Goal: Task Accomplishment & Management: Use online tool/utility

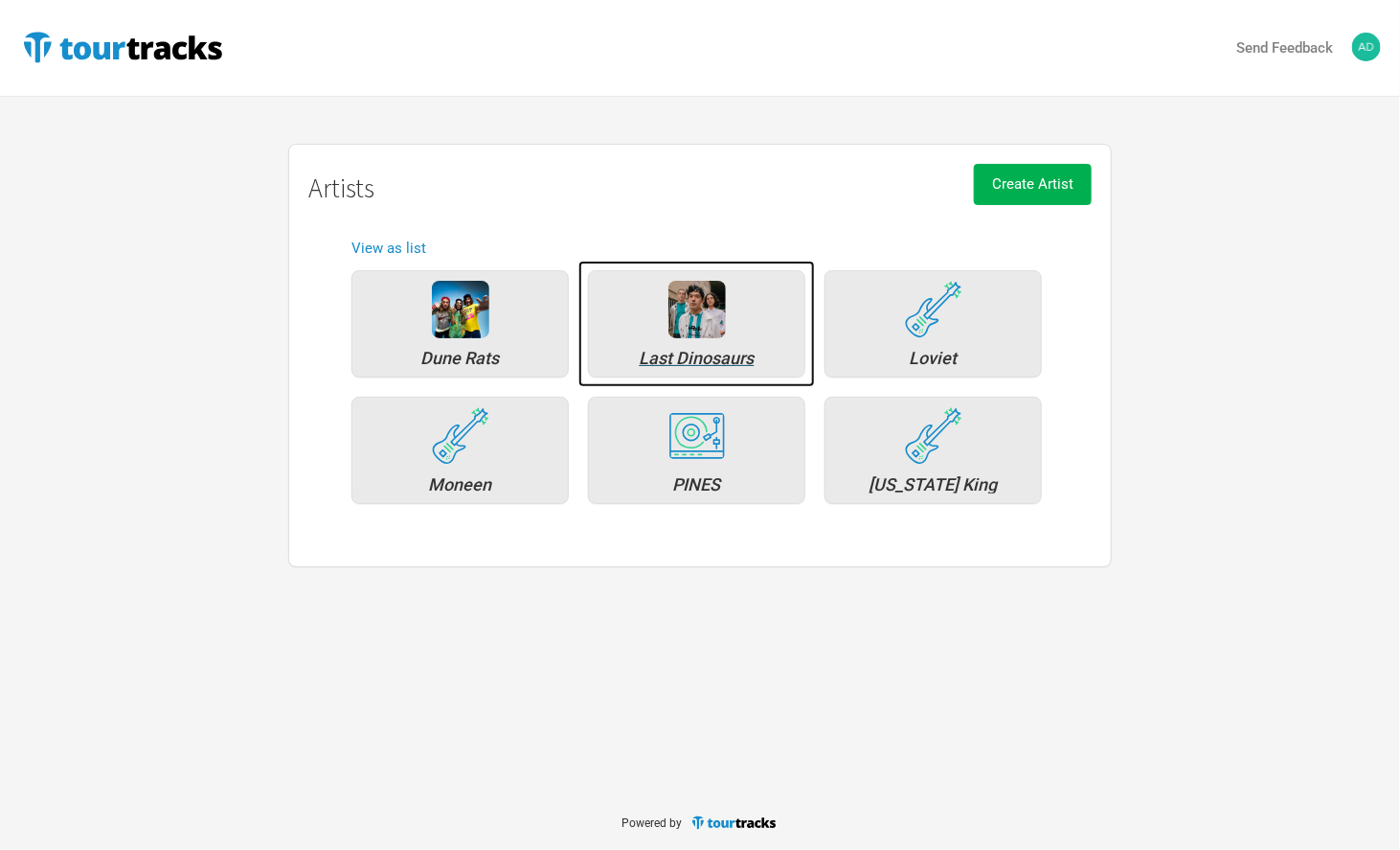
click at [738, 357] on div "Last Dinosaurs" at bounding box center [697, 358] width 197 height 17
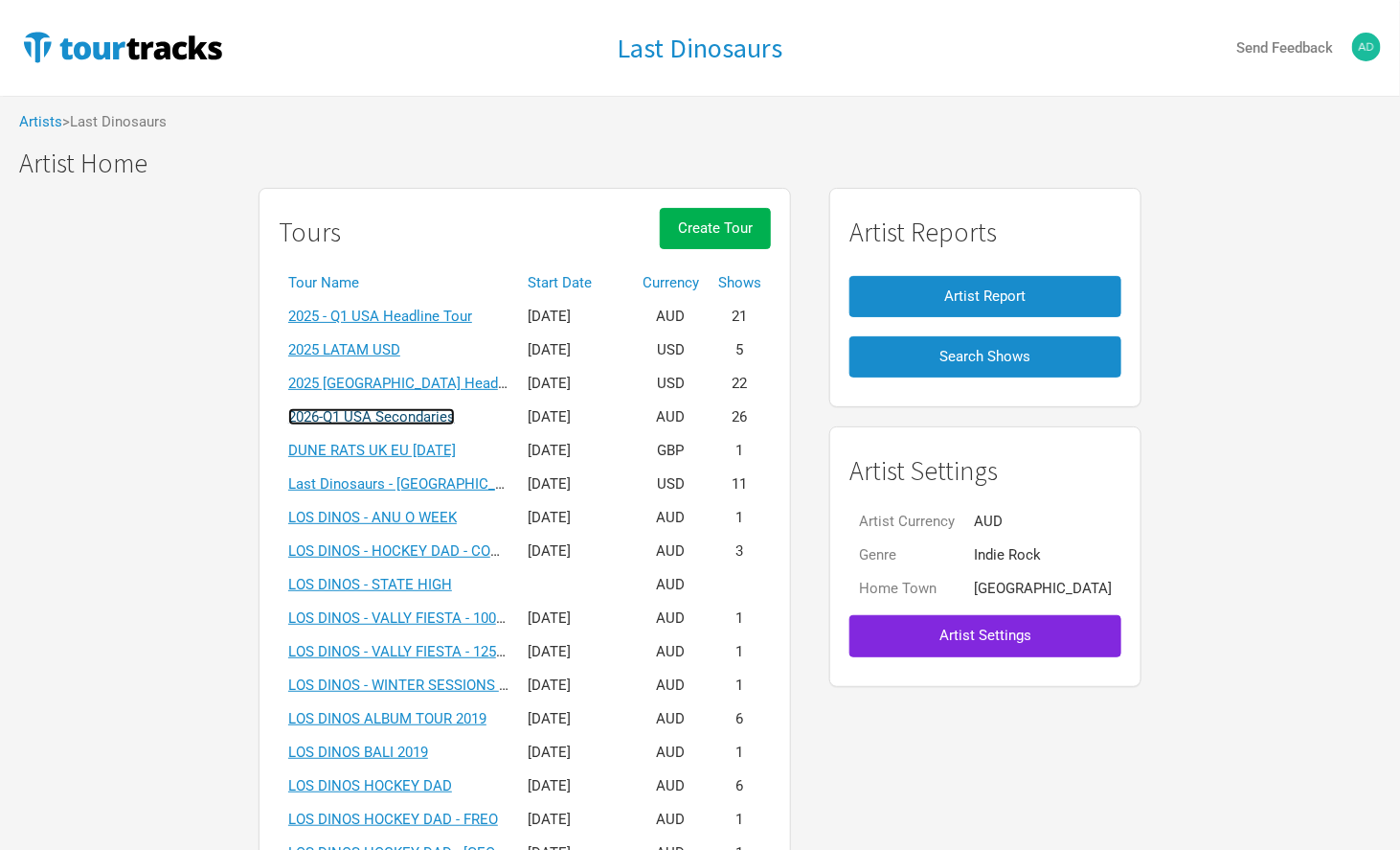
click at [381, 412] on link "2026-Q1 USA Secondaries" at bounding box center [372, 417] width 167 height 17
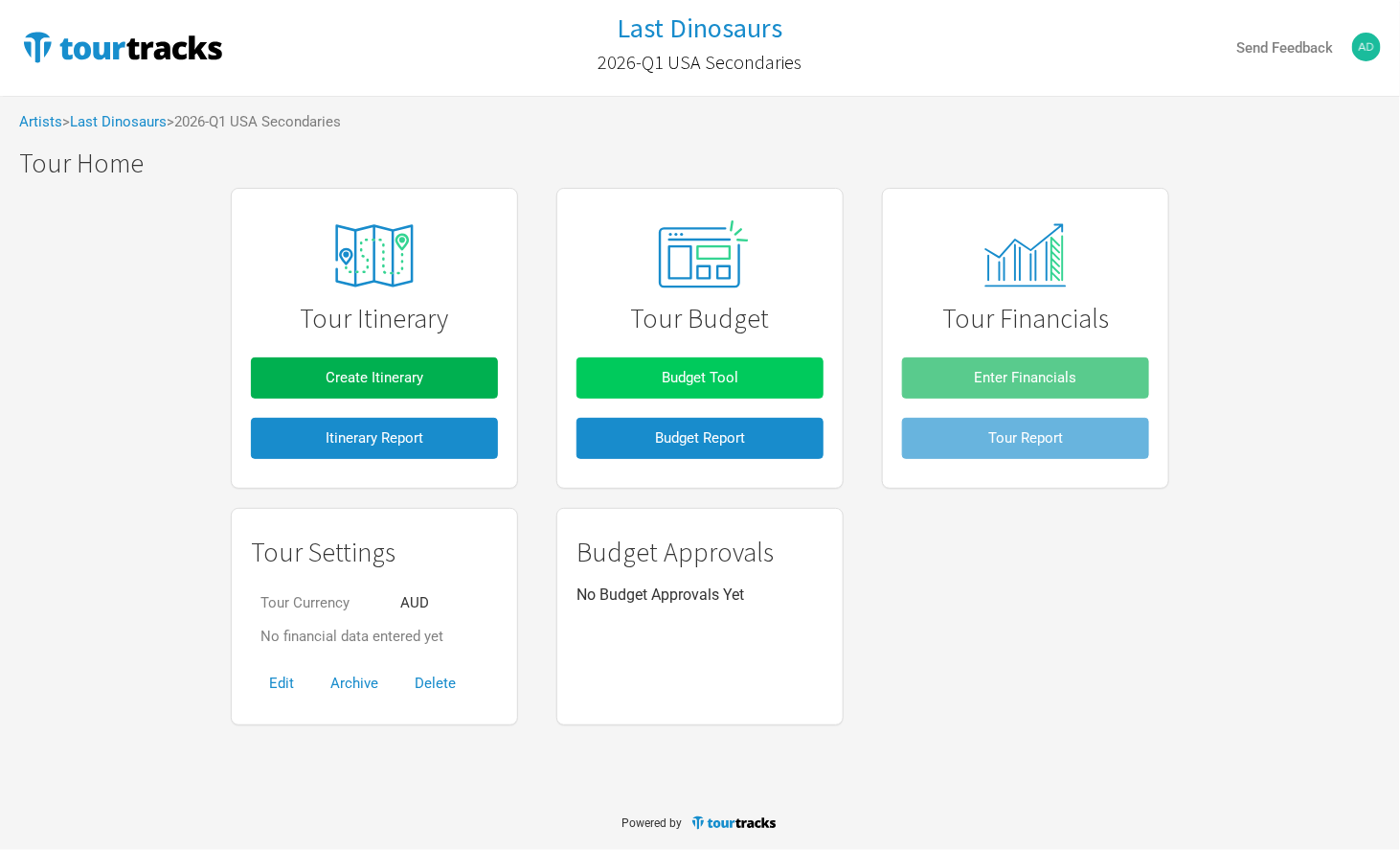
click at [654, 363] on button "Budget Tool" at bounding box center [700, 377] width 247 height 41
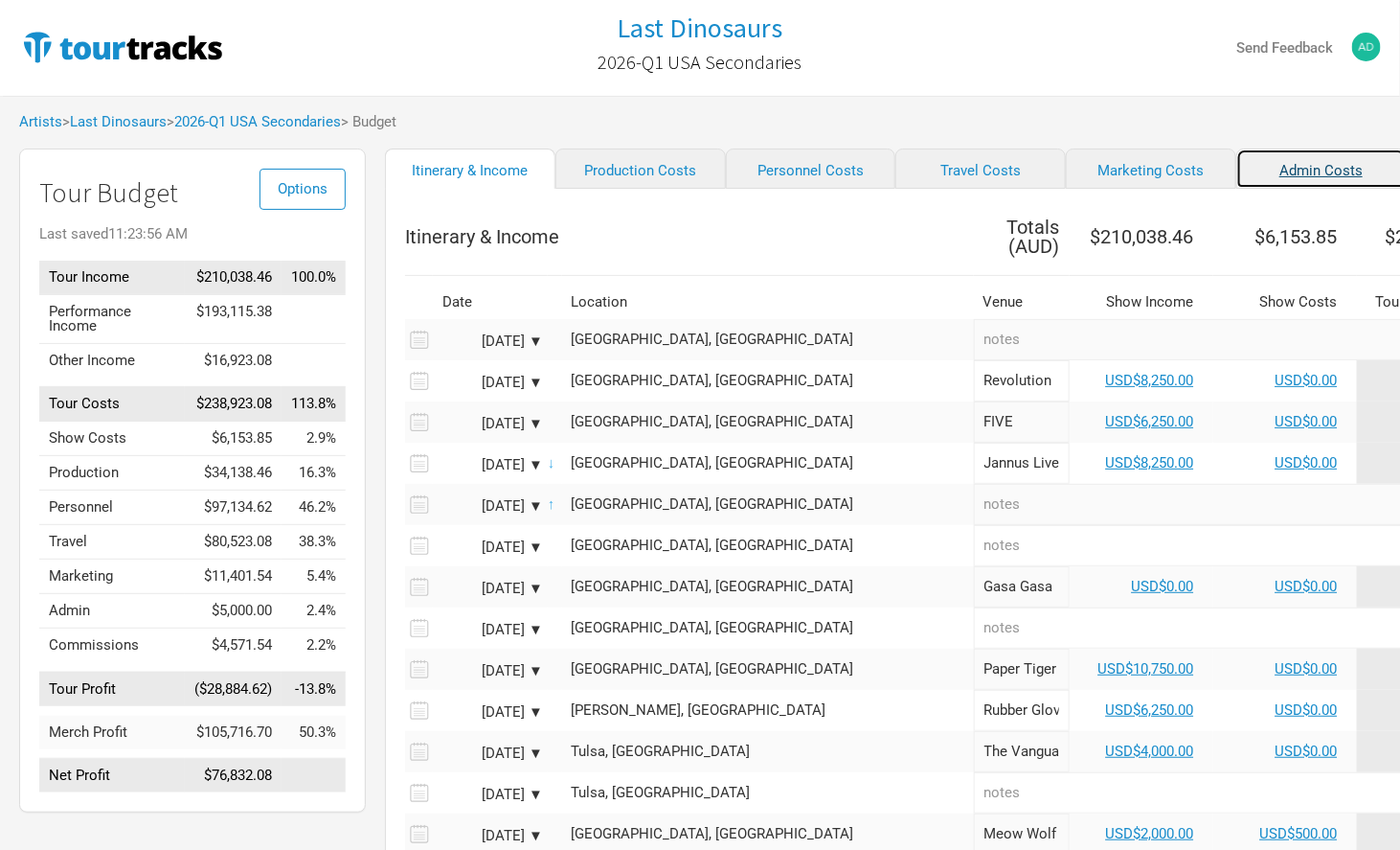
click at [1251, 170] on link "Admin Costs" at bounding box center [1322, 168] width 171 height 40
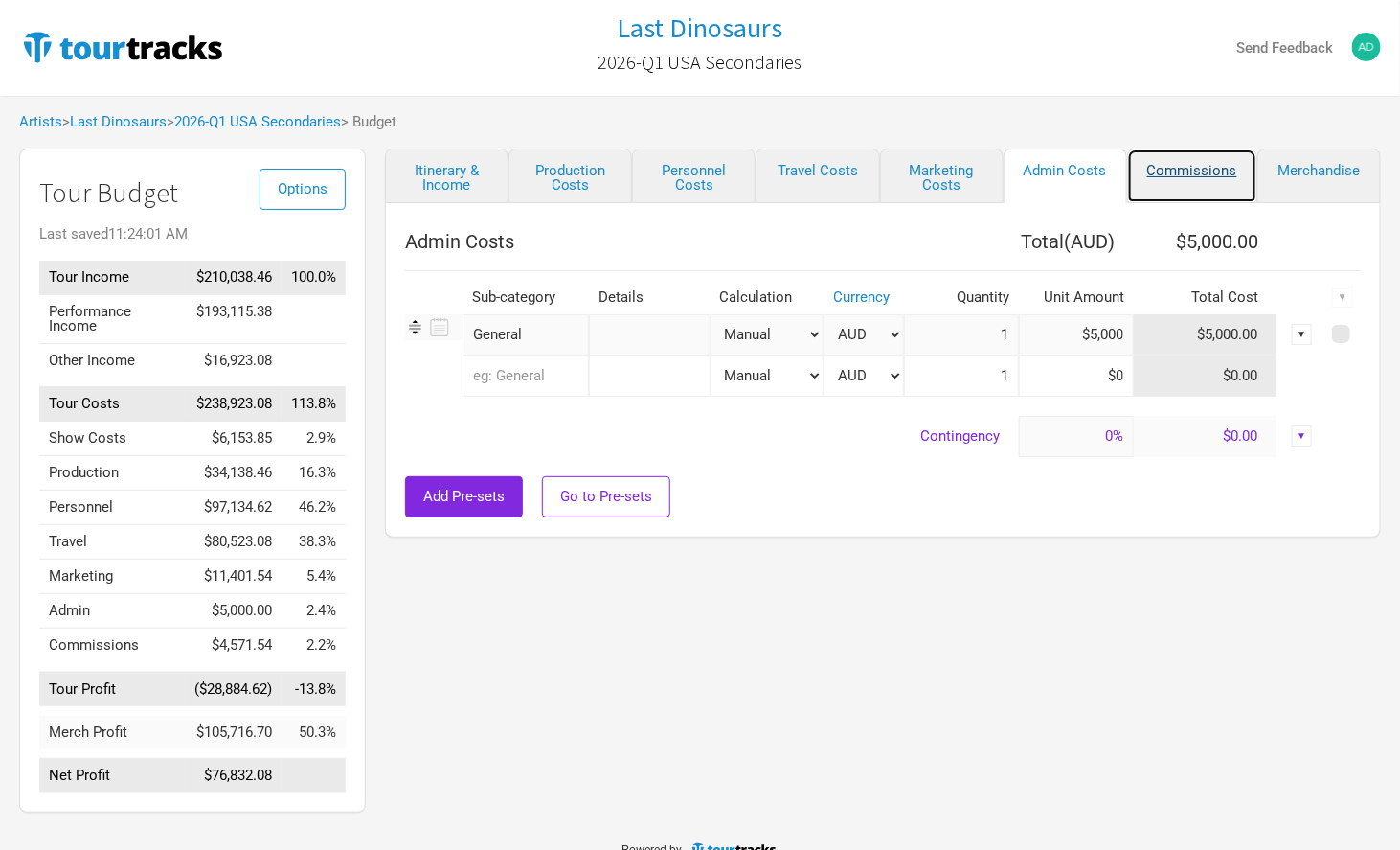
click at [1249, 170] on link "Commissions" at bounding box center [1191, 175] width 130 height 55
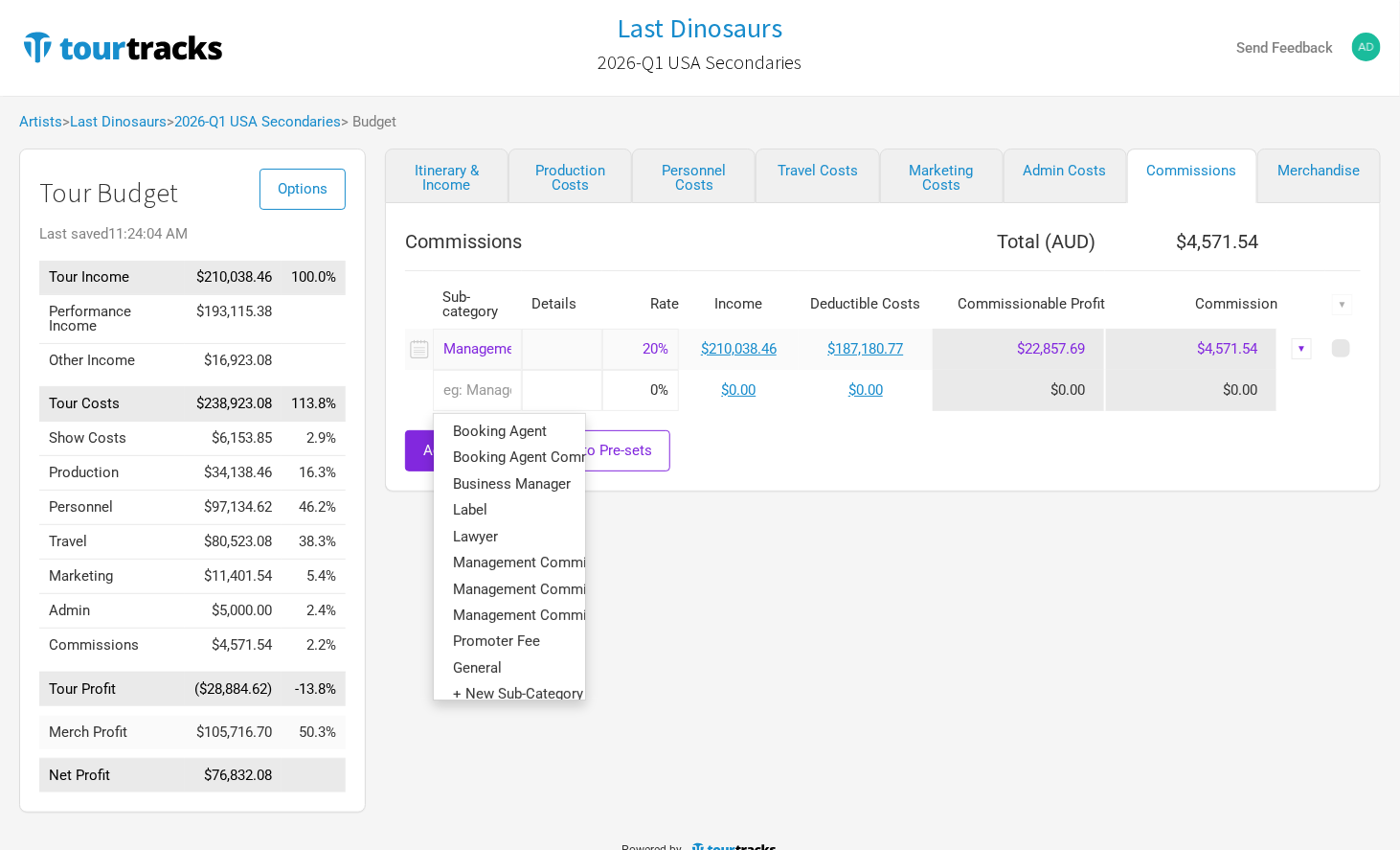
click at [474, 388] on input "text" at bounding box center [478, 390] width 89 height 41
click at [482, 460] on span "Booking Agent Commission" at bounding box center [543, 456] width 180 height 17
type input "Booking Agent Commission"
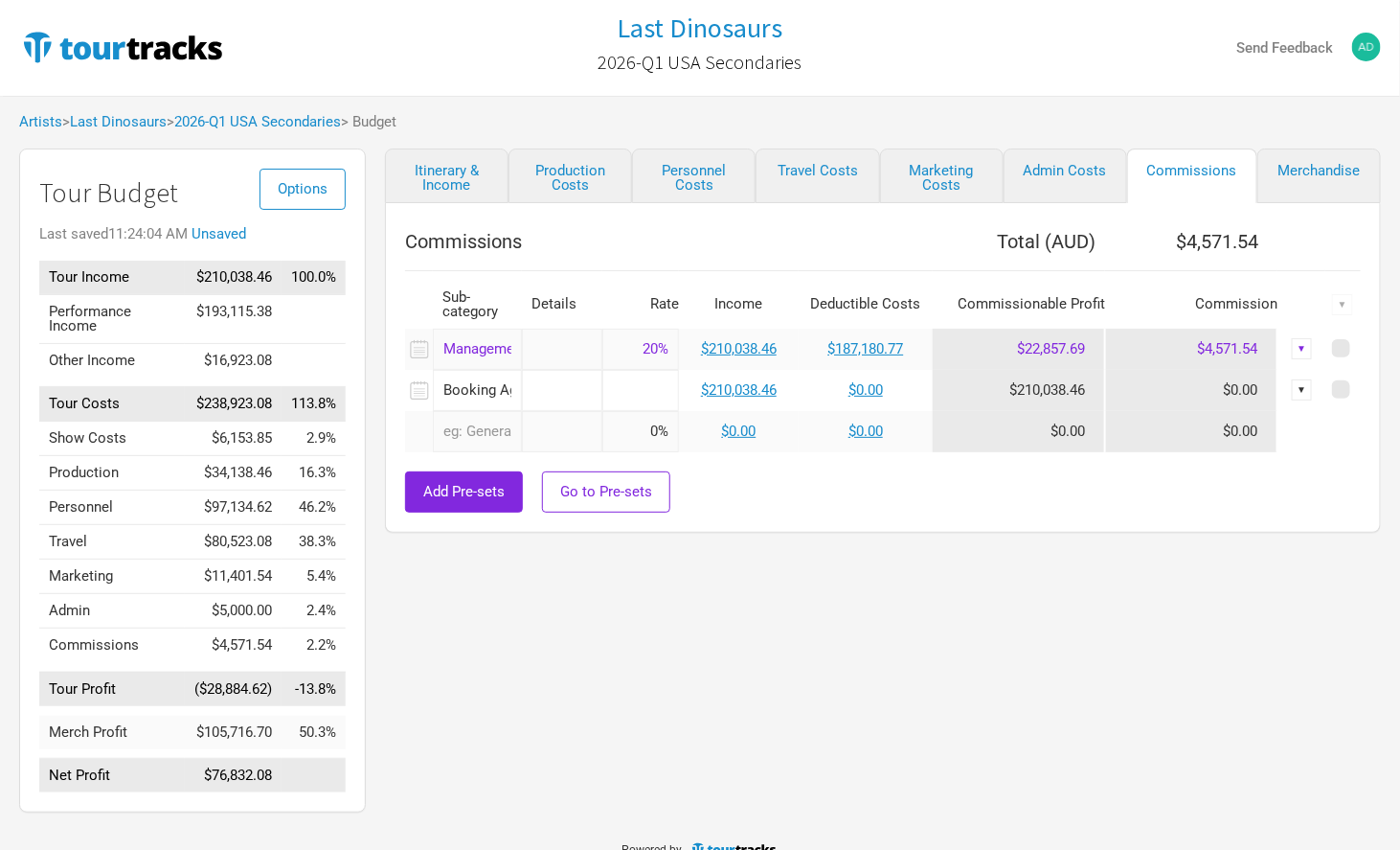
click at [641, 386] on input at bounding box center [640, 390] width 77 height 41
type input "10%"
click at [869, 484] on div "Add Pre-sets Go to Pre-sets" at bounding box center [883, 491] width 956 height 41
click at [1286, 178] on link "Merchandise" at bounding box center [1319, 175] width 123 height 55
select select "Total Days"
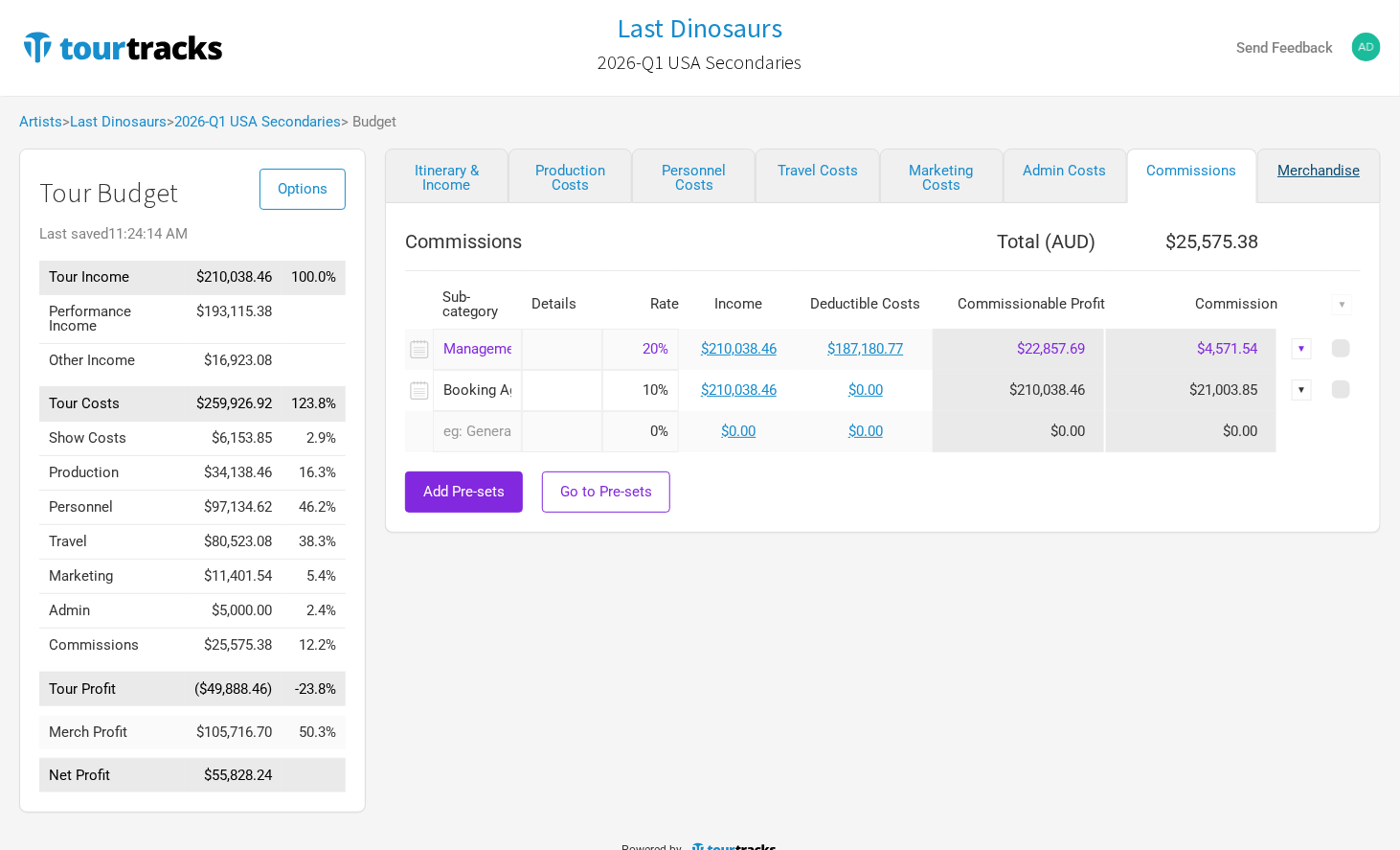
select select "USD"
select select "% of Gross Merch"
select select "USD"
select select "% of Gross Merch"
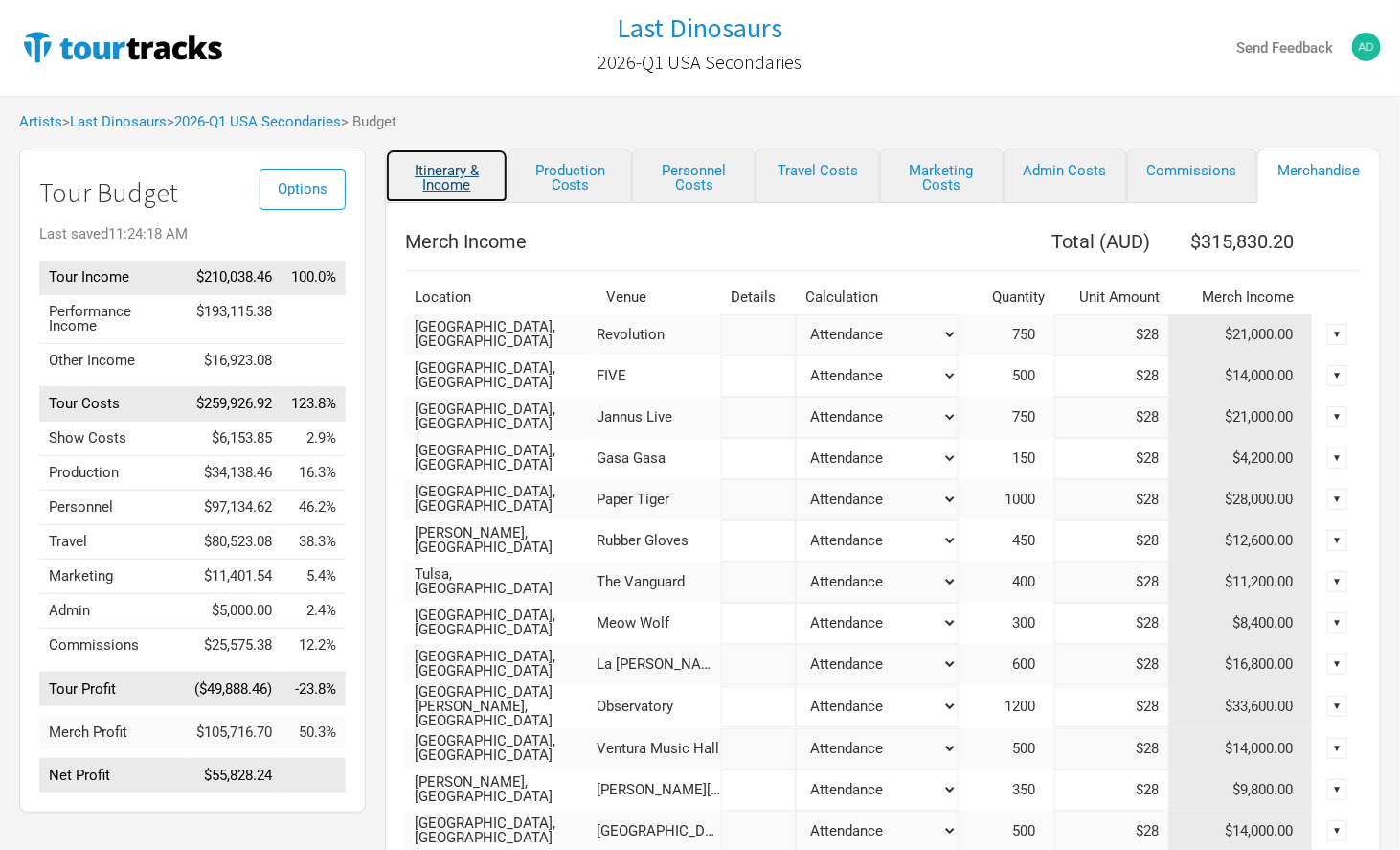
click at [428, 181] on link "Itinerary & Income" at bounding box center [446, 175] width 123 height 55
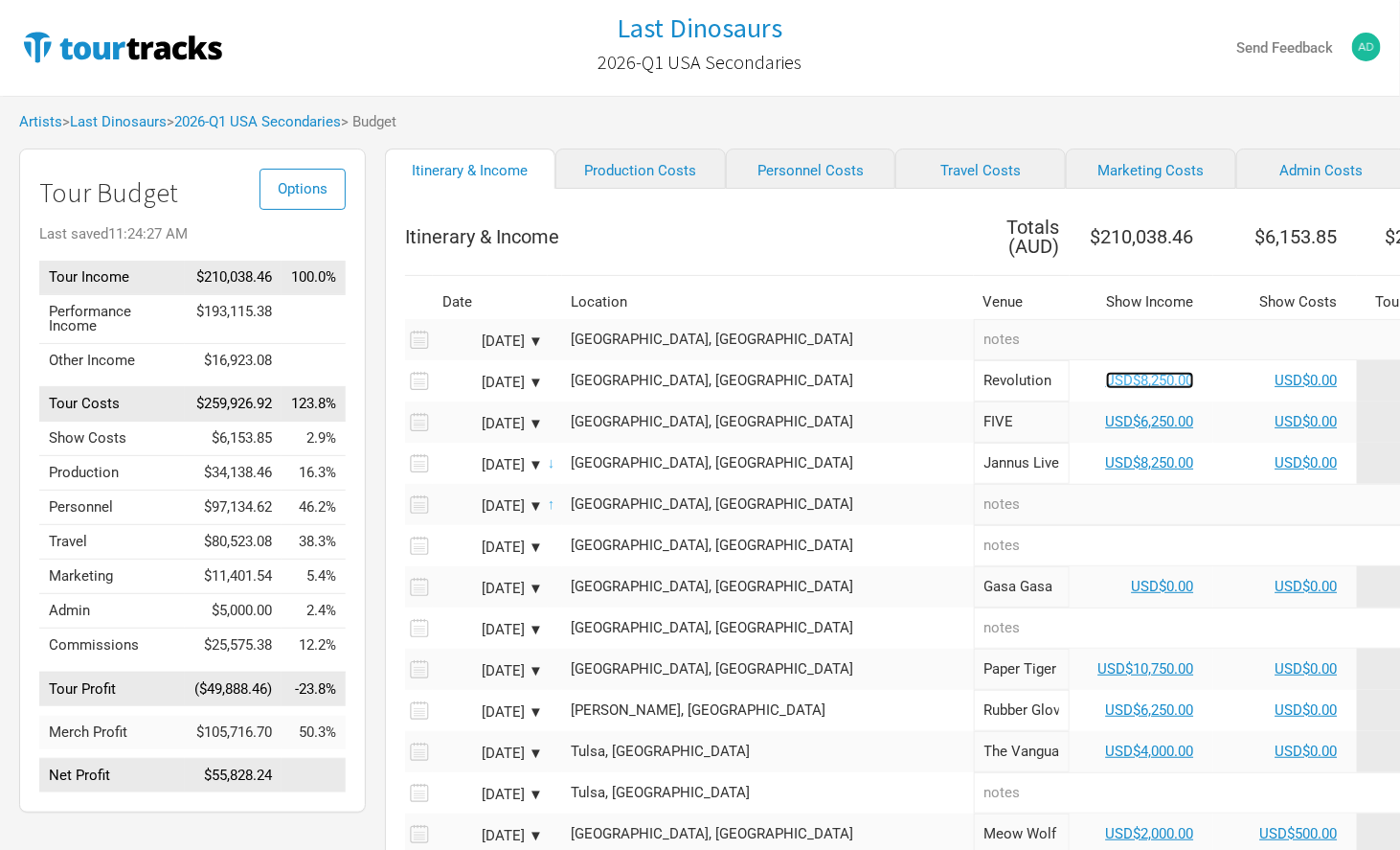
click at [1106, 372] on link "USD$8,250.00" at bounding box center [1150, 380] width 88 height 17
select select "USD"
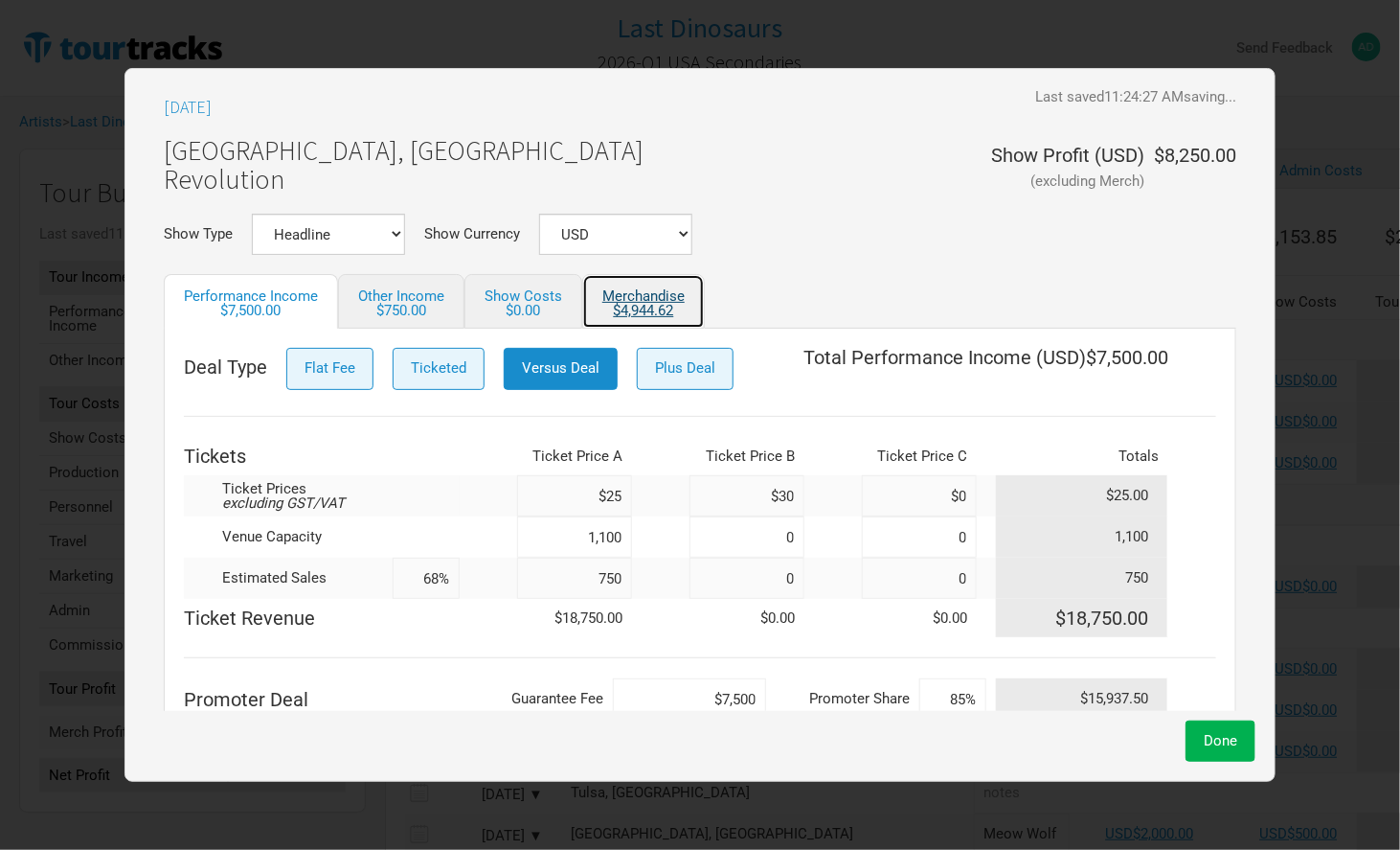
click at [654, 303] on div "$4,944.62" at bounding box center [643, 310] width 82 height 14
select select "USD"
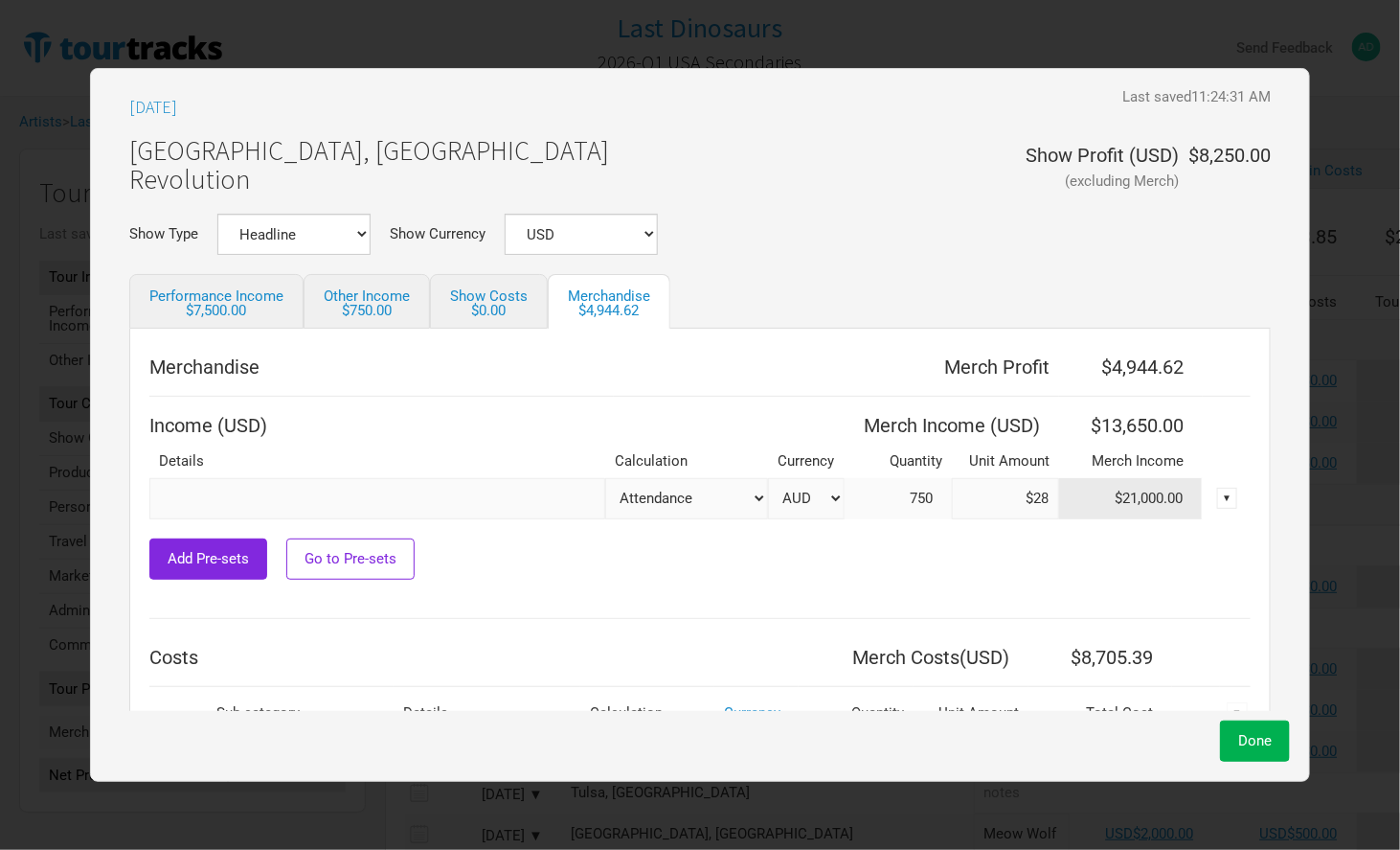
click at [806, 500] on select "AUD USD New ..." at bounding box center [806, 498] width 77 height 41
select select "USD"
click at [768, 478] on select "AUD USD New ..." at bounding box center [806, 498] width 77 height 41
click at [1240, 742] on span "Done" at bounding box center [1255, 740] width 34 height 17
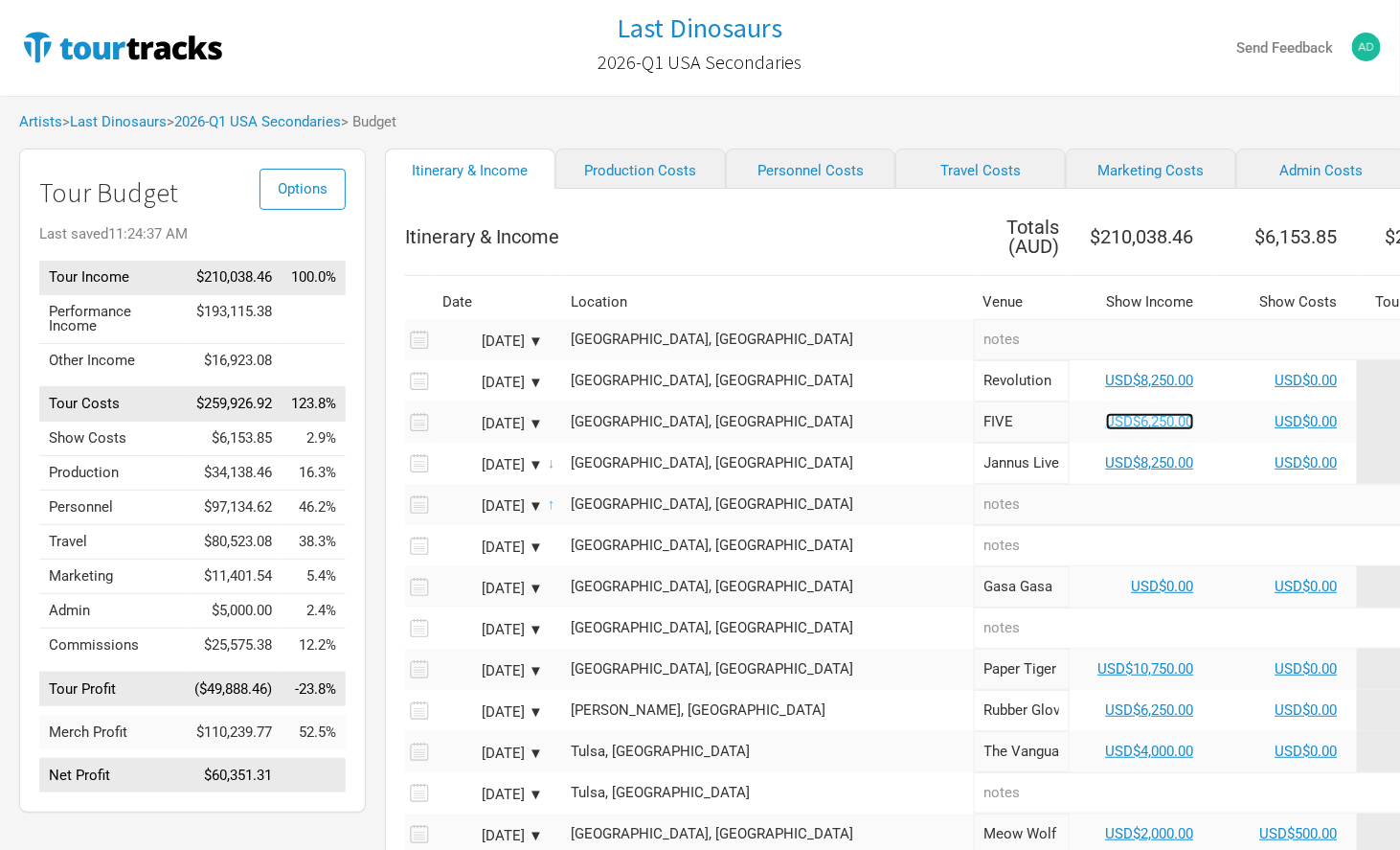
click at [1106, 414] on link "USD$6,250.00" at bounding box center [1150, 421] width 88 height 17
select select "USD"
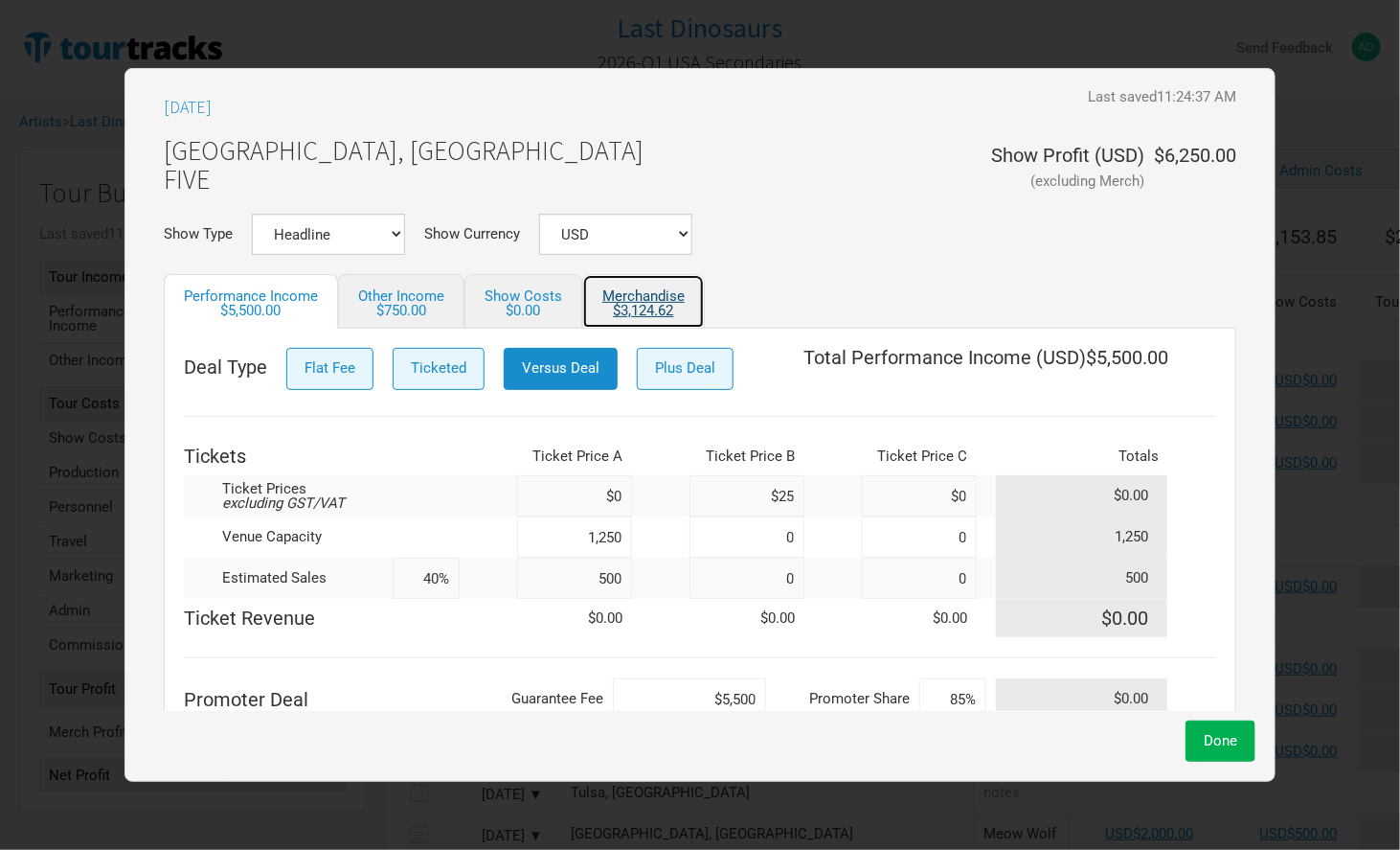
click at [657, 304] on div "$3,124.62" at bounding box center [643, 310] width 82 height 14
select select "USD"
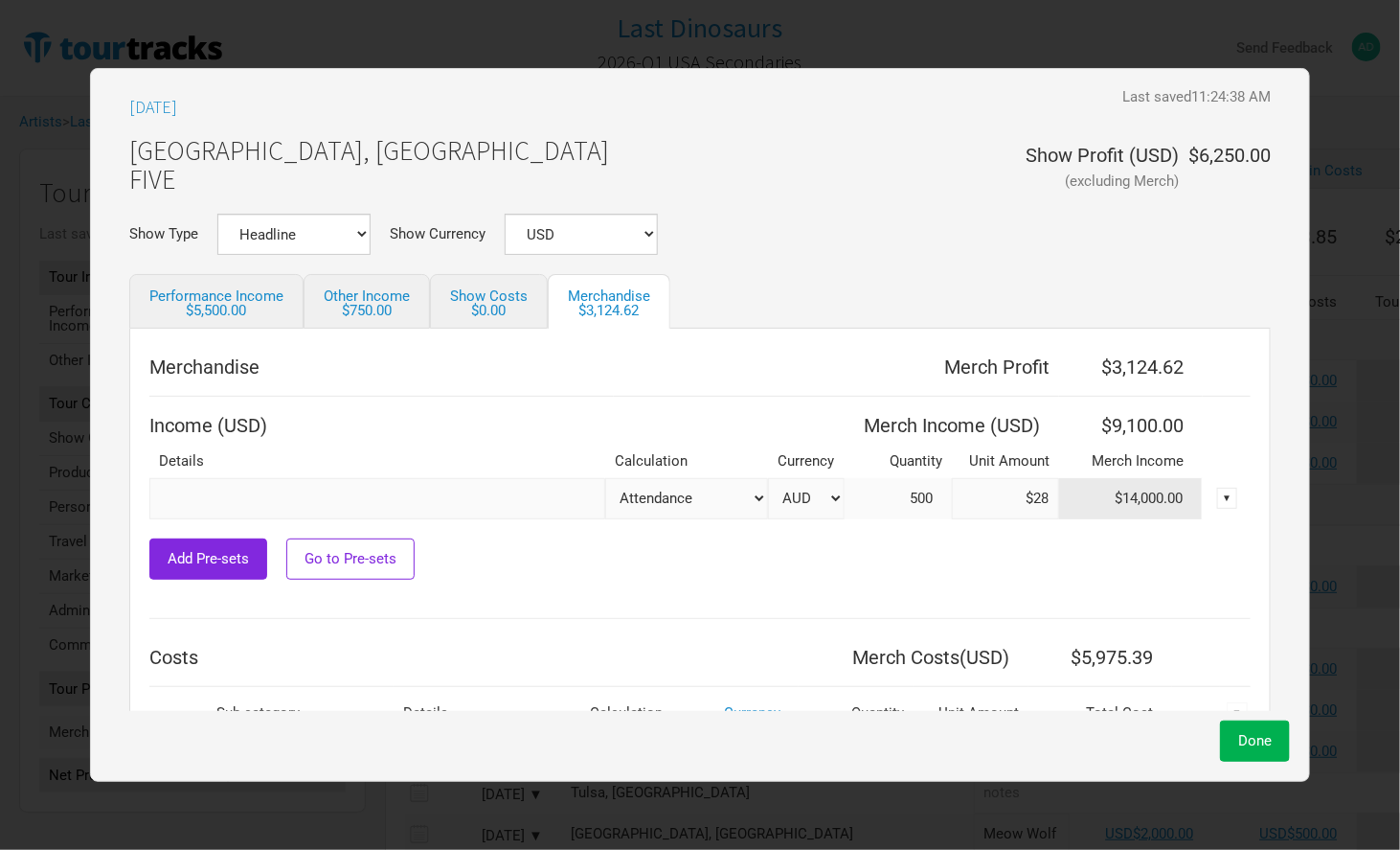
click at [819, 496] on select "AUD USD New ..." at bounding box center [806, 498] width 77 height 41
select select "USD"
click at [768, 478] on select "AUD USD New ..." at bounding box center [806, 498] width 77 height 41
click at [1234, 730] on button "Done" at bounding box center [1255, 741] width 70 height 41
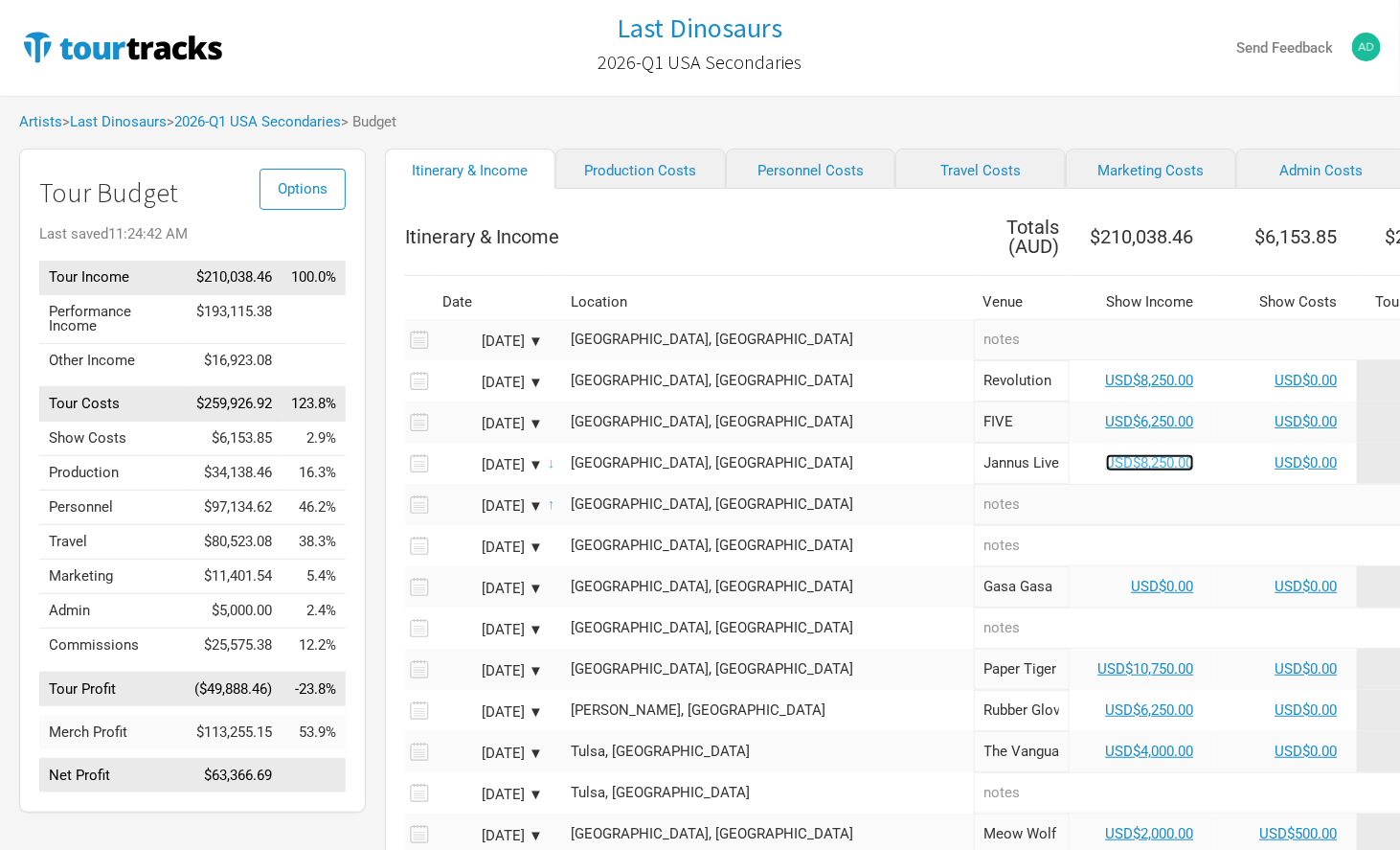
click at [1106, 454] on link "USD$8,250.00" at bounding box center [1150, 462] width 88 height 17
select select "USD"
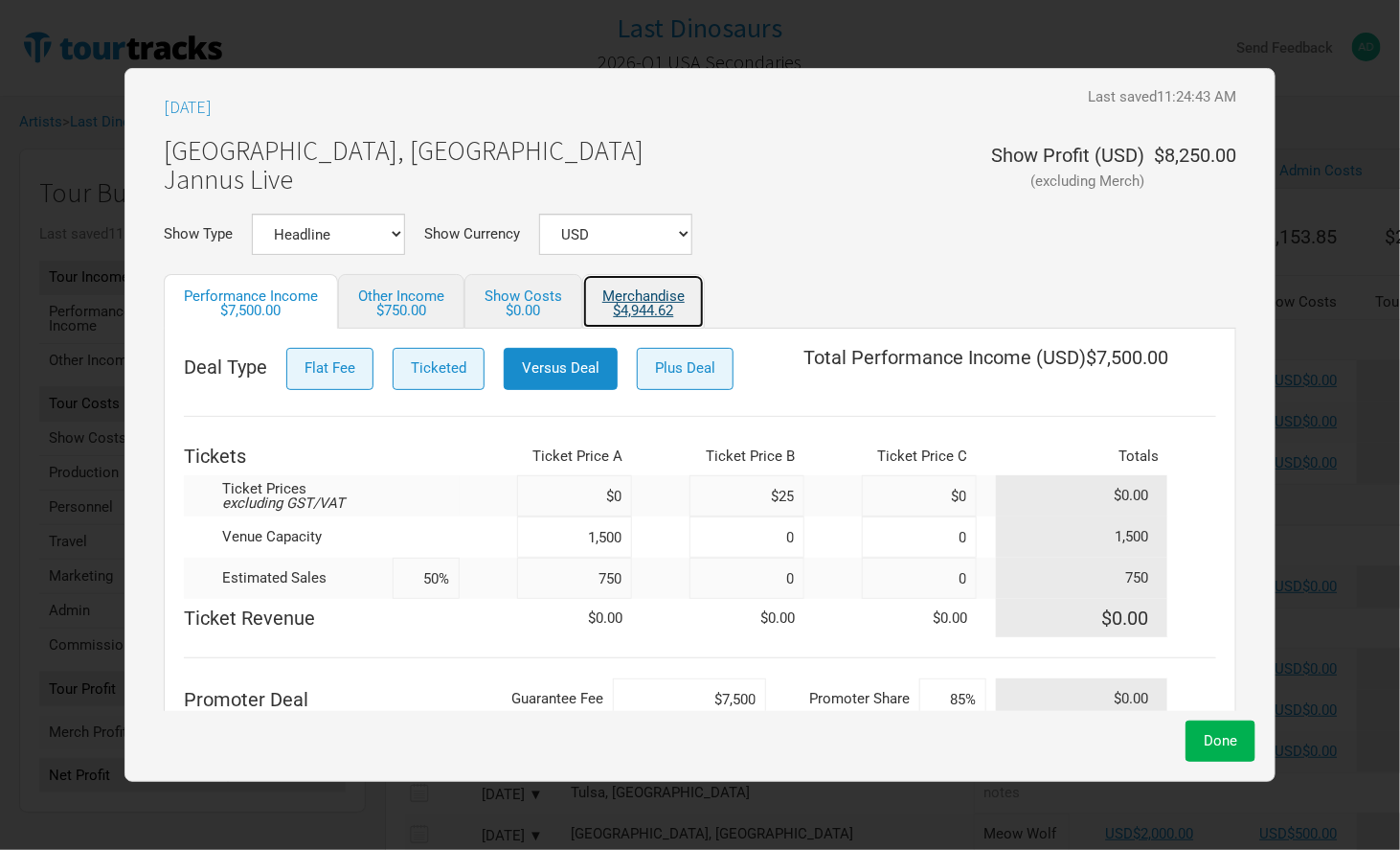
click at [659, 296] on link "Merchandise $4,944.62" at bounding box center [643, 301] width 122 height 55
select select "USD"
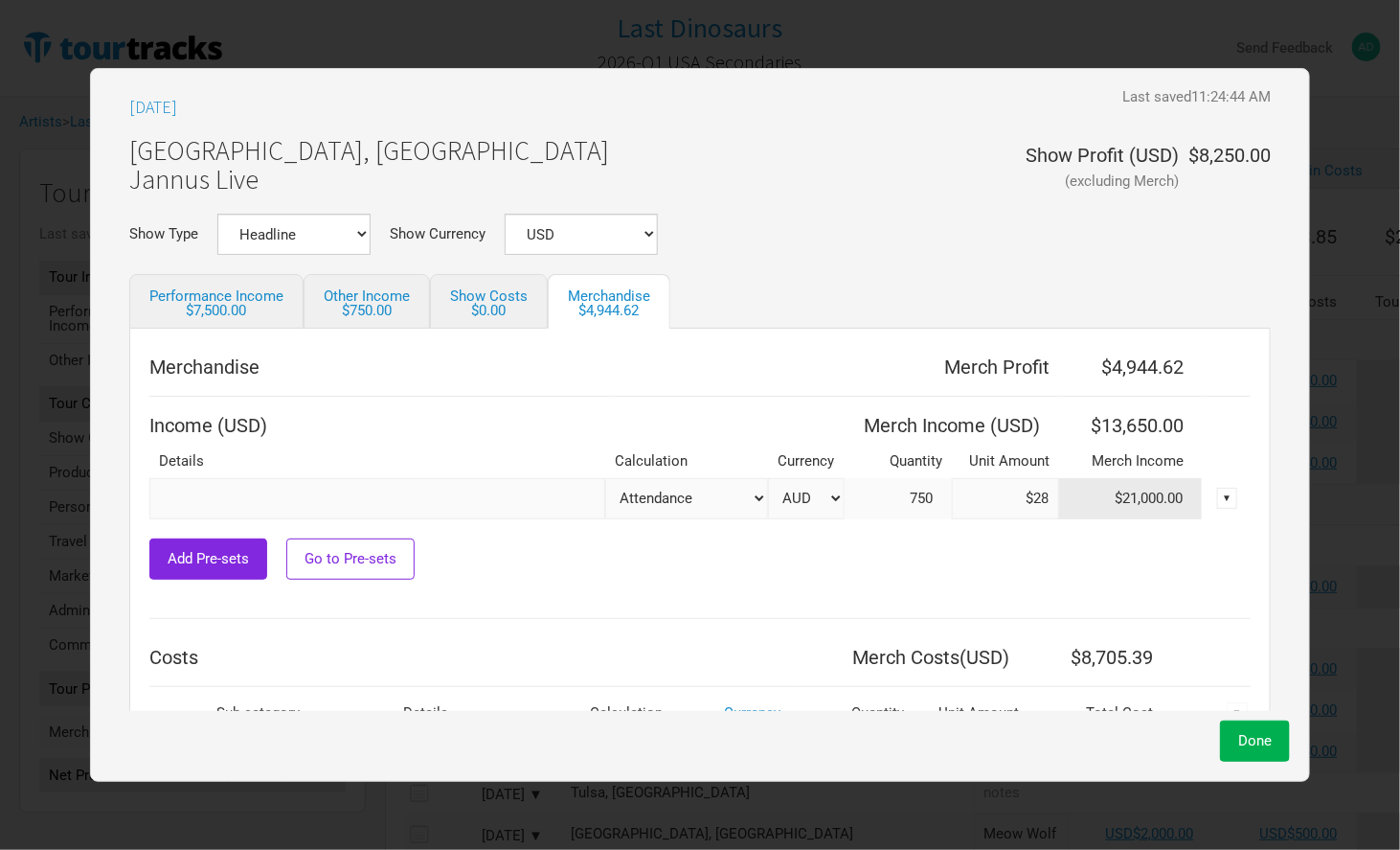
click at [805, 498] on select "AUD USD New ..." at bounding box center [806, 498] width 77 height 41
select select "USD"
click at [768, 478] on select "AUD USD New ..." at bounding box center [806, 498] width 77 height 41
click at [1245, 757] on button "Done" at bounding box center [1255, 741] width 70 height 41
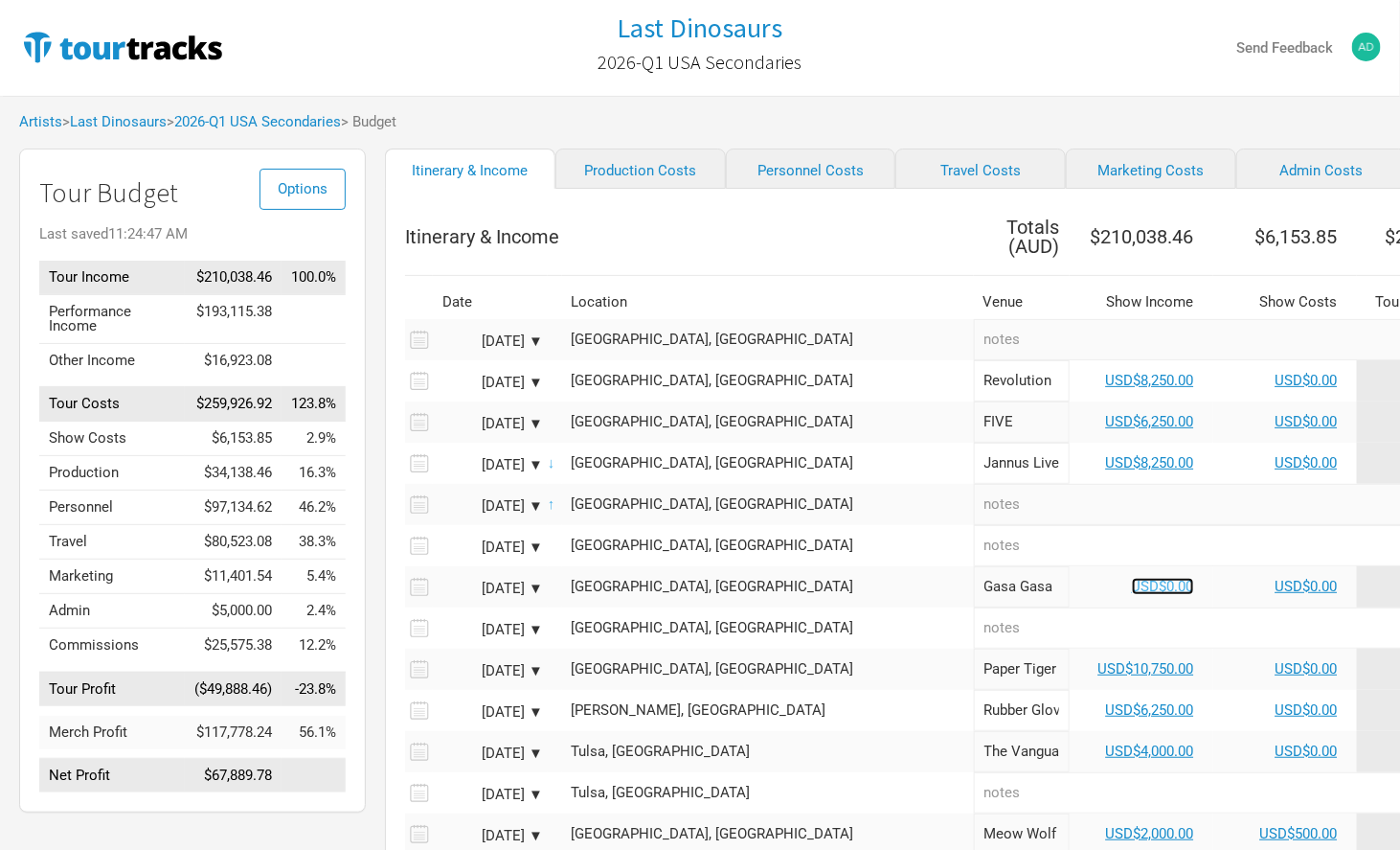
click at [1132, 586] on link "USD$0.00" at bounding box center [1163, 586] width 63 height 17
select select "USD"
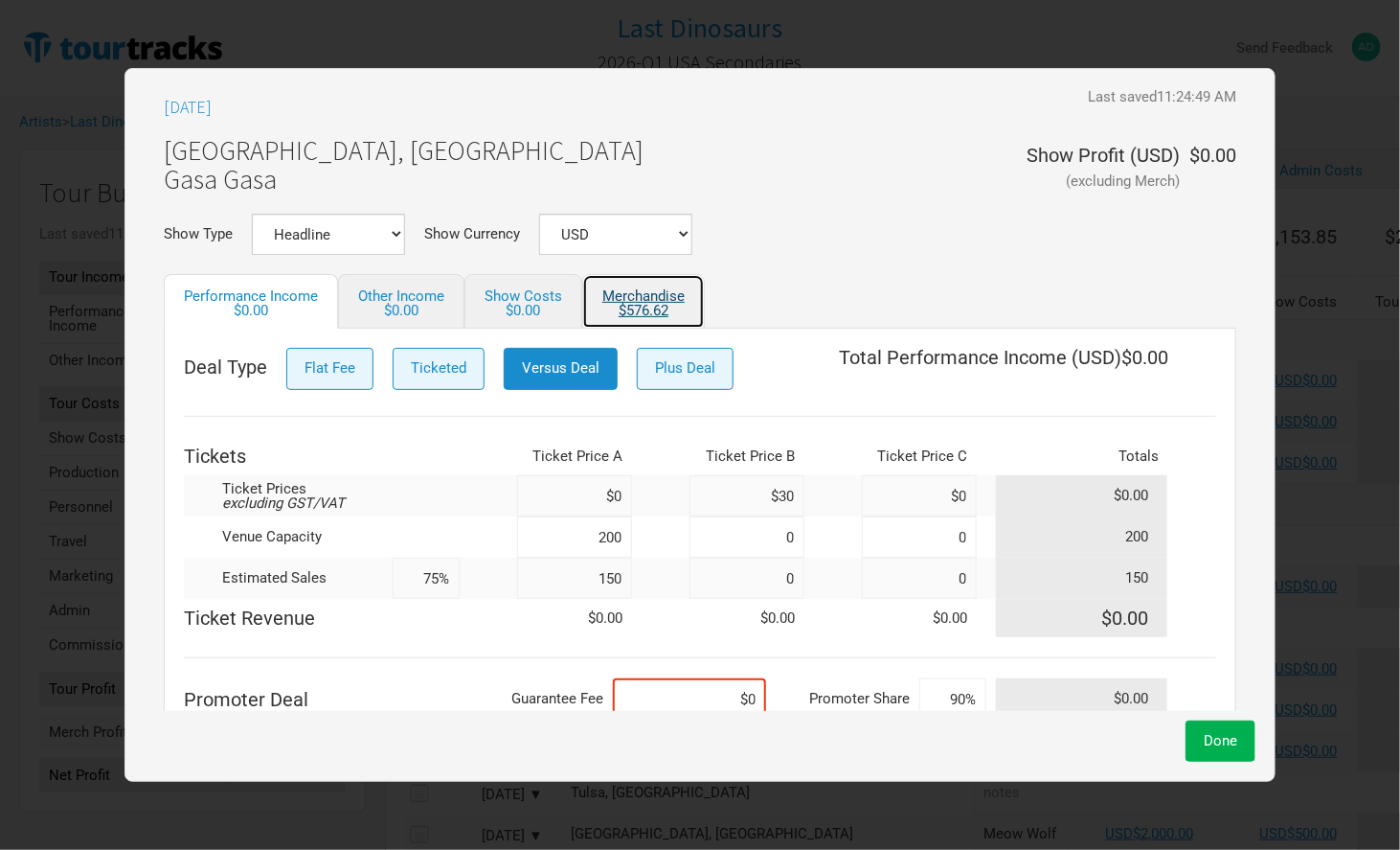
click at [664, 292] on link "Merchandise $576.62" at bounding box center [643, 301] width 122 height 55
select select "USD"
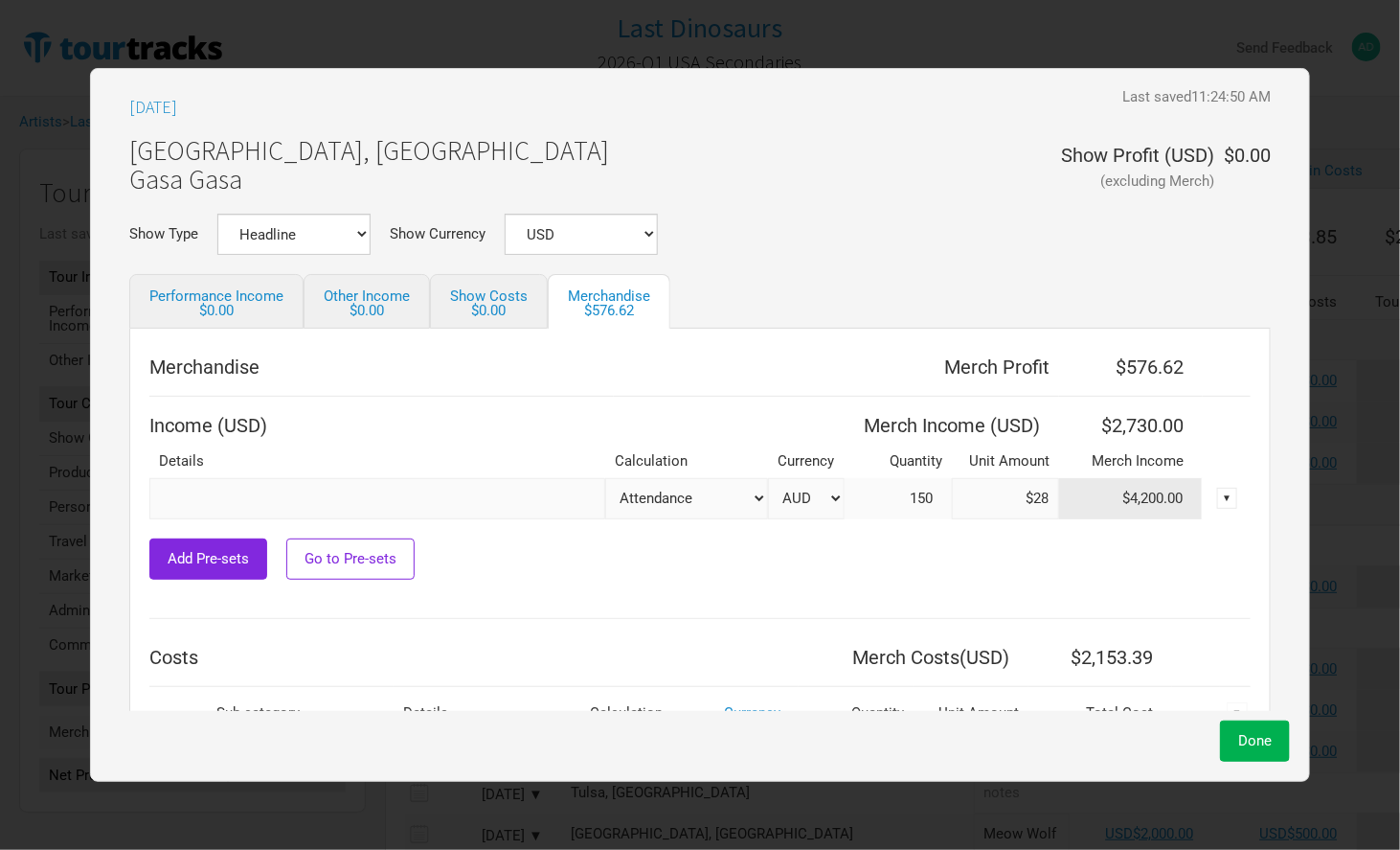
click at [785, 493] on select "AUD USD New ..." at bounding box center [806, 498] width 77 height 41
select select "USD"
click at [768, 478] on select "AUD USD New ..." at bounding box center [806, 498] width 77 height 41
click at [1238, 736] on span "Done" at bounding box center [1255, 740] width 34 height 17
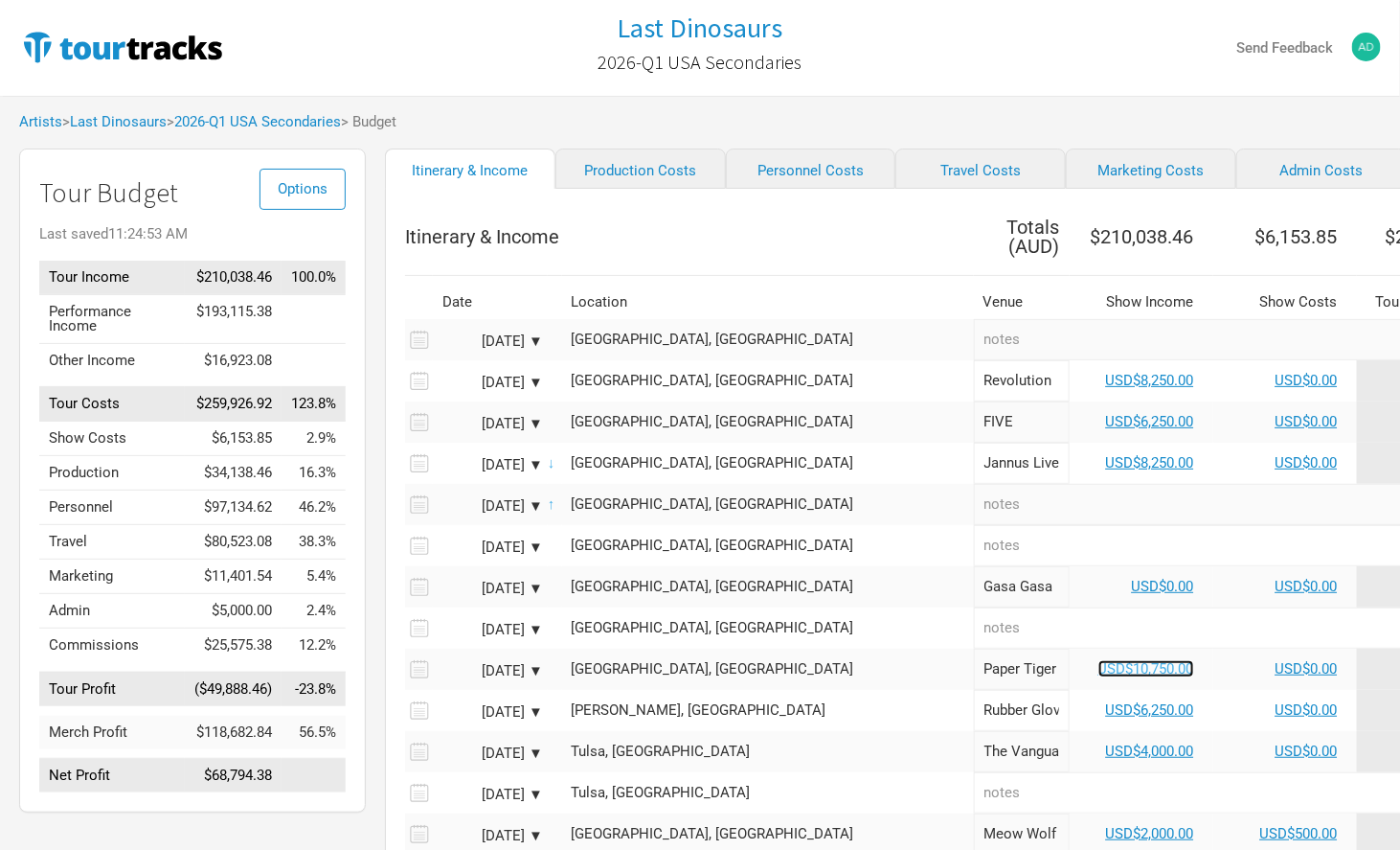
click at [1098, 670] on link "USD$10,750.00" at bounding box center [1146, 668] width 95 height 17
select select "USD"
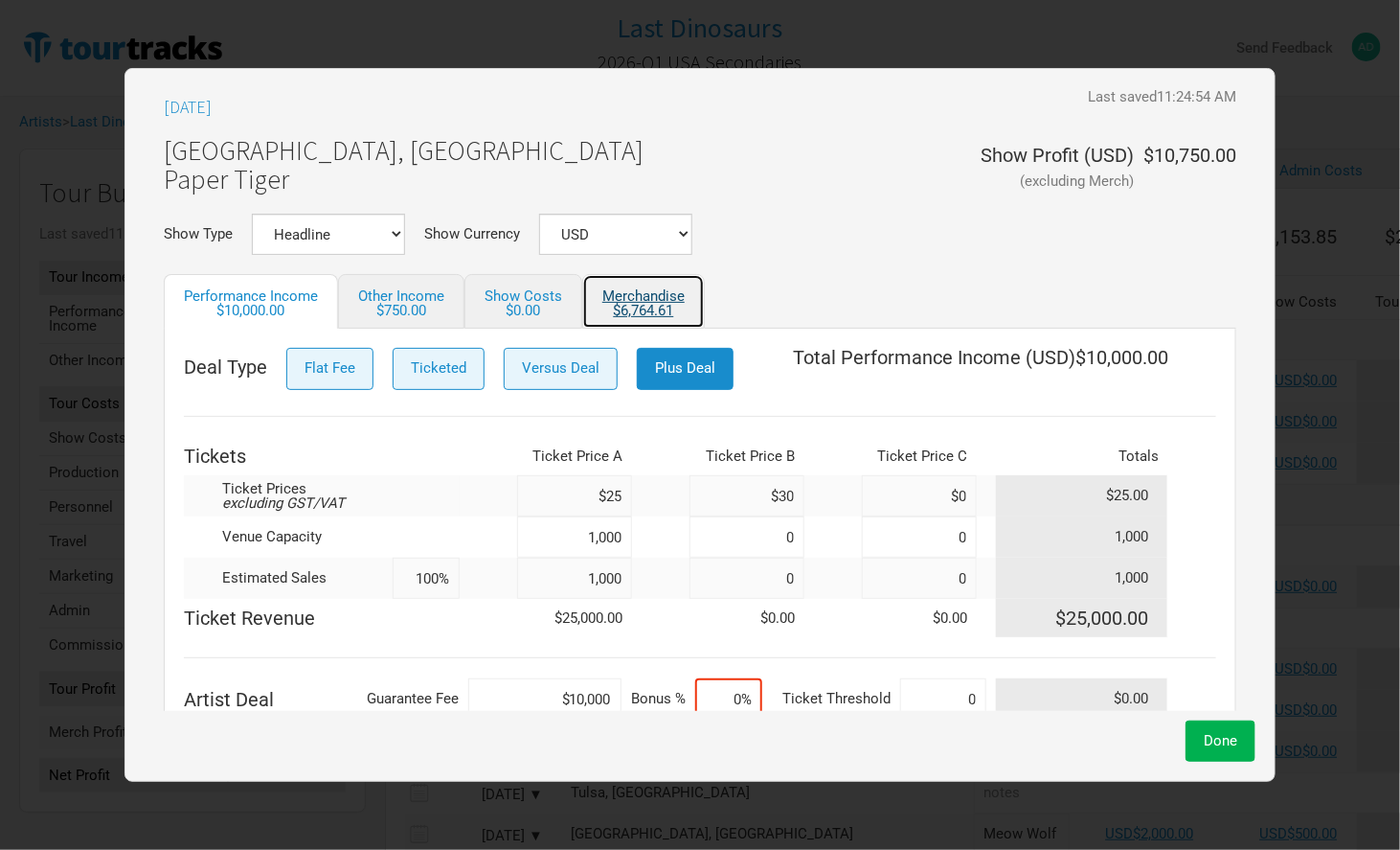
click at [623, 303] on div "$6,764.61" at bounding box center [643, 310] width 82 height 14
select select "USD"
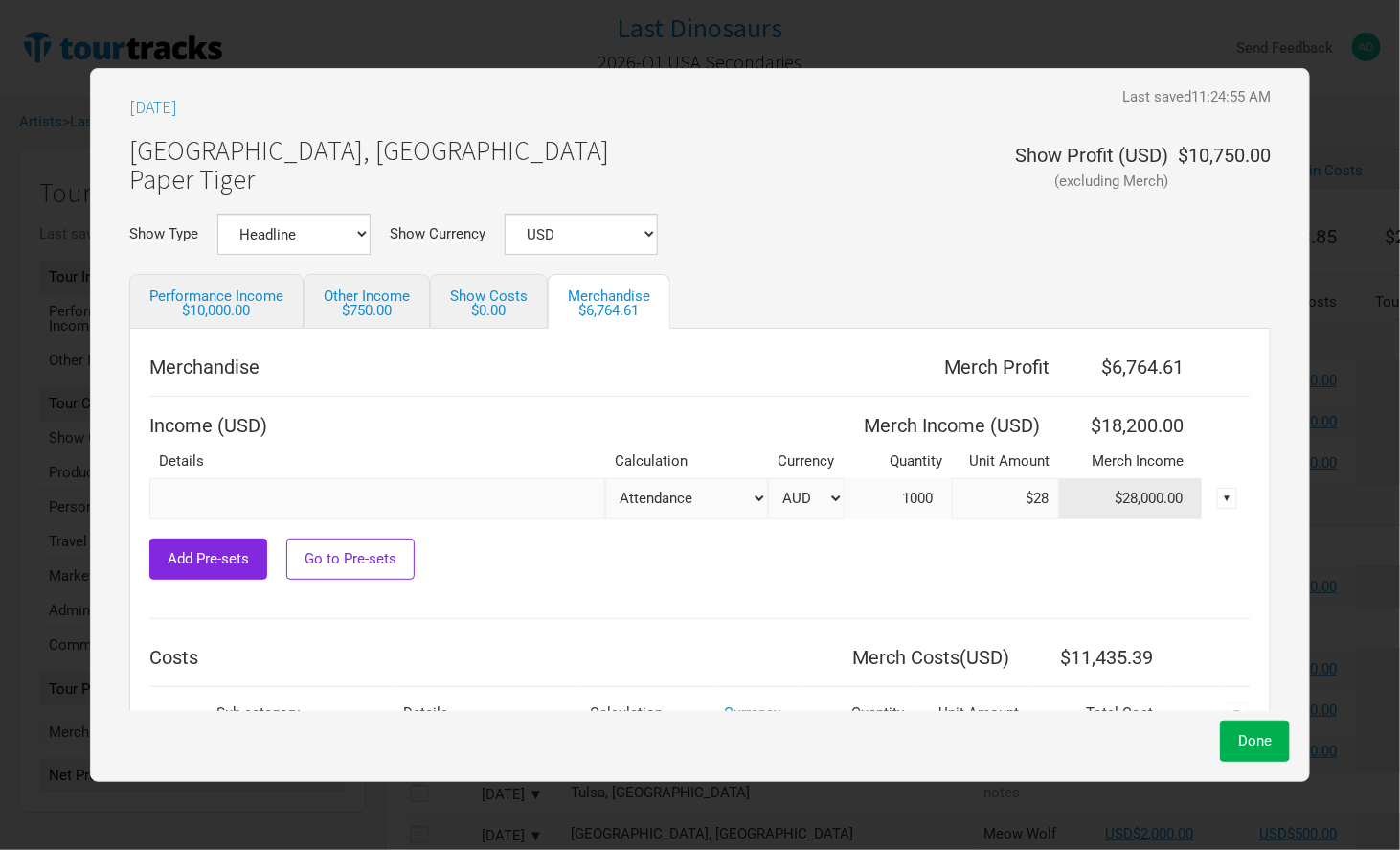
click at [810, 479] on select "AUD USD New ..." at bounding box center [806, 498] width 77 height 41
select select "USD"
click at [768, 478] on select "AUD USD New ..." at bounding box center [806, 498] width 77 height 41
click at [1229, 752] on button "Done" at bounding box center [1255, 741] width 70 height 41
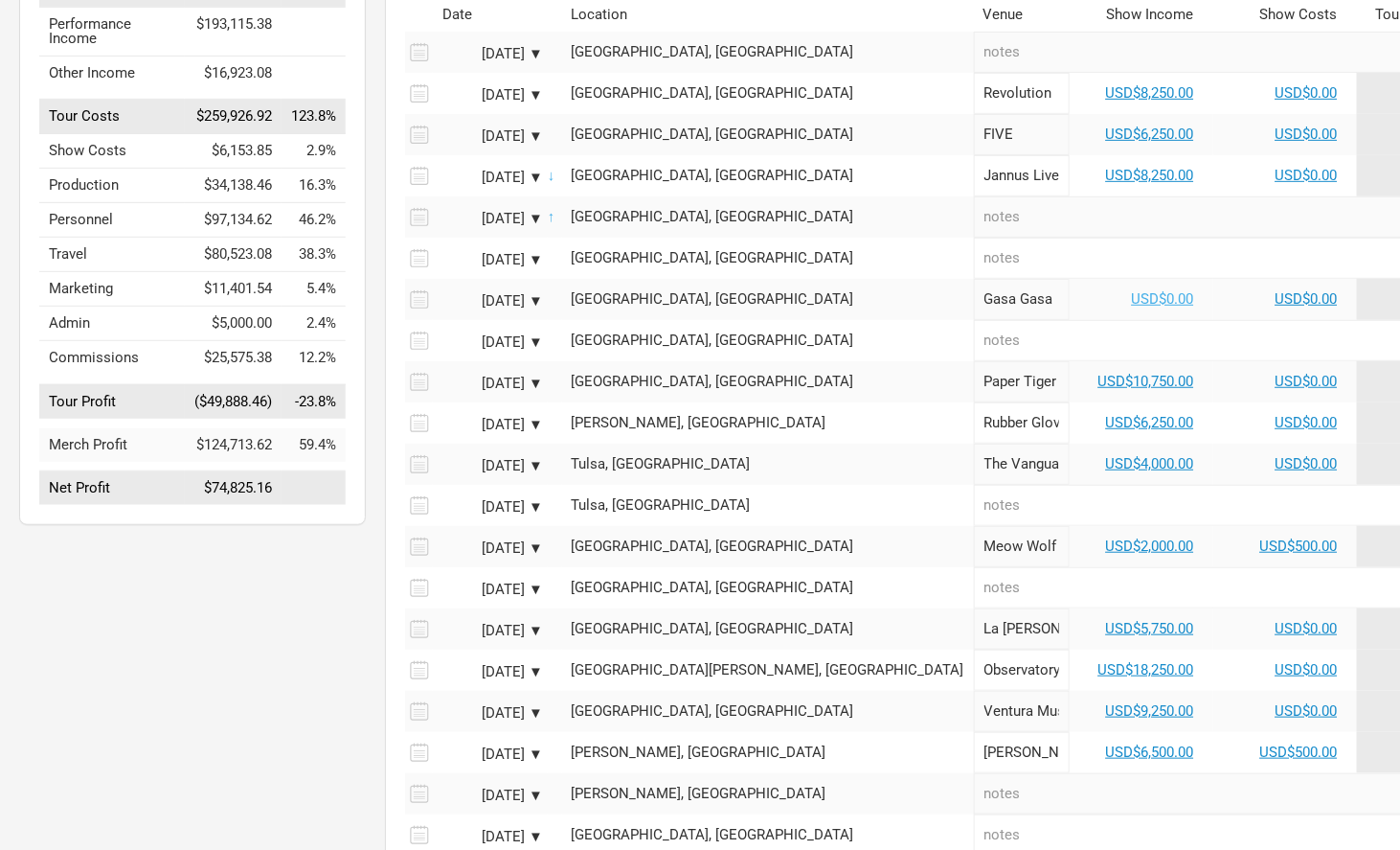
scroll to position [302, 0]
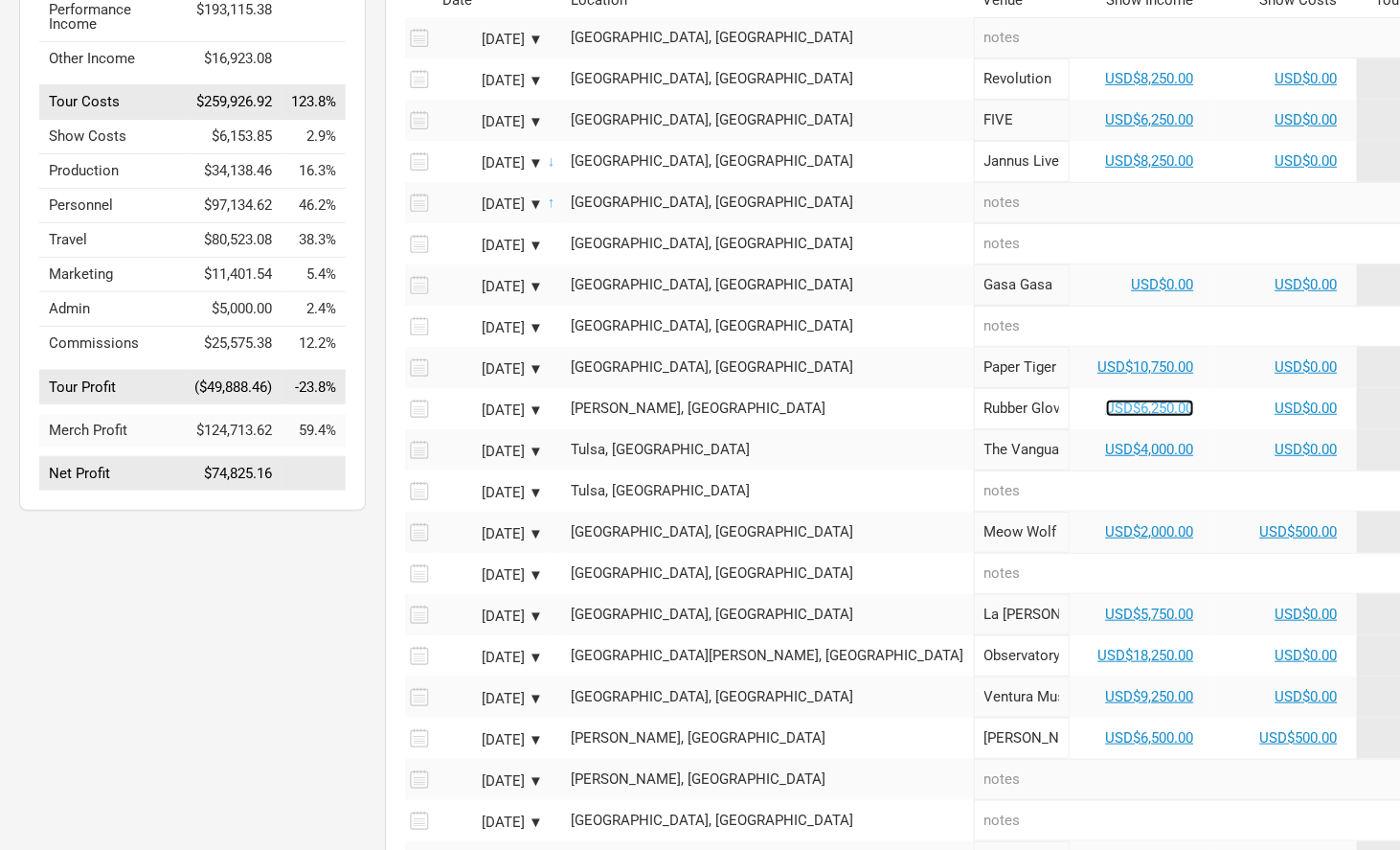
click at [1106, 405] on link "USD$6,250.00" at bounding box center [1150, 408] width 88 height 17
select select "USD"
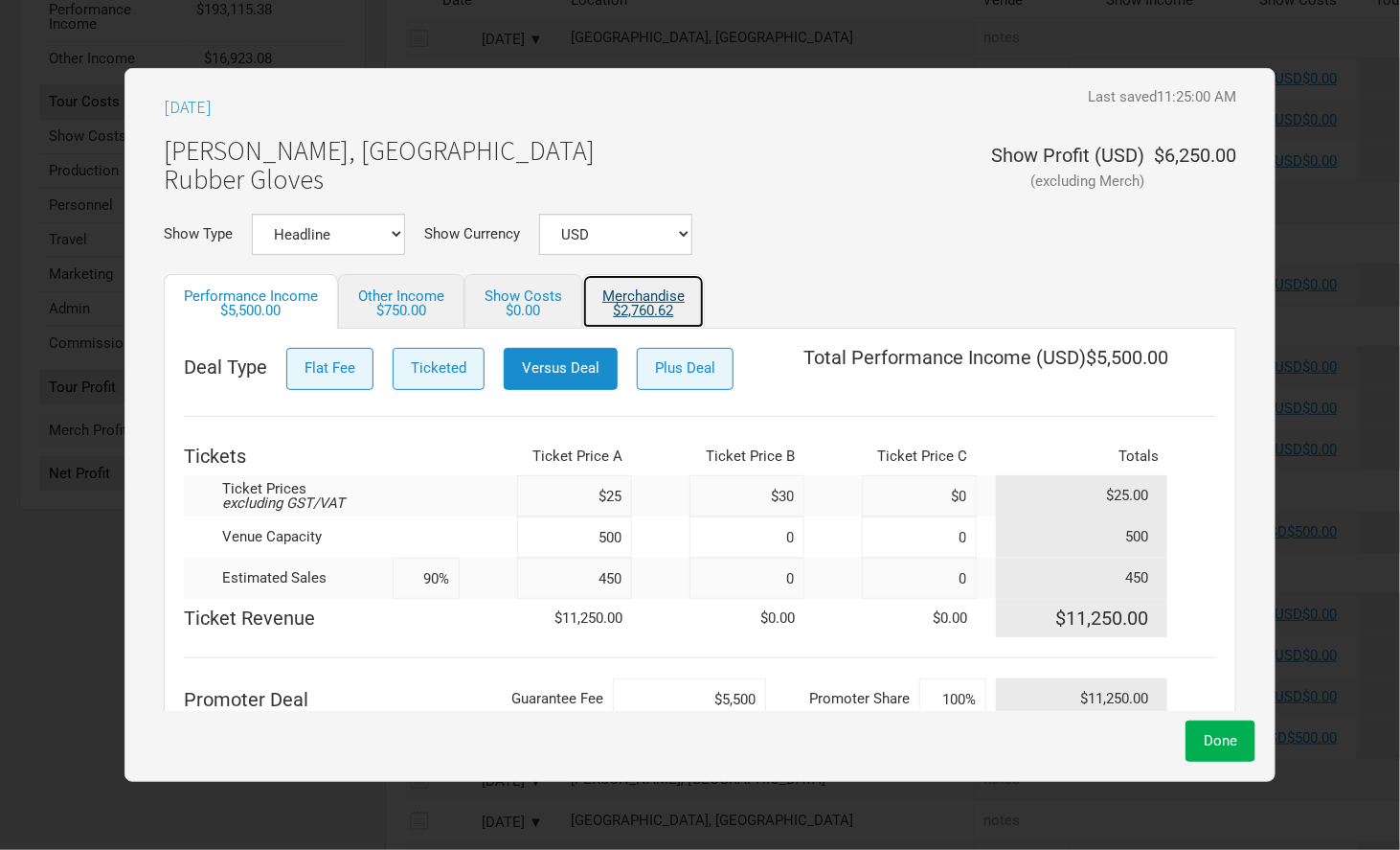
click at [644, 297] on link "Merchandise $2,760.62" at bounding box center [643, 301] width 122 height 55
select select "USD"
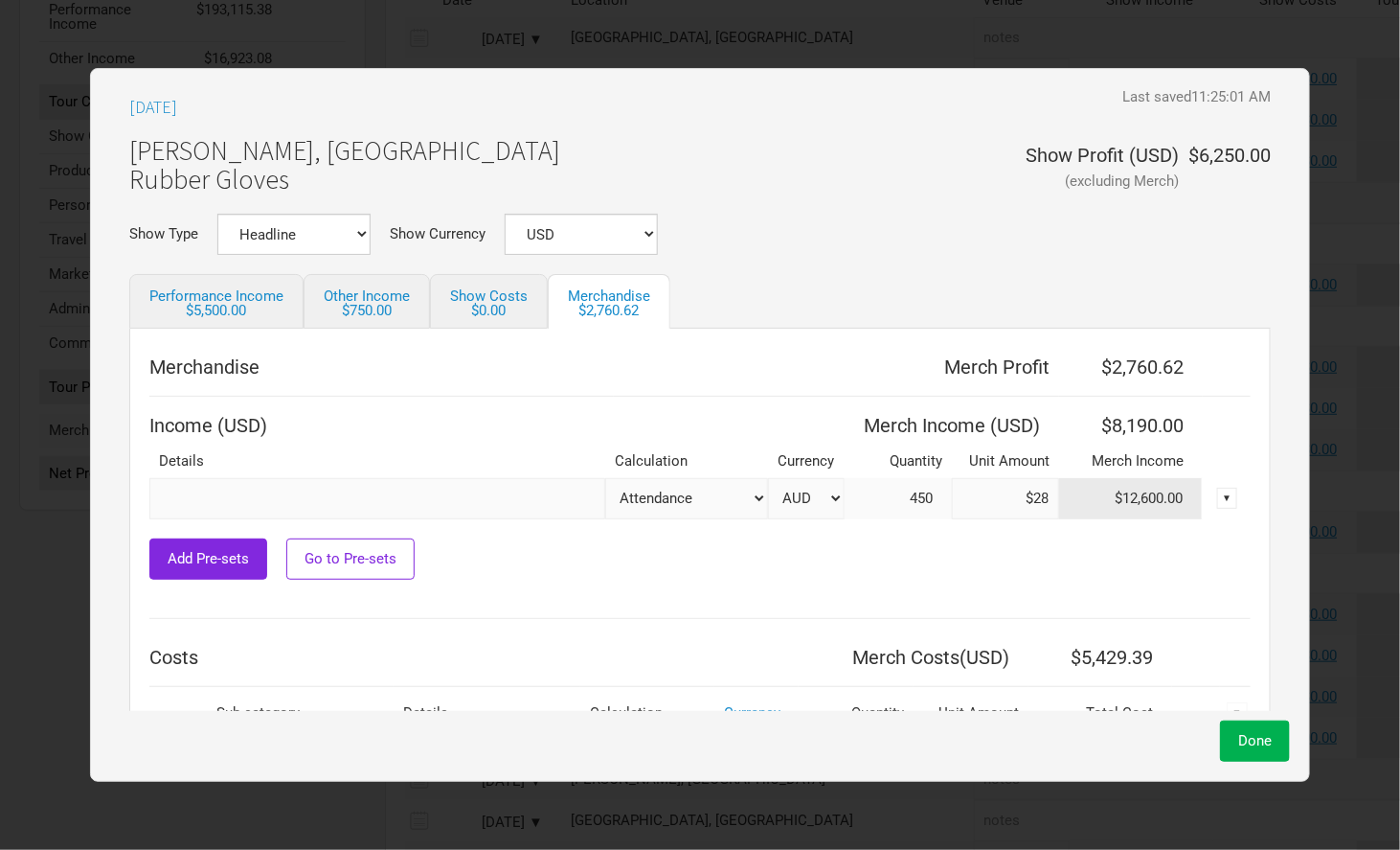
click at [804, 496] on select "AUD USD New ..." at bounding box center [806, 498] width 77 height 41
select select "USD"
click at [768, 478] on select "AUD USD New ..." at bounding box center [806, 498] width 77 height 41
click at [1238, 741] on span "Done" at bounding box center [1255, 740] width 34 height 17
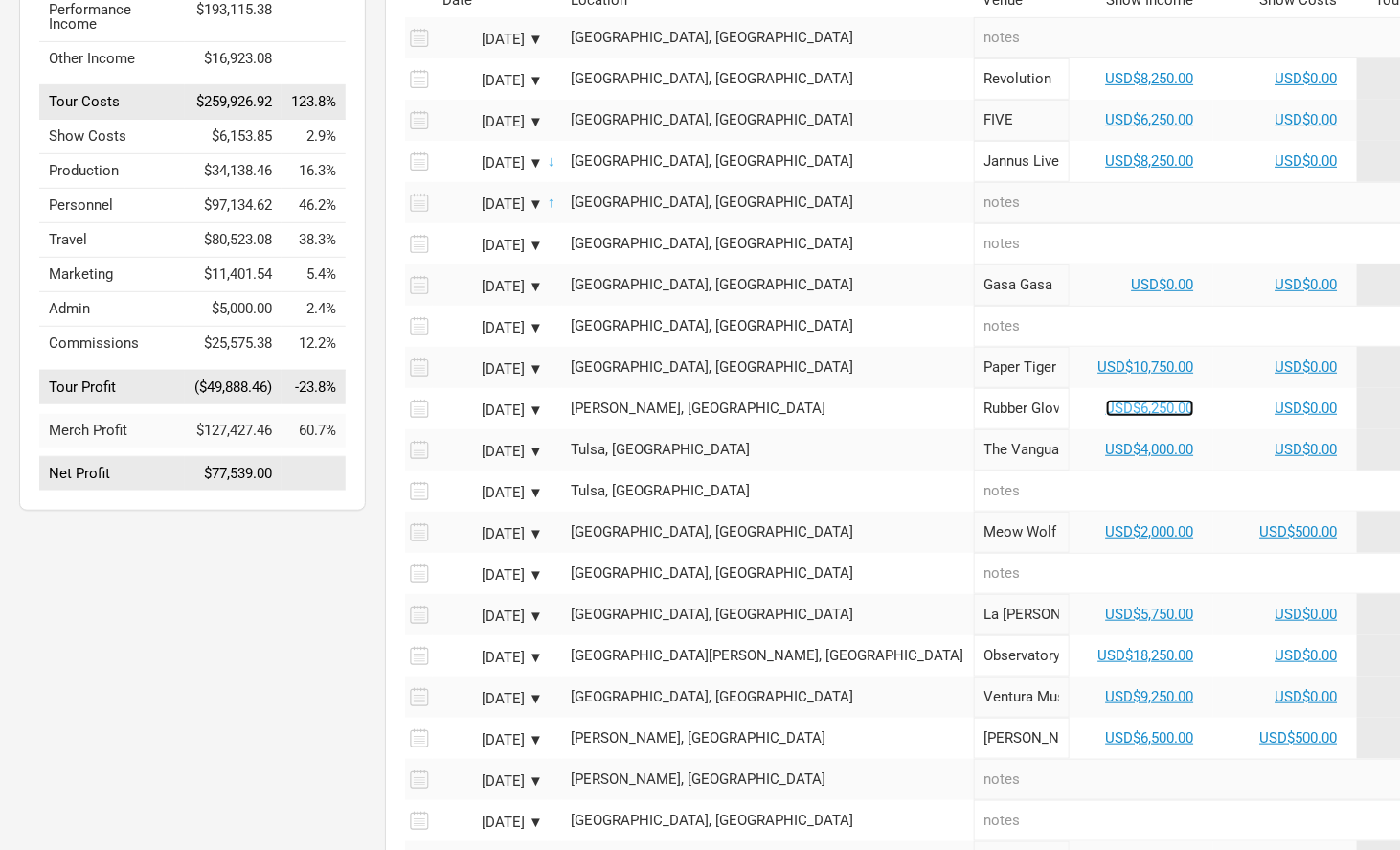
click at [1106, 403] on link "USD$6,250.00" at bounding box center [1150, 408] width 88 height 17
select select "USD"
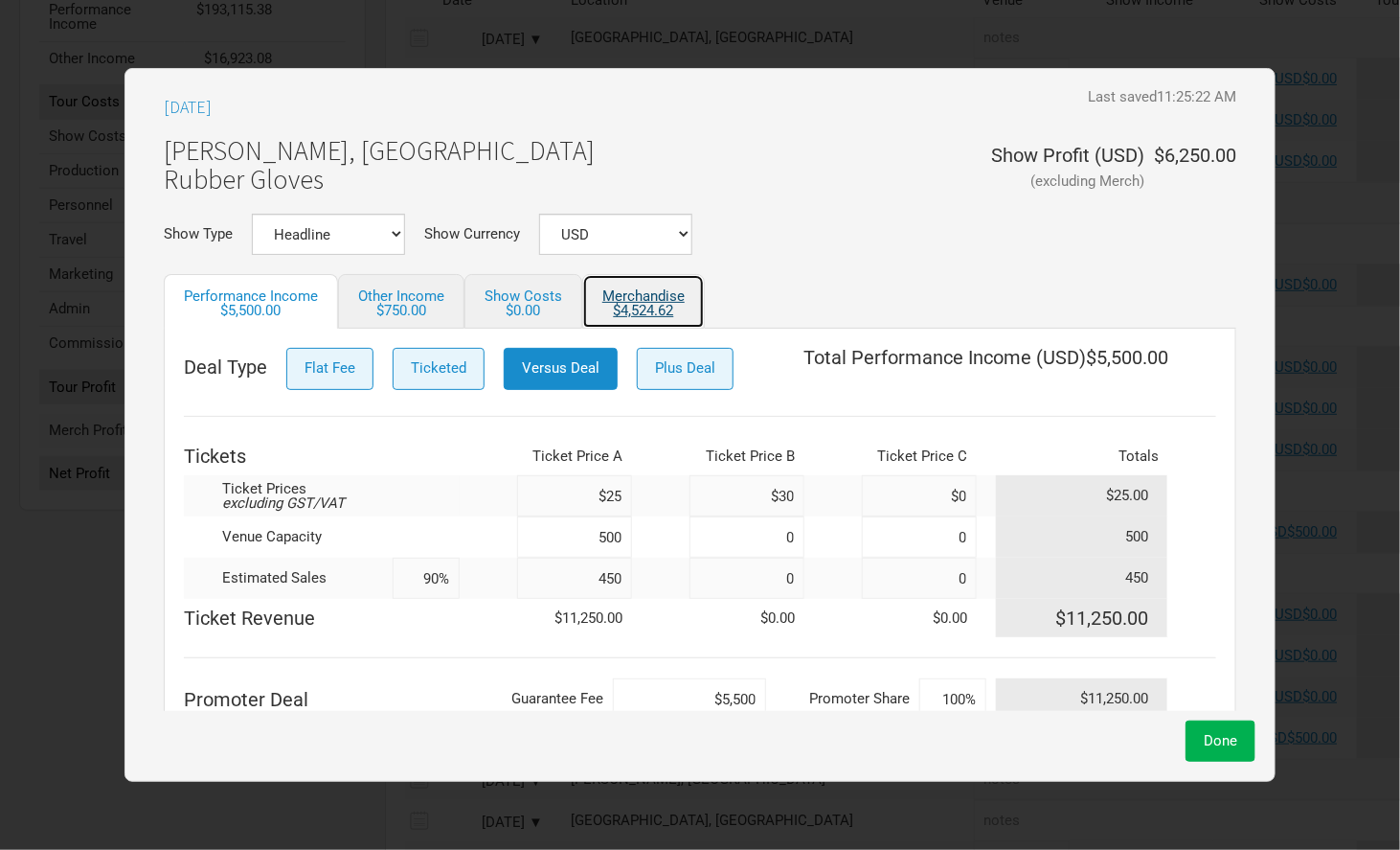
click at [668, 315] on div "$4,524.62" at bounding box center [643, 310] width 82 height 14
select select "USD"
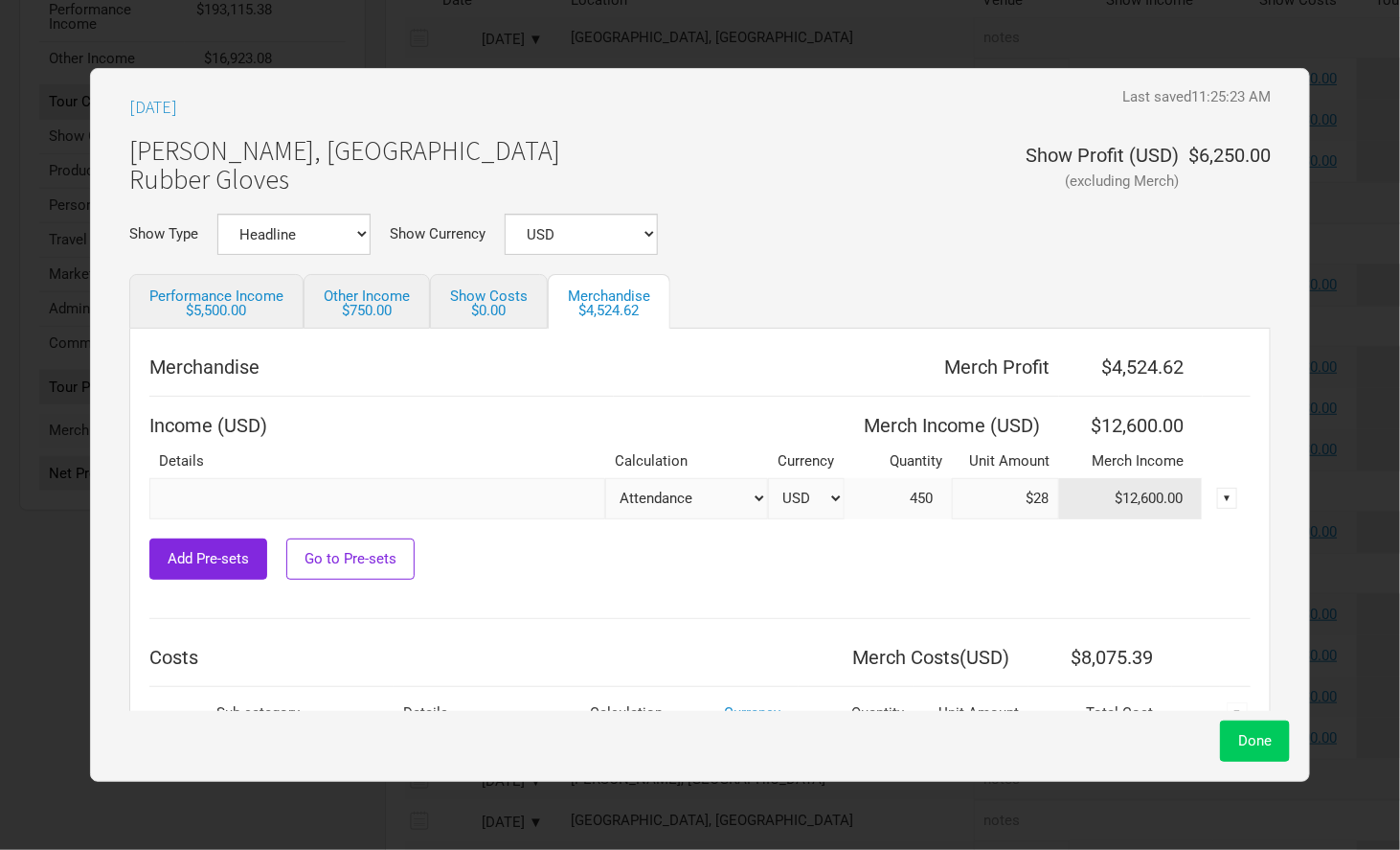
click at [1238, 743] on span "Done" at bounding box center [1255, 740] width 34 height 17
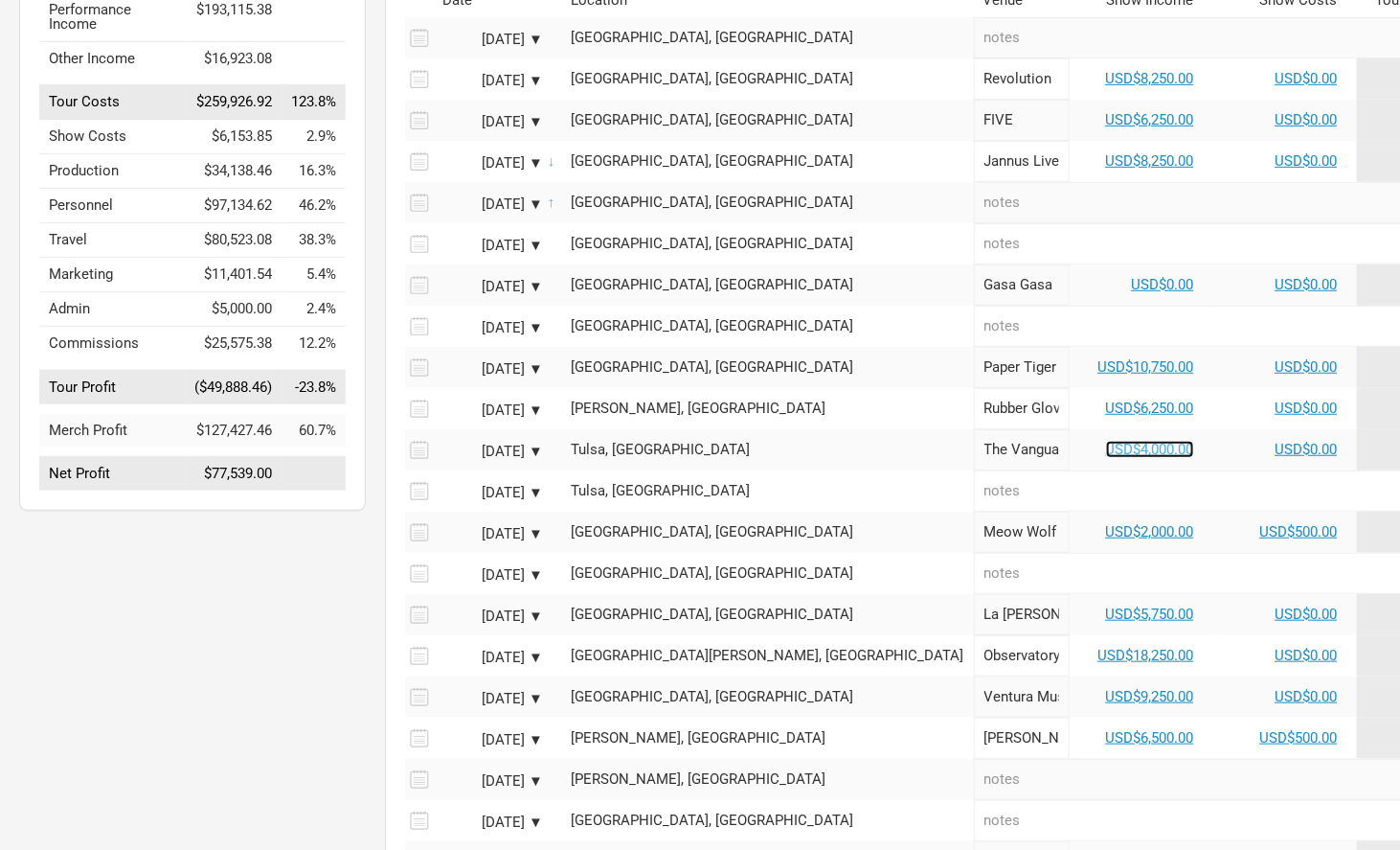
click at [1106, 444] on link "USD$4,000.00" at bounding box center [1150, 448] width 88 height 17
select select "USD"
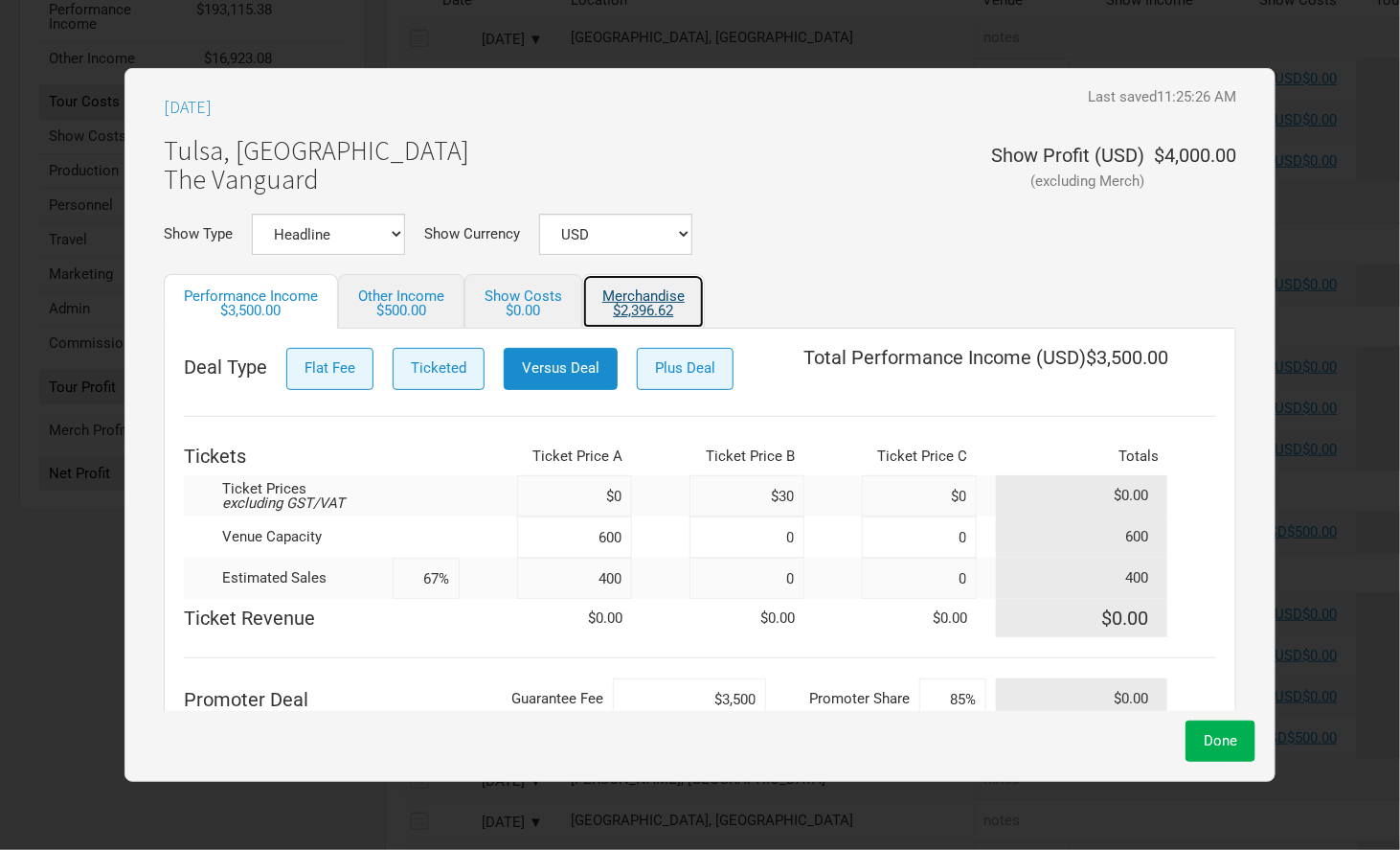
click at [651, 301] on link "Merchandise $2,396.62" at bounding box center [643, 301] width 122 height 55
select select "USD"
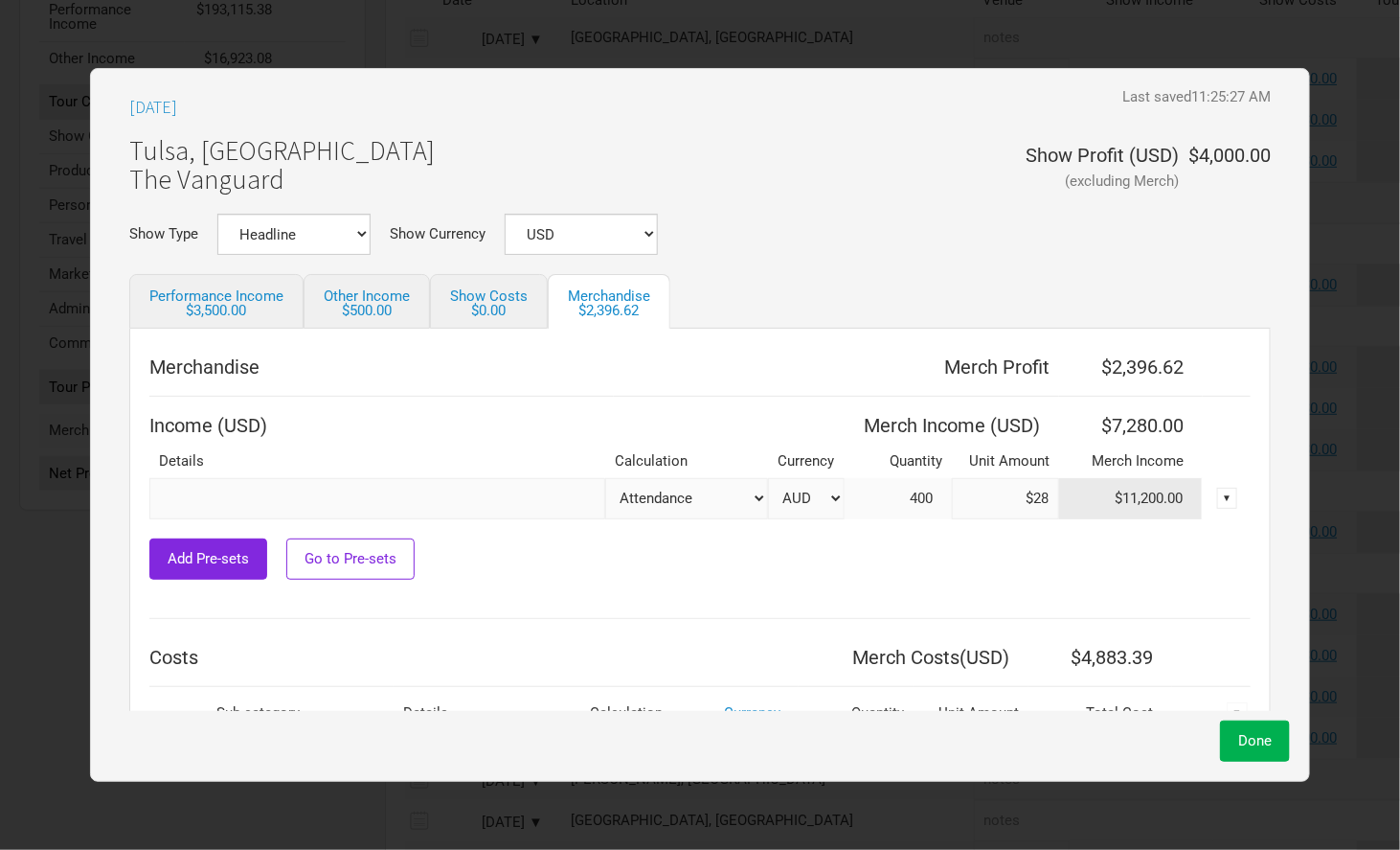
click at [815, 505] on select "AUD USD New ..." at bounding box center [806, 498] width 77 height 41
select select "USD"
click at [768, 478] on select "AUD USD New ..." at bounding box center [806, 498] width 77 height 41
click at [1220, 736] on button "Done" at bounding box center [1255, 741] width 70 height 41
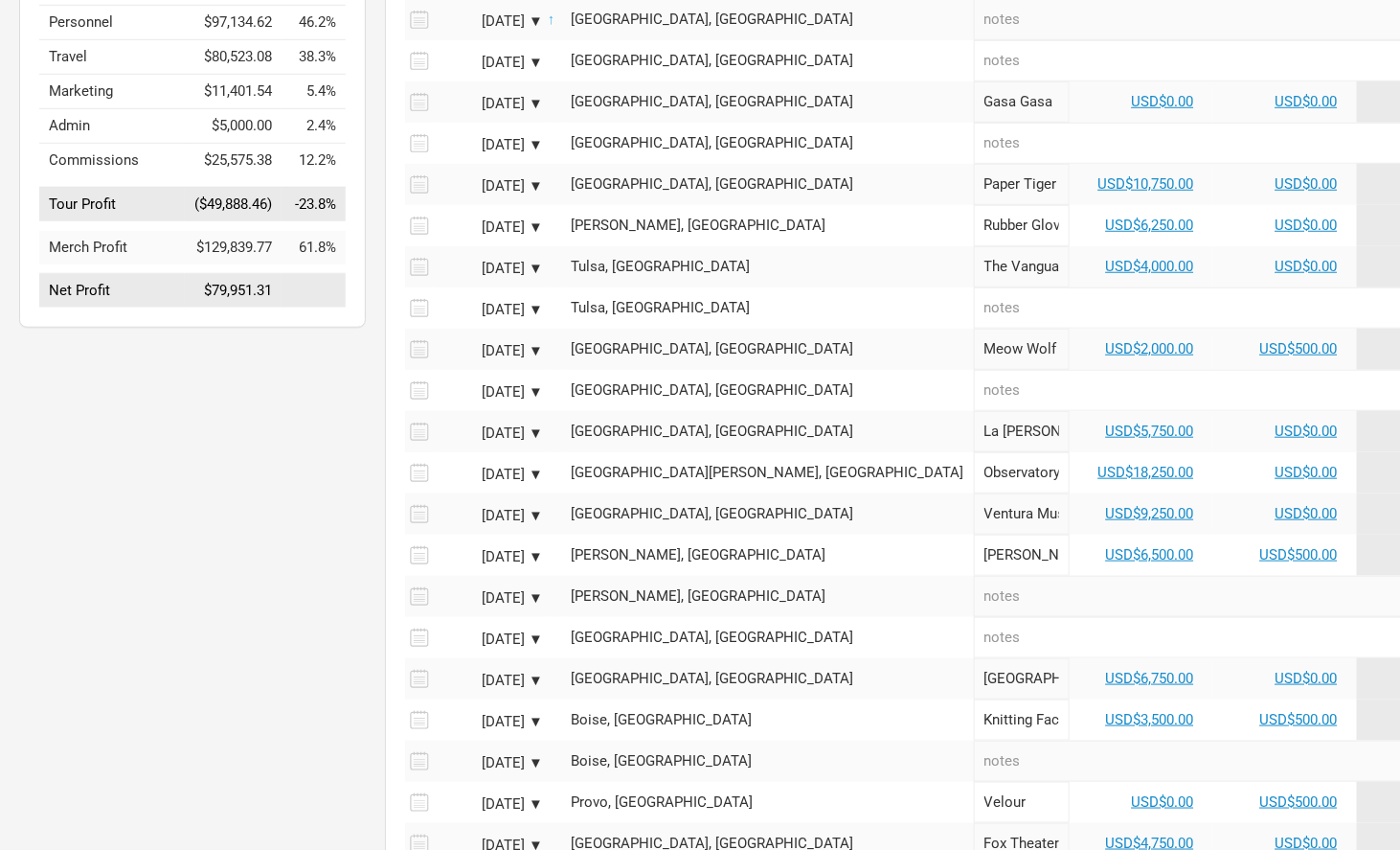
scroll to position [498, 0]
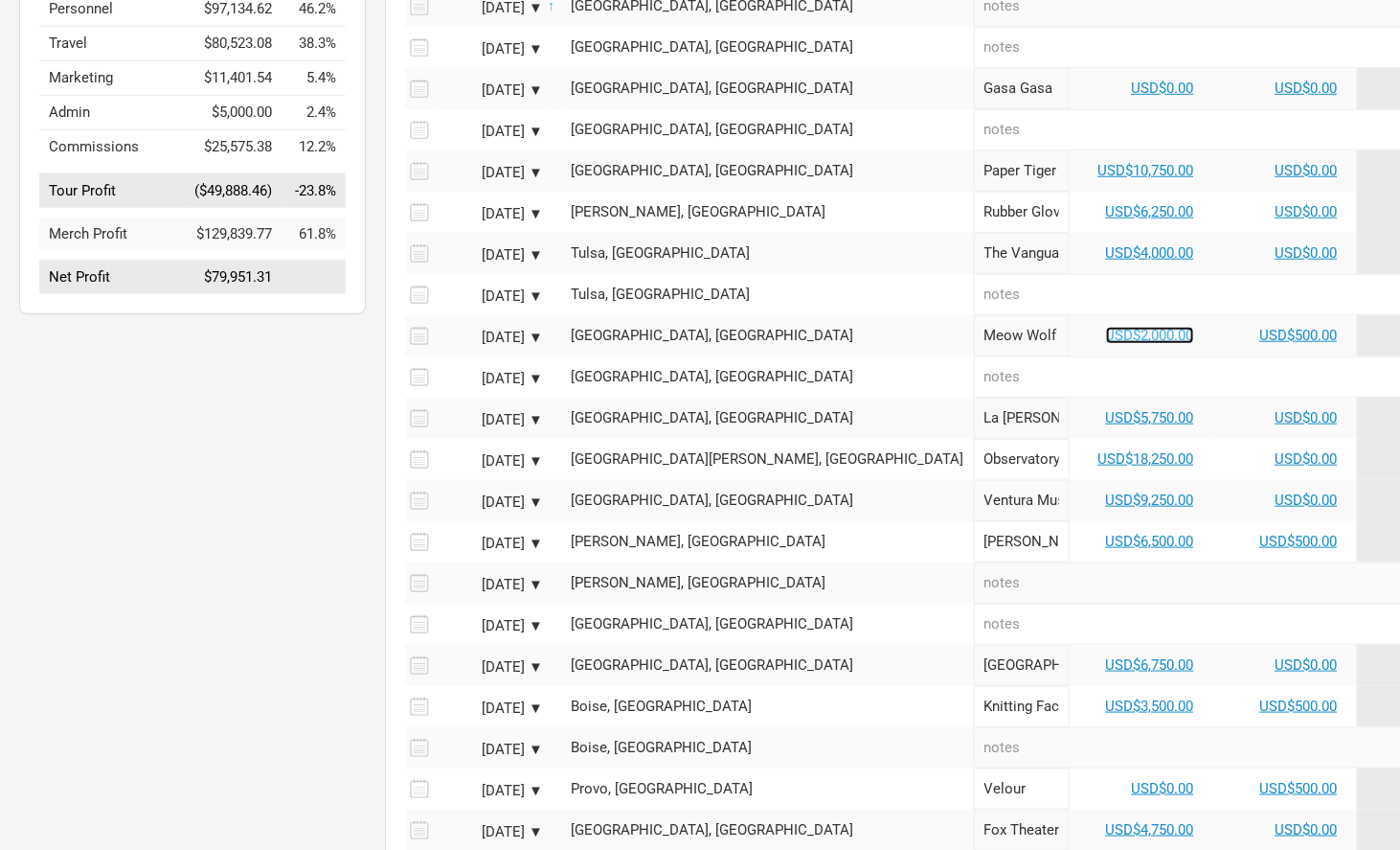
click at [1106, 328] on link "USD$2,000.00" at bounding box center [1150, 335] width 88 height 17
select select "USD"
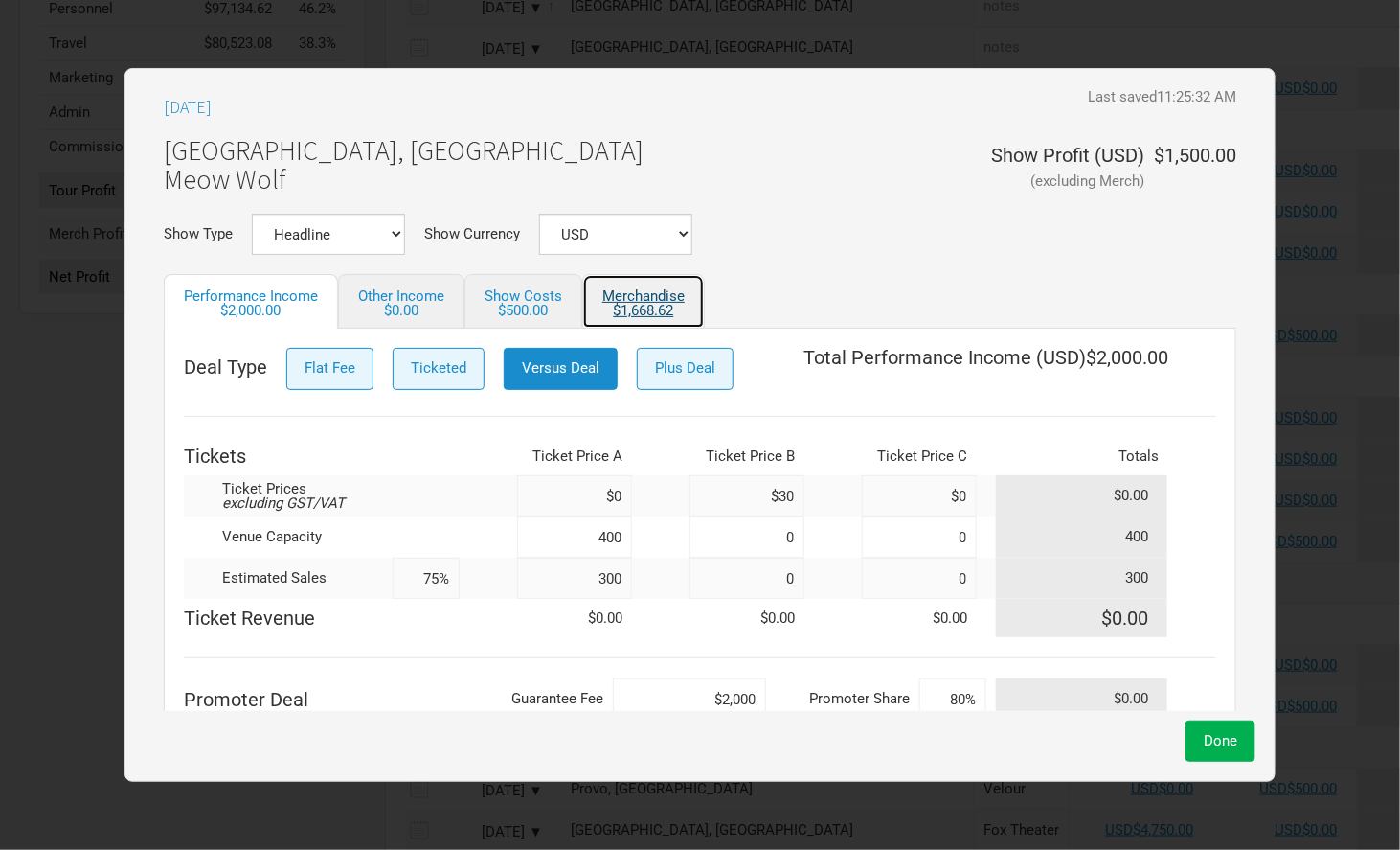
click at [624, 315] on div "$1,668.62" at bounding box center [643, 310] width 82 height 14
select select "USD"
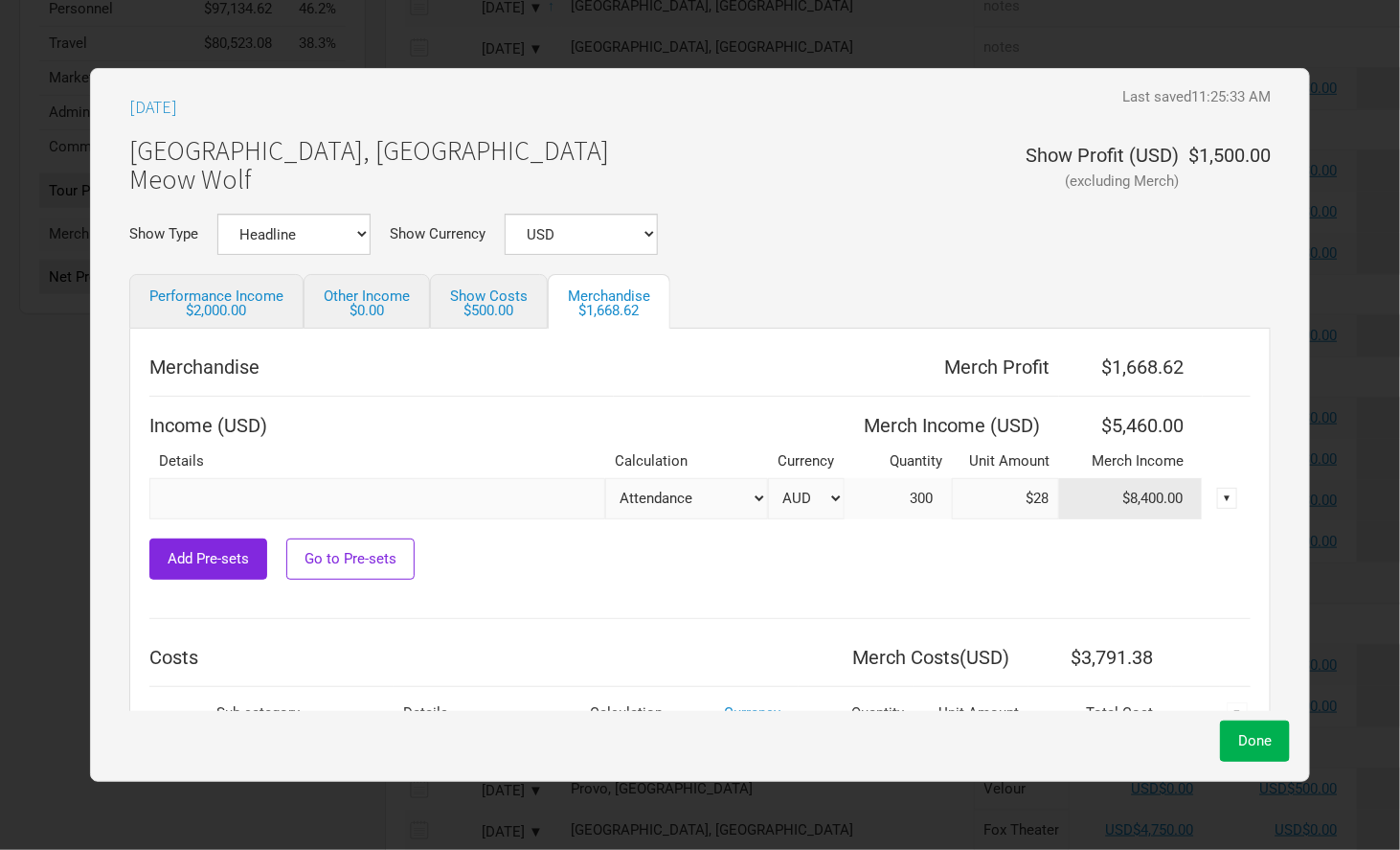
click at [798, 496] on select "AUD USD New ..." at bounding box center [806, 498] width 77 height 41
select select "USD"
click at [768, 478] on select "AUD USD New ..." at bounding box center [806, 498] width 77 height 41
click at [1231, 756] on button "Done" at bounding box center [1255, 741] width 70 height 41
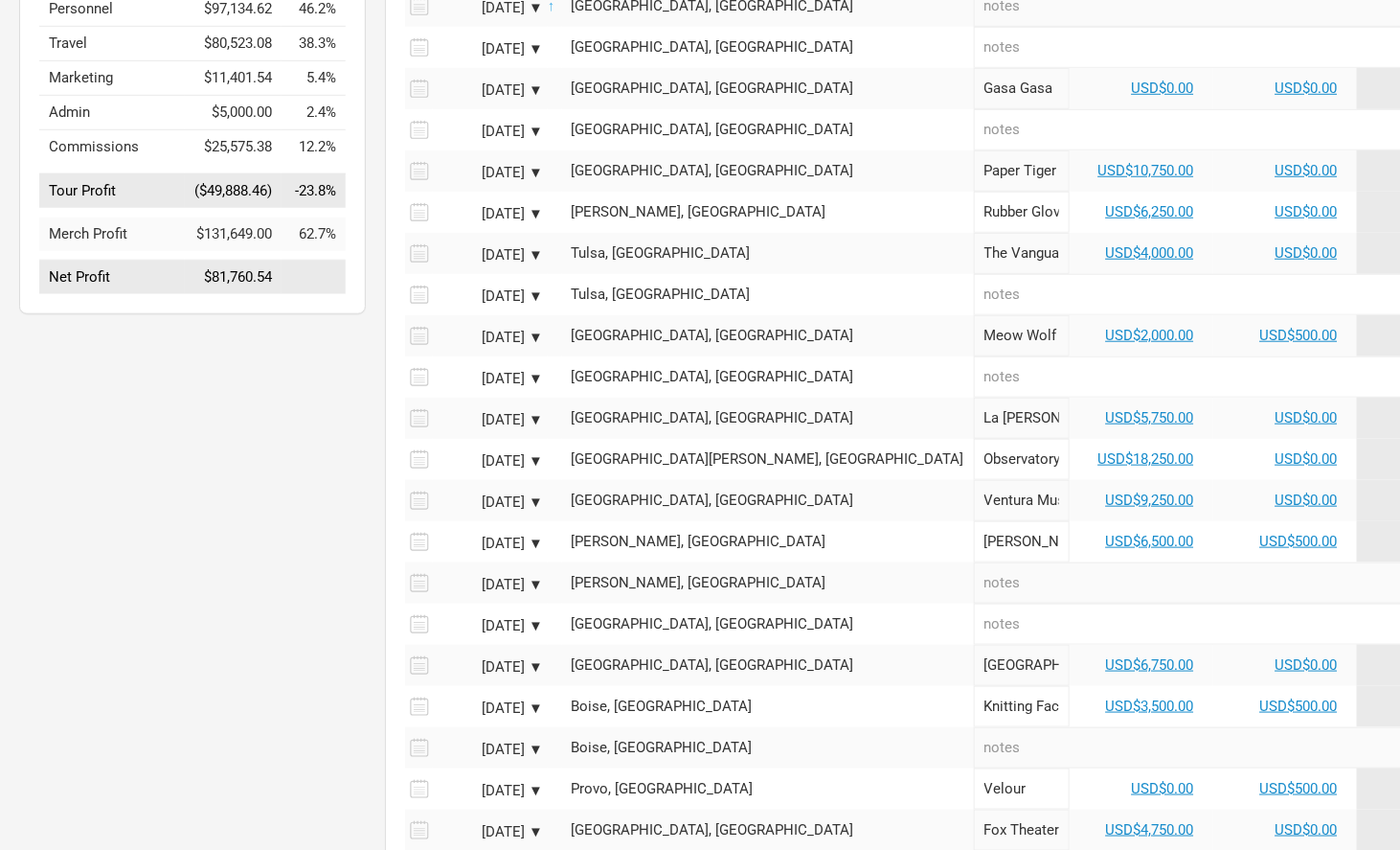
click at [1069, 420] on td "USD$5,750.00" at bounding box center [1141, 418] width 144 height 41
click at [1106, 414] on link "USD$5,750.00" at bounding box center [1150, 417] width 88 height 17
select select "USD"
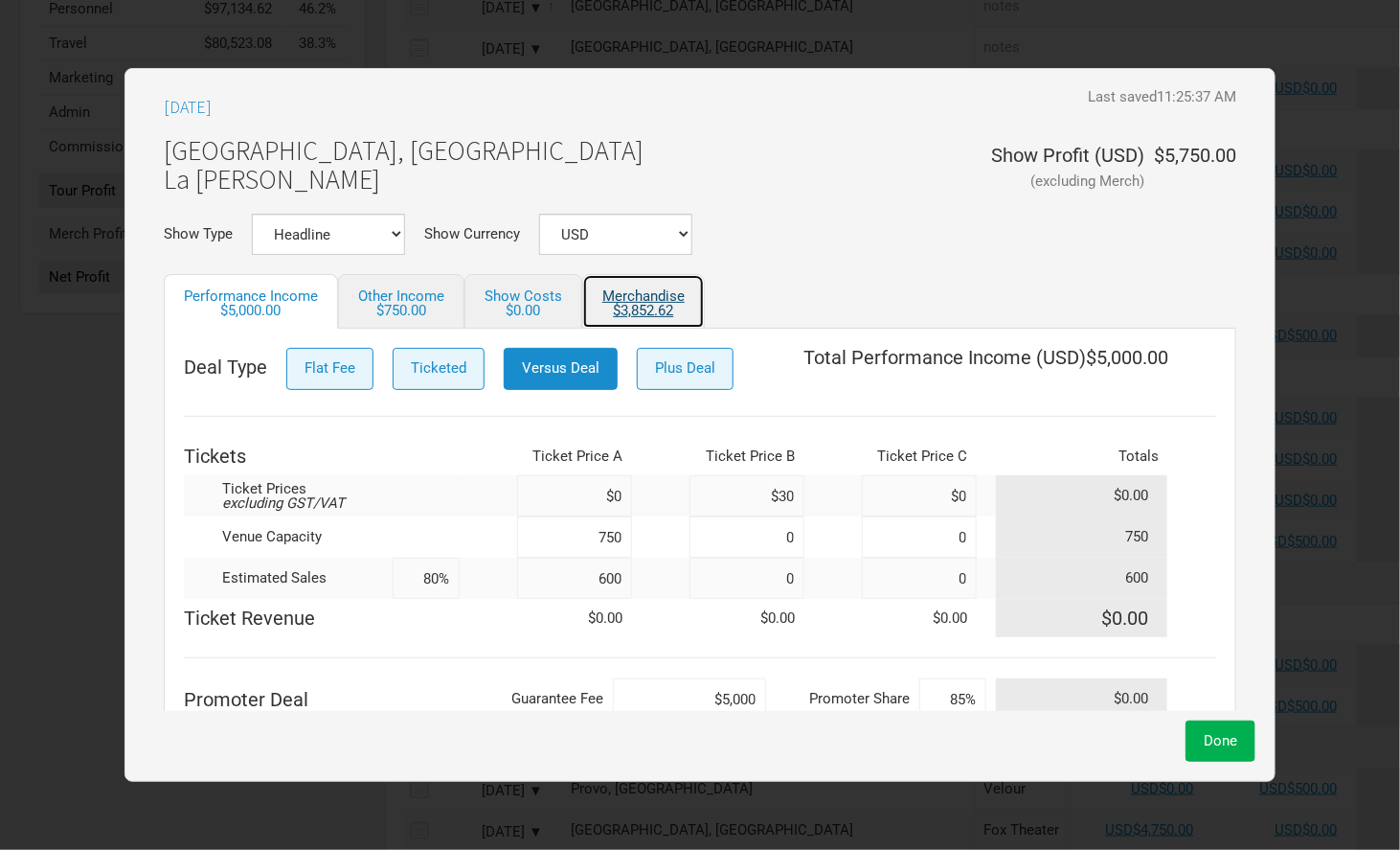
click at [640, 299] on link "Merchandise $3,852.62" at bounding box center [643, 301] width 122 height 55
select select "USD"
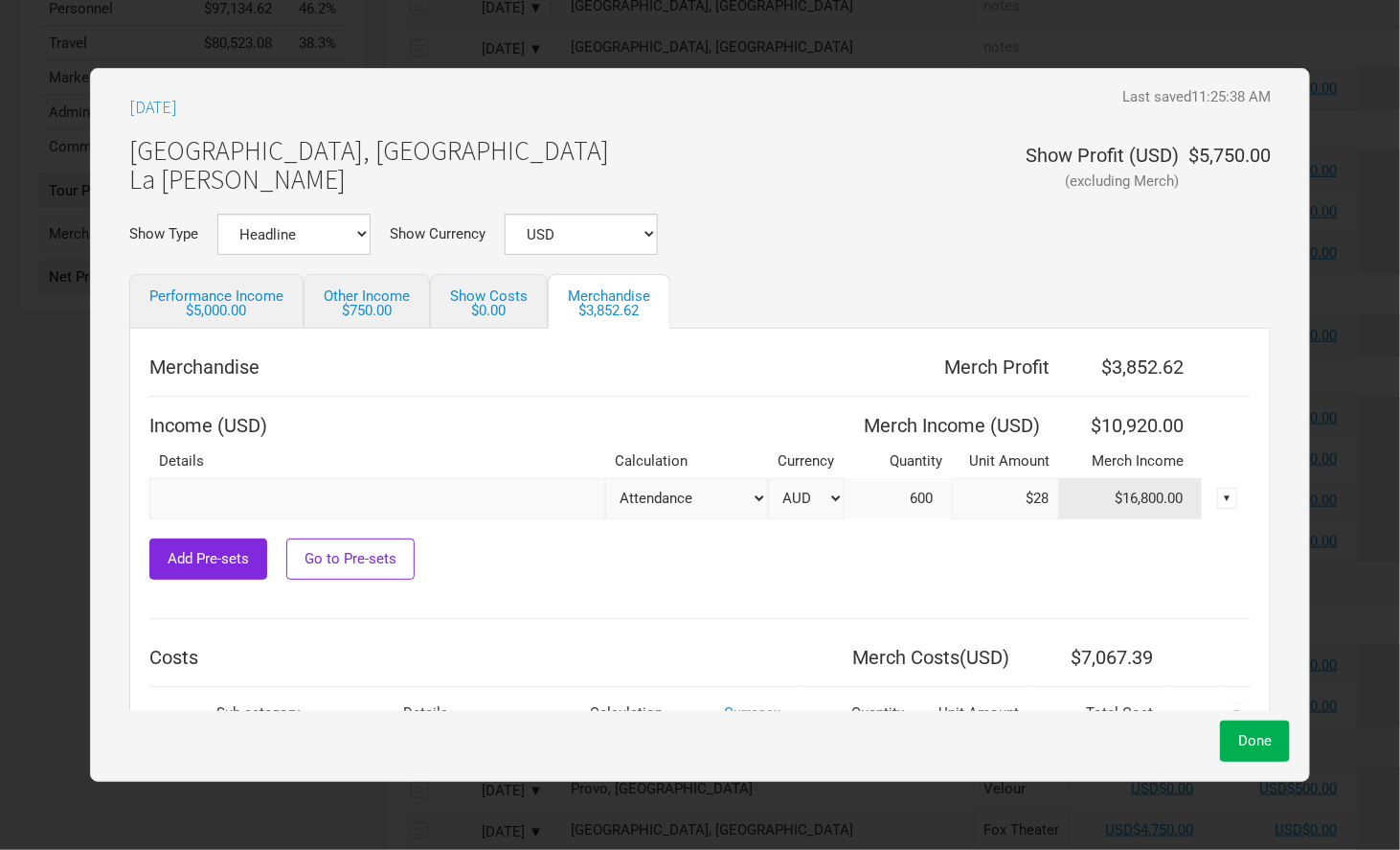
click at [798, 495] on select "AUD USD New ..." at bounding box center [806, 498] width 77 height 41
select select "USD"
click at [768, 478] on select "AUD USD New ..." at bounding box center [806, 498] width 77 height 41
click at [1245, 746] on span "Done" at bounding box center [1255, 740] width 34 height 17
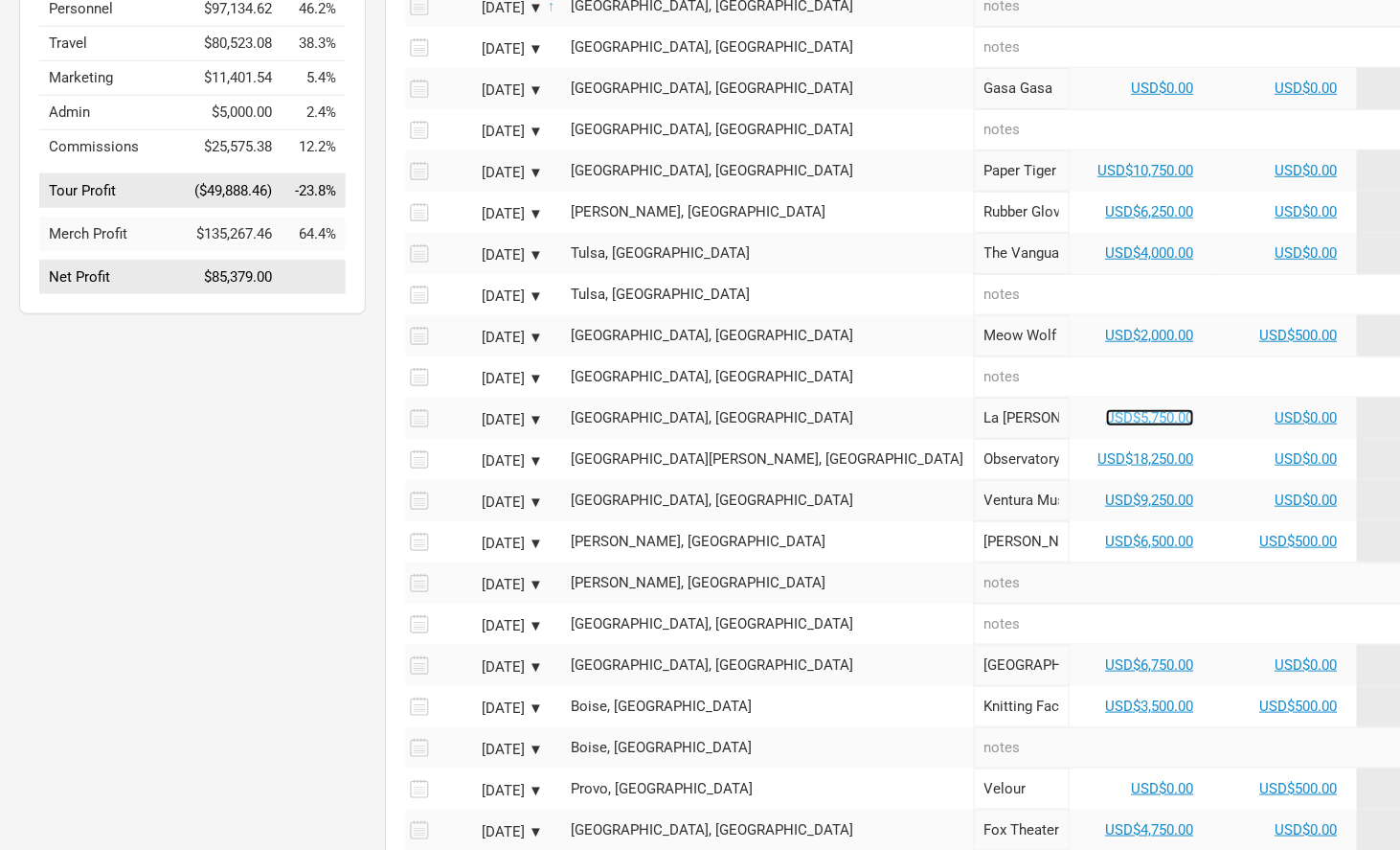
click at [1106, 409] on link "USD$5,750.00" at bounding box center [1150, 417] width 88 height 17
select select "USD"
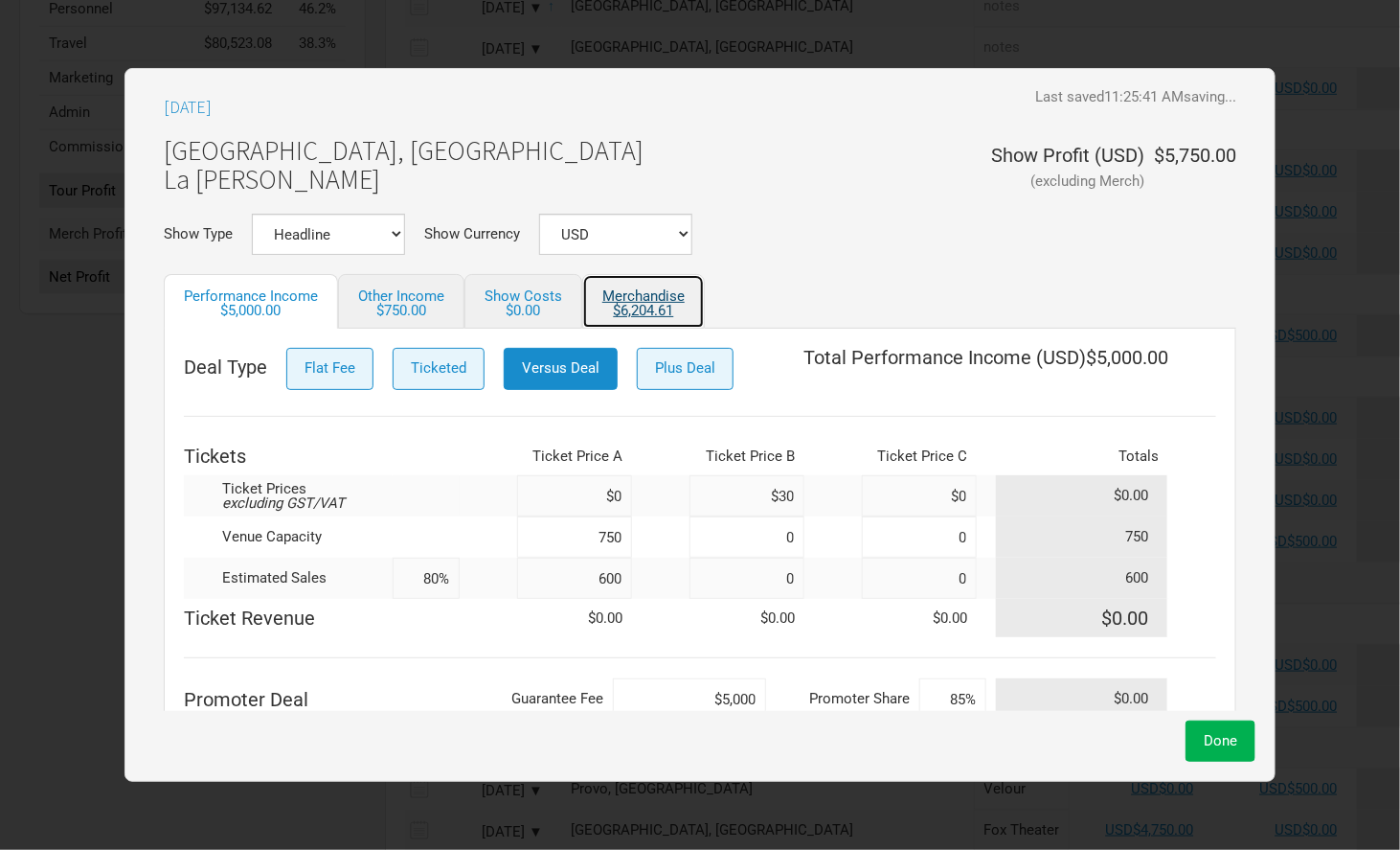
click at [653, 291] on link "Merchandise $6,204.61" at bounding box center [643, 301] width 122 height 55
select select "USD"
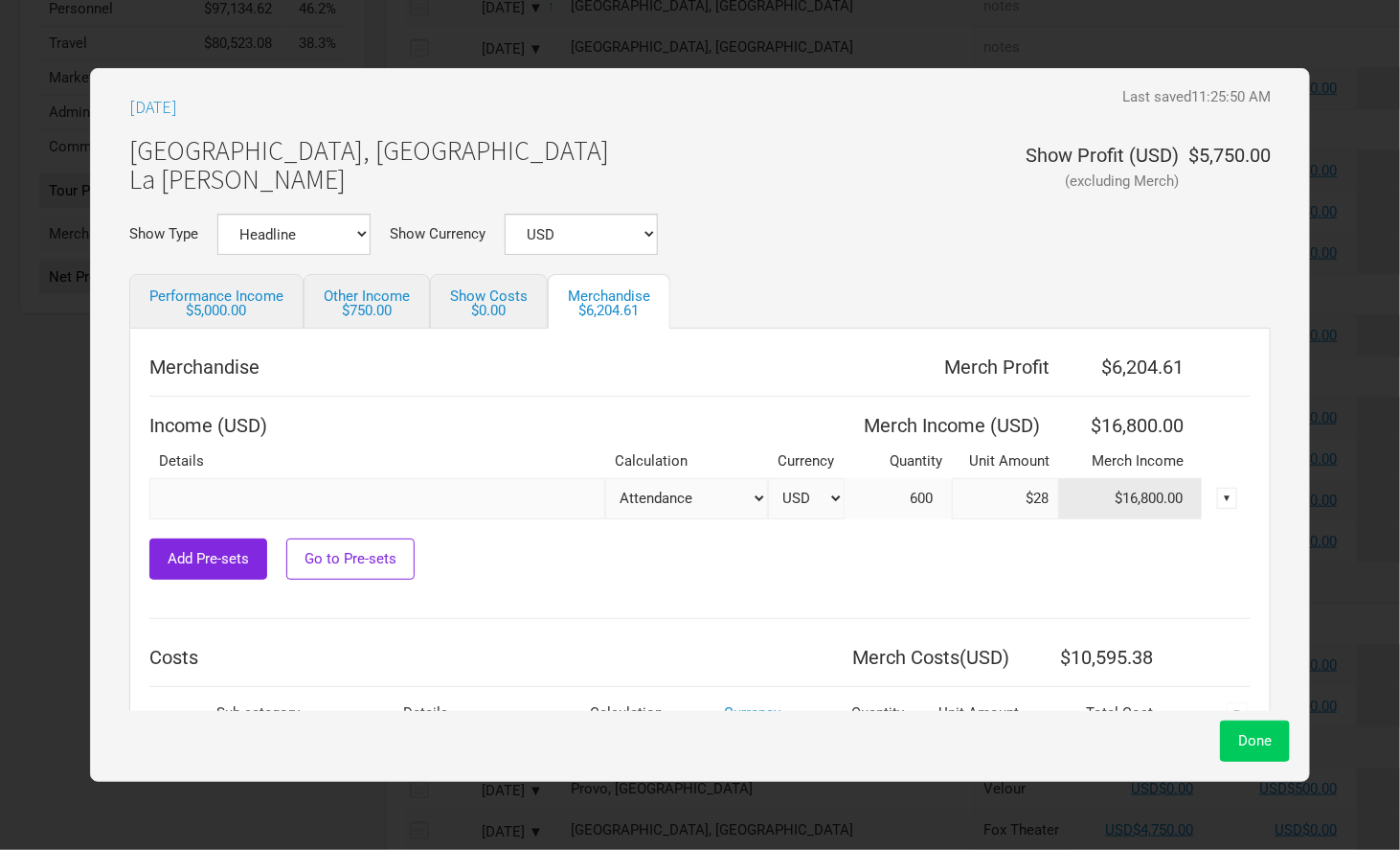
click at [1220, 730] on button "Done" at bounding box center [1255, 741] width 70 height 41
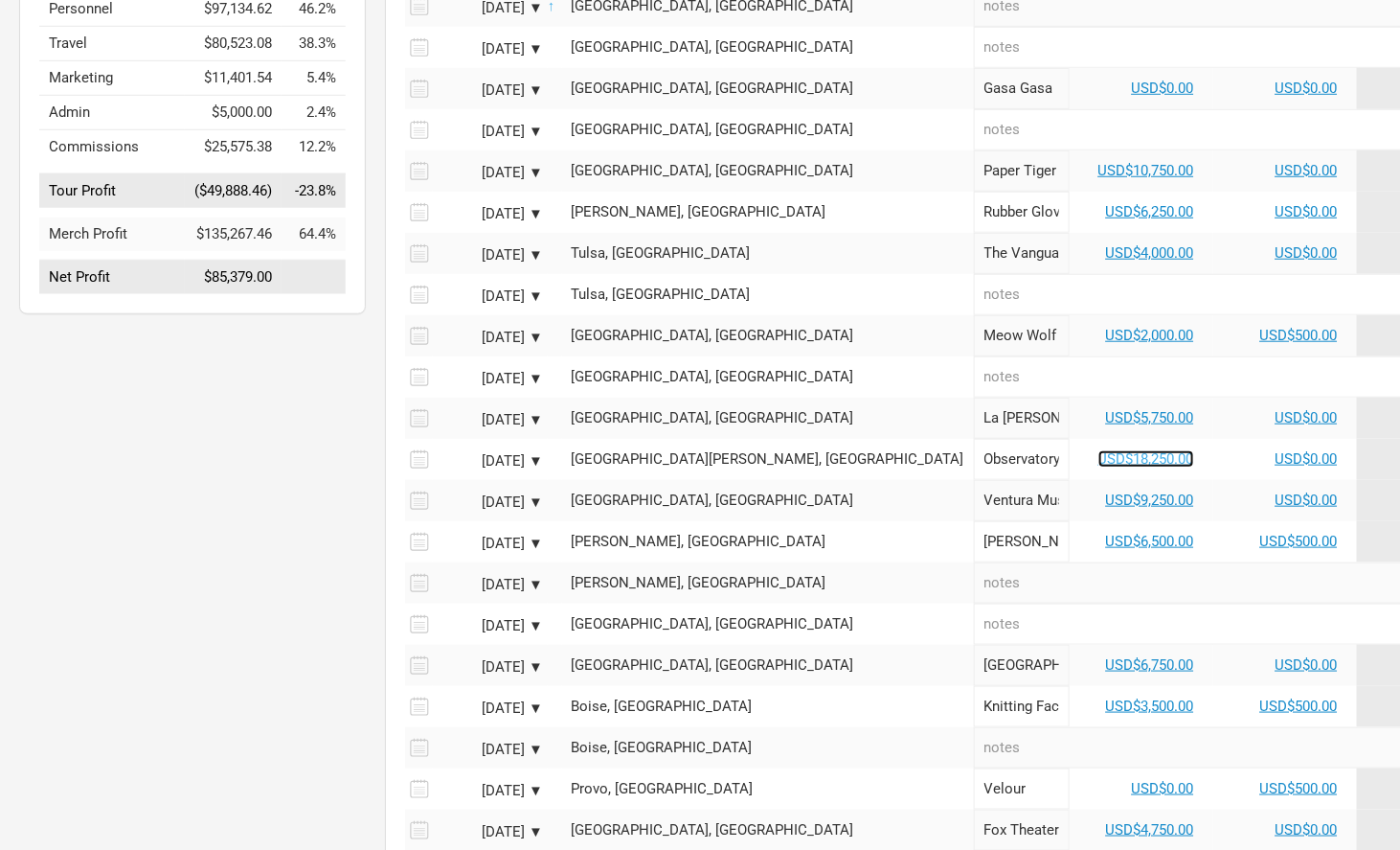
click at [1098, 452] on link "USD$18,250.00" at bounding box center [1146, 458] width 95 height 17
select select "USD"
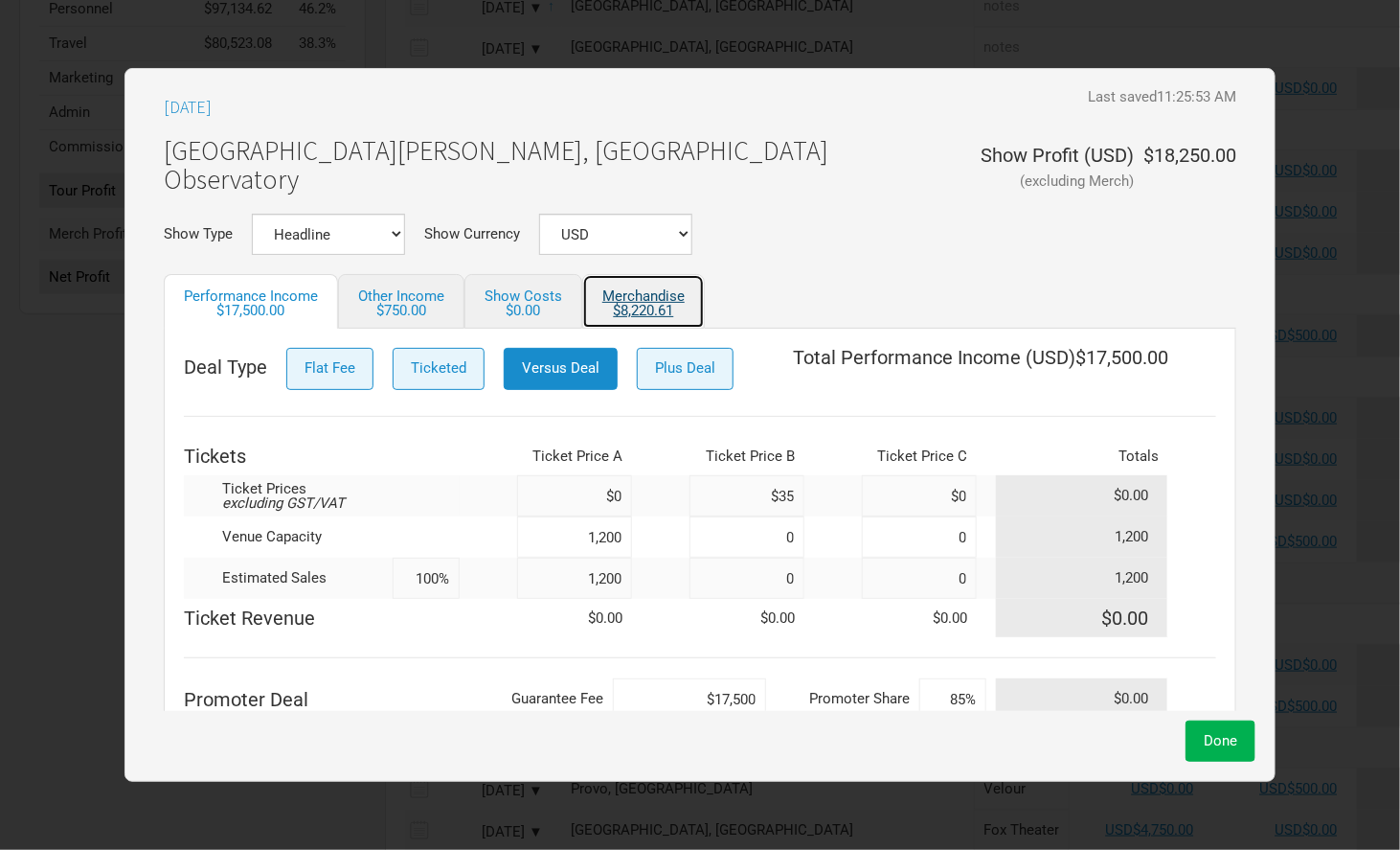
click at [653, 308] on div "$8,220.61" at bounding box center [643, 310] width 82 height 14
select select "USD"
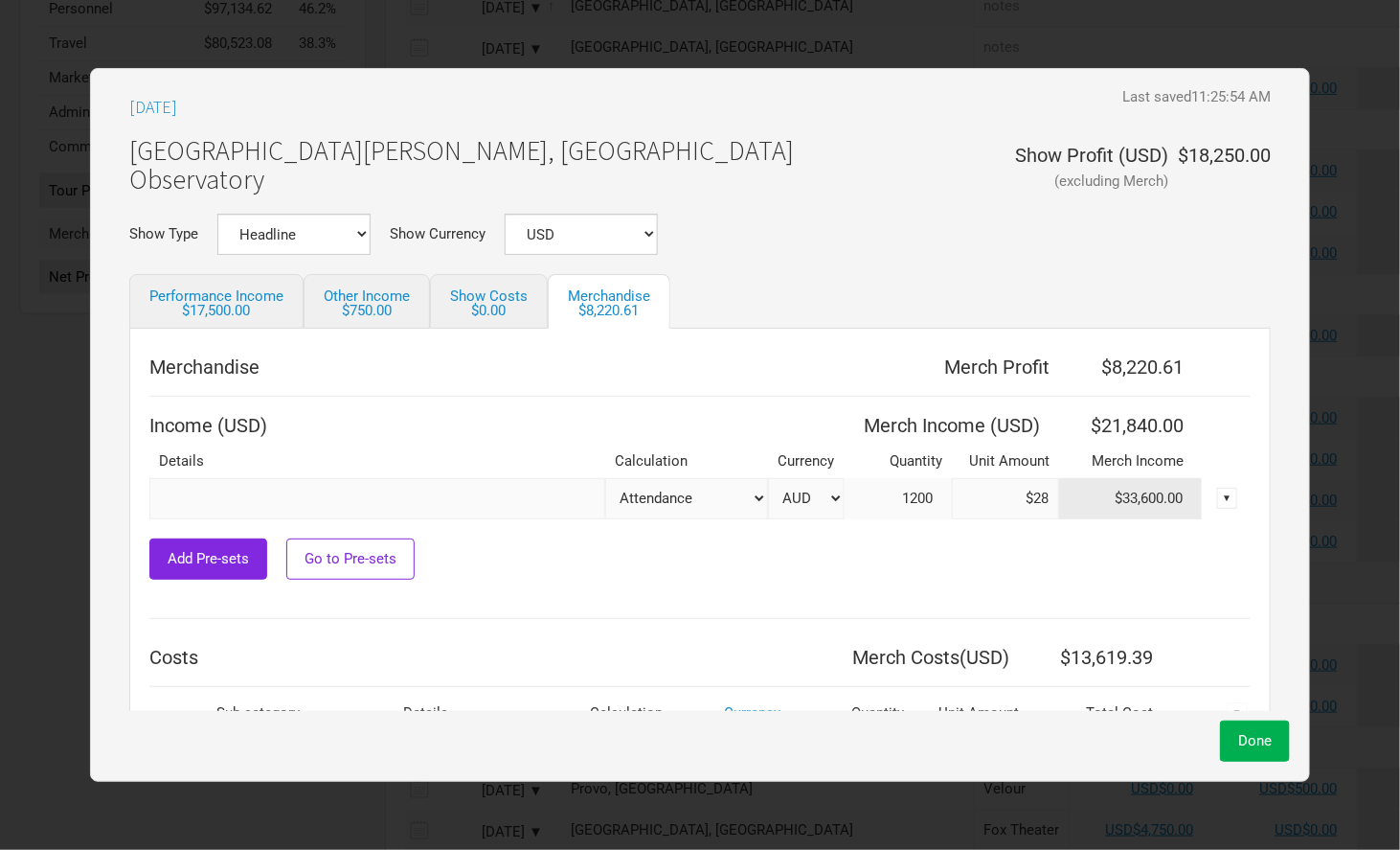
click at [799, 504] on select "AUD USD New ..." at bounding box center [806, 498] width 77 height 41
select select "USD"
click at [768, 478] on select "AUD USD New ..." at bounding box center [806, 498] width 77 height 41
click at [1234, 727] on button "Done" at bounding box center [1255, 741] width 70 height 41
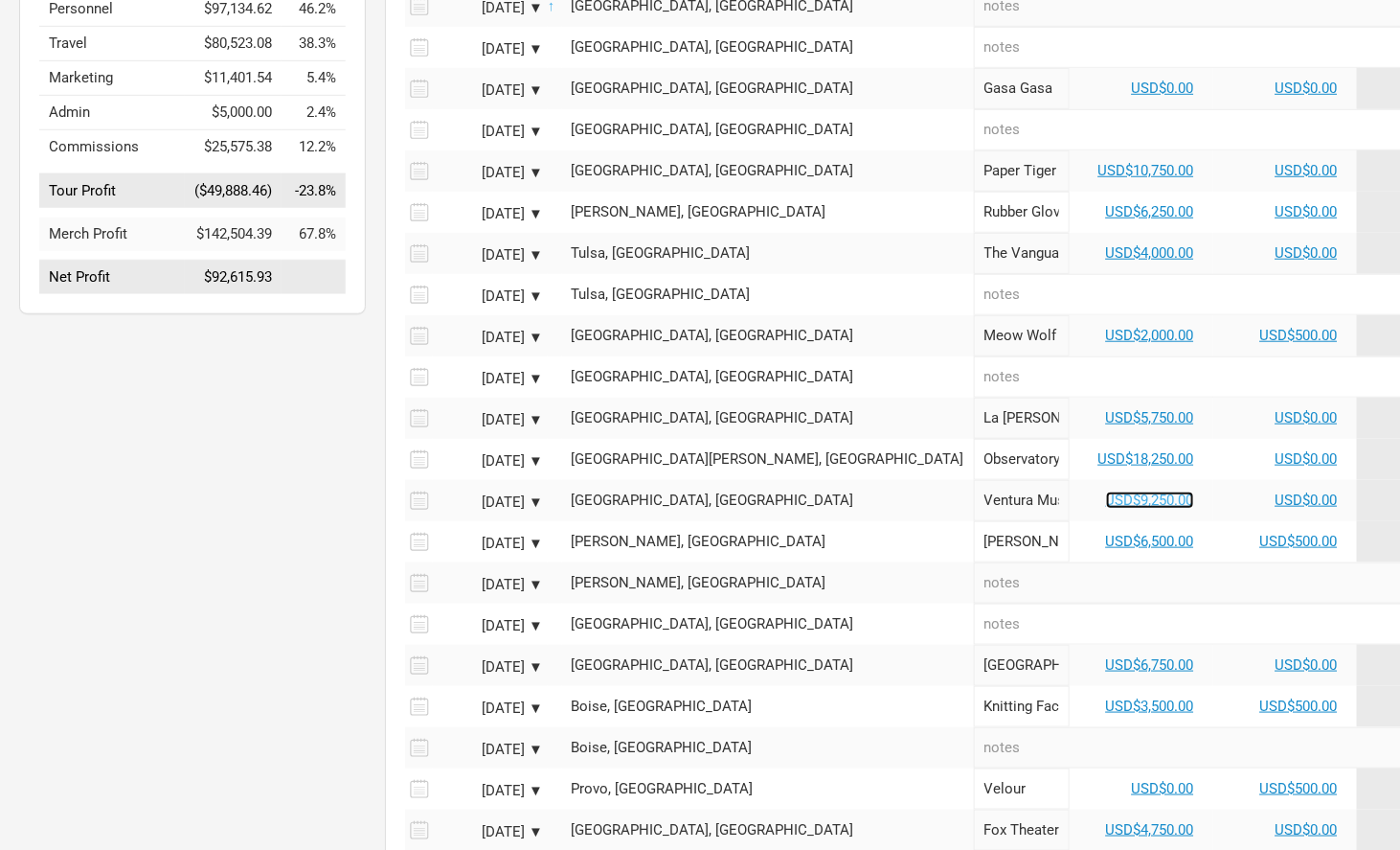
click at [1106, 500] on link "USD$9,250.00" at bounding box center [1150, 499] width 88 height 17
select select "USD"
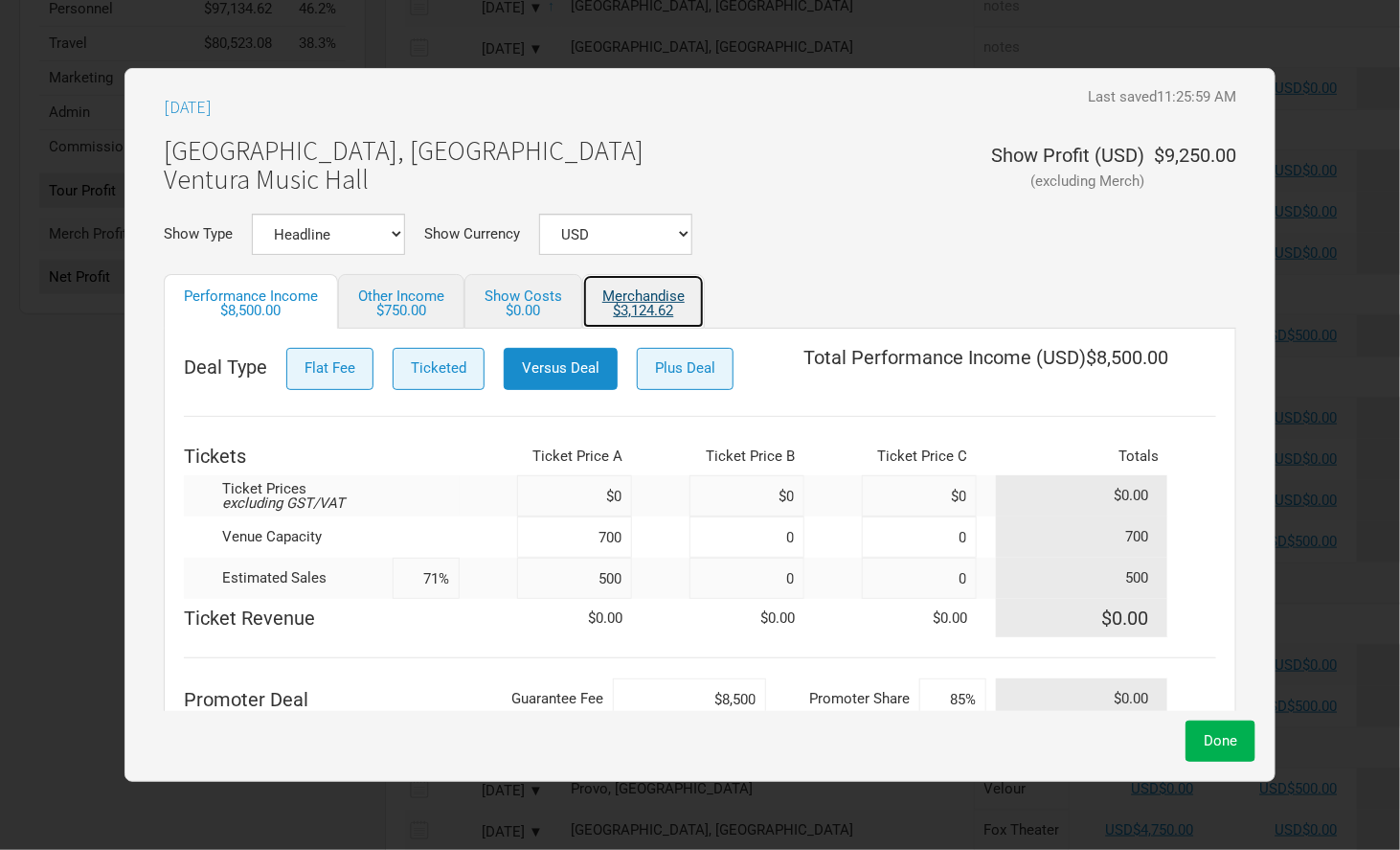
click at [625, 280] on link "Merchandise $3,124.62" at bounding box center [643, 301] width 122 height 55
select select "USD"
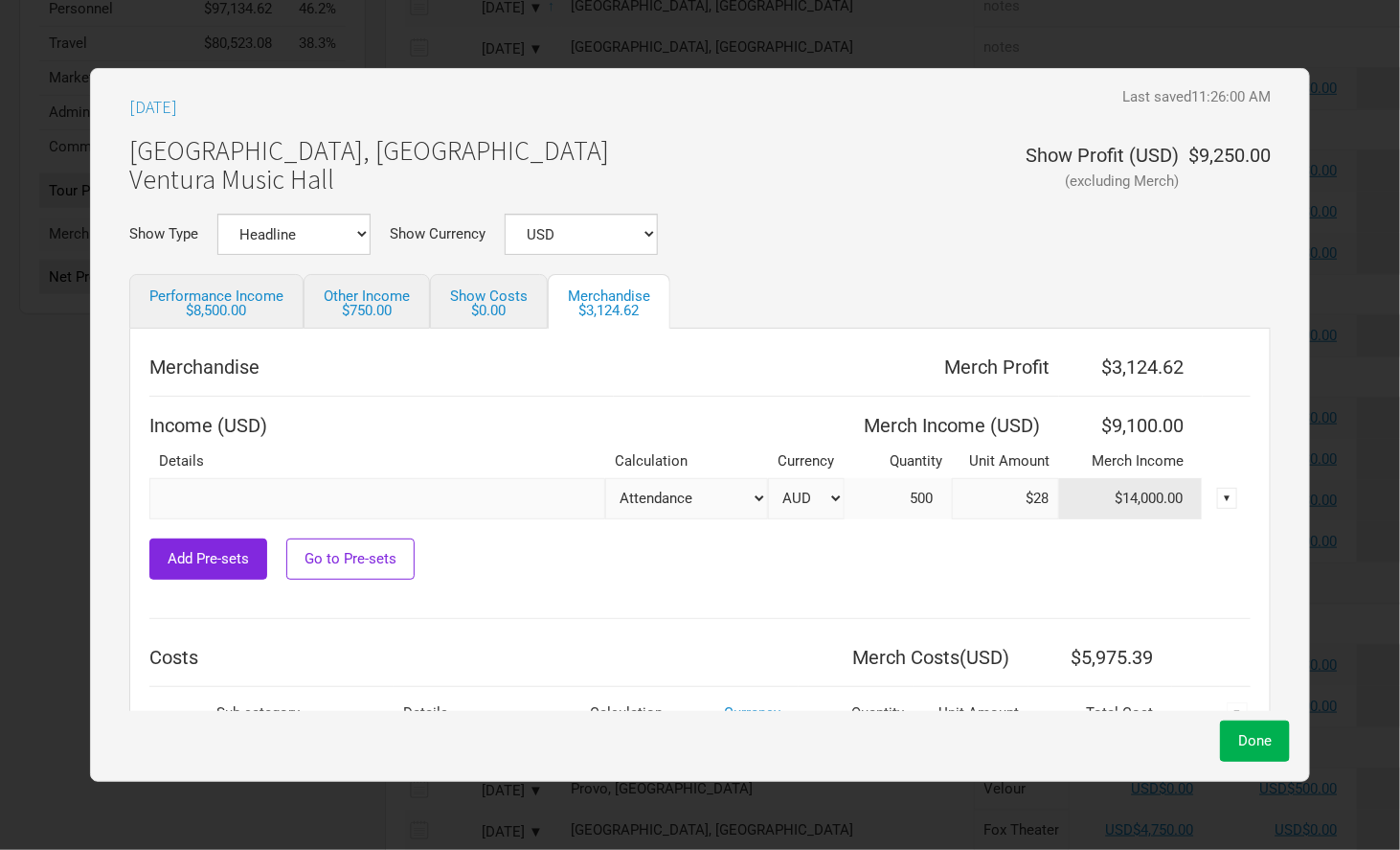
click at [808, 488] on select "AUD USD New ..." at bounding box center [806, 498] width 77 height 41
select select "USD"
click at [768, 478] on select "AUD USD New ..." at bounding box center [806, 498] width 77 height 41
click at [1238, 735] on span "Done" at bounding box center [1255, 740] width 34 height 17
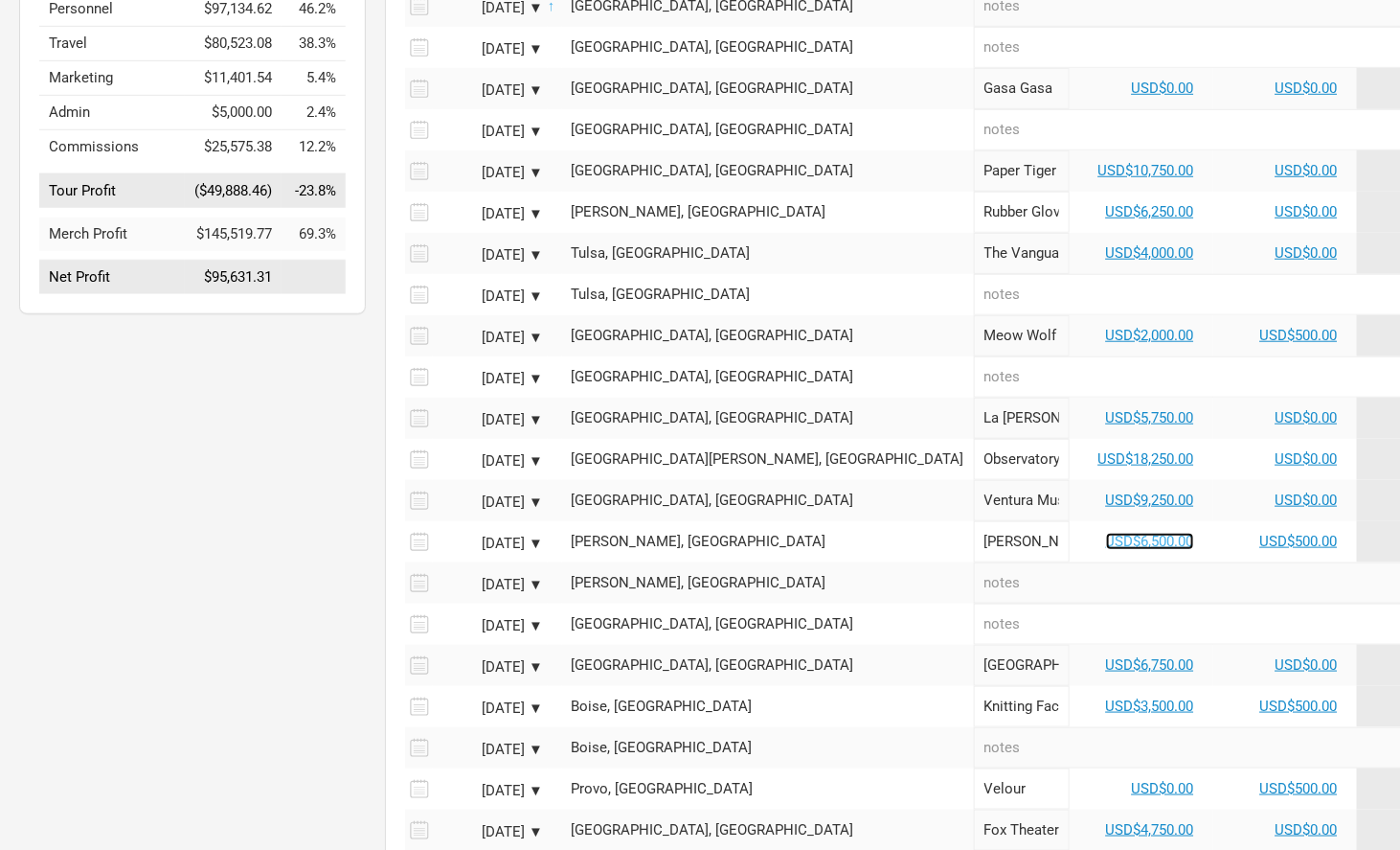
click at [1106, 535] on link "USD$6,500.00" at bounding box center [1150, 541] width 88 height 17
select select "USD"
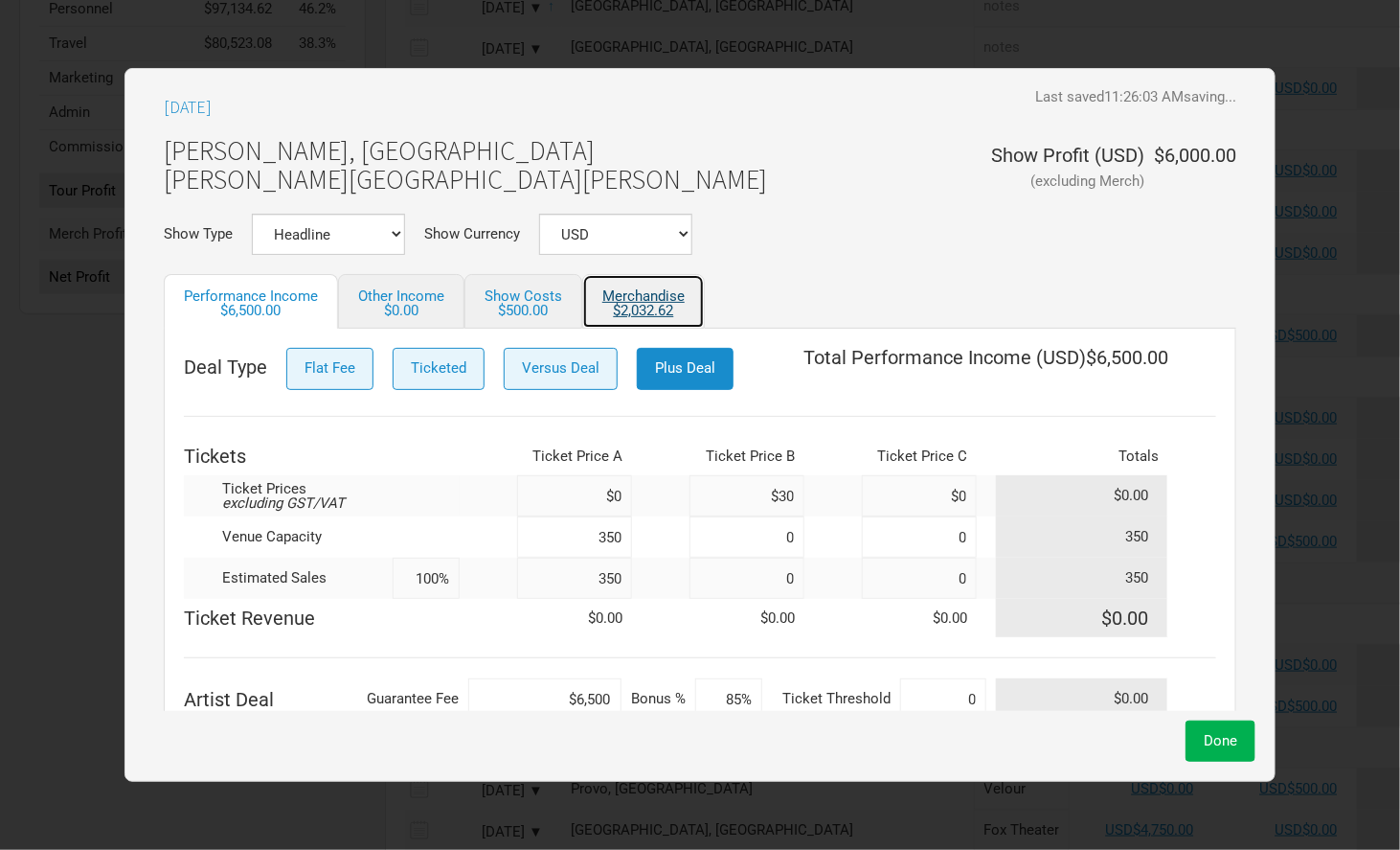
click at [634, 276] on link "Merchandise $2,032.62" at bounding box center [643, 301] width 122 height 55
select select "USD"
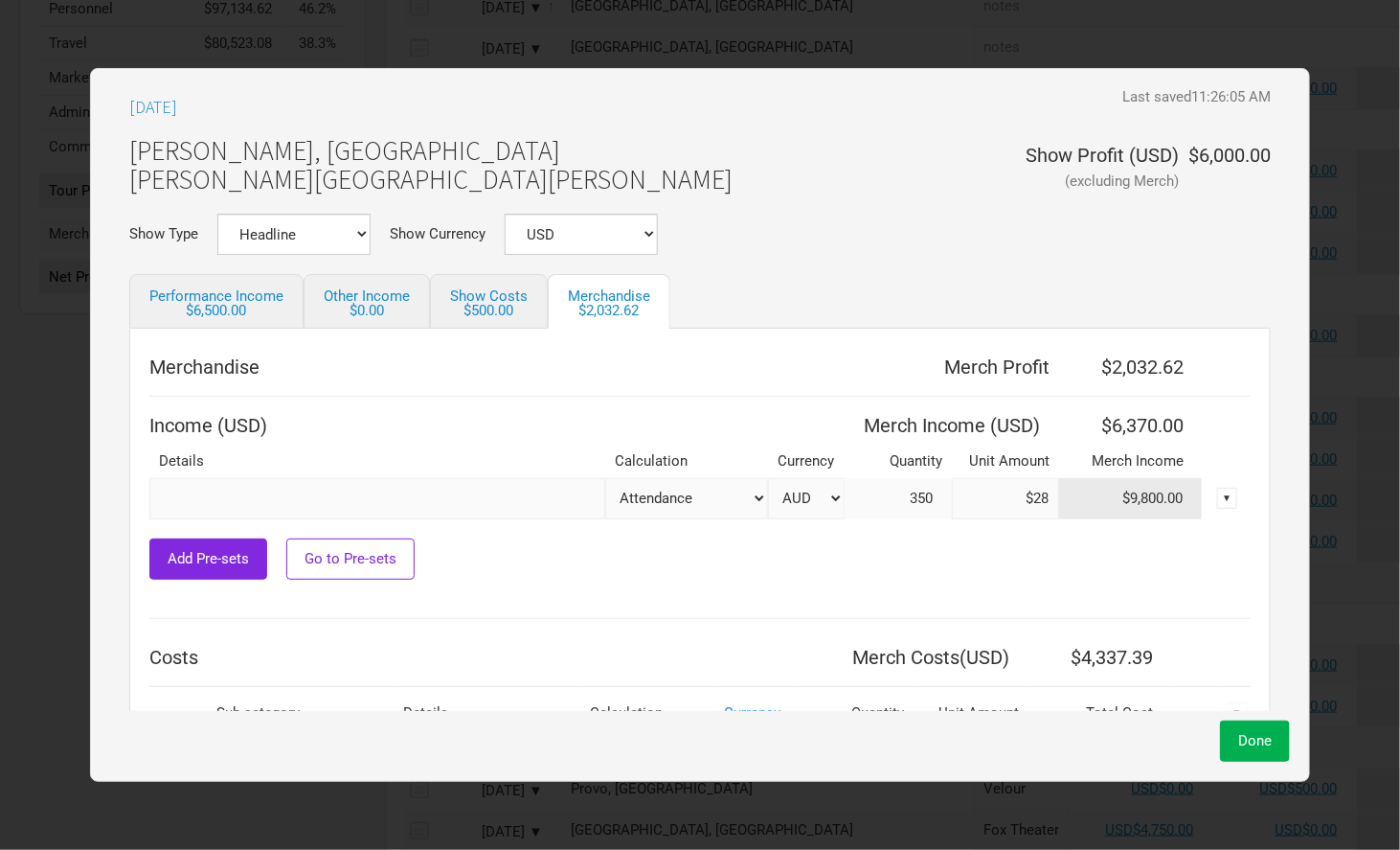
click at [815, 488] on select "AUD USD New ..." at bounding box center [806, 498] width 77 height 41
select select "USD"
click at [768, 478] on select "AUD USD New ..." at bounding box center [806, 498] width 77 height 41
click at [1242, 737] on span "Done" at bounding box center [1255, 740] width 34 height 17
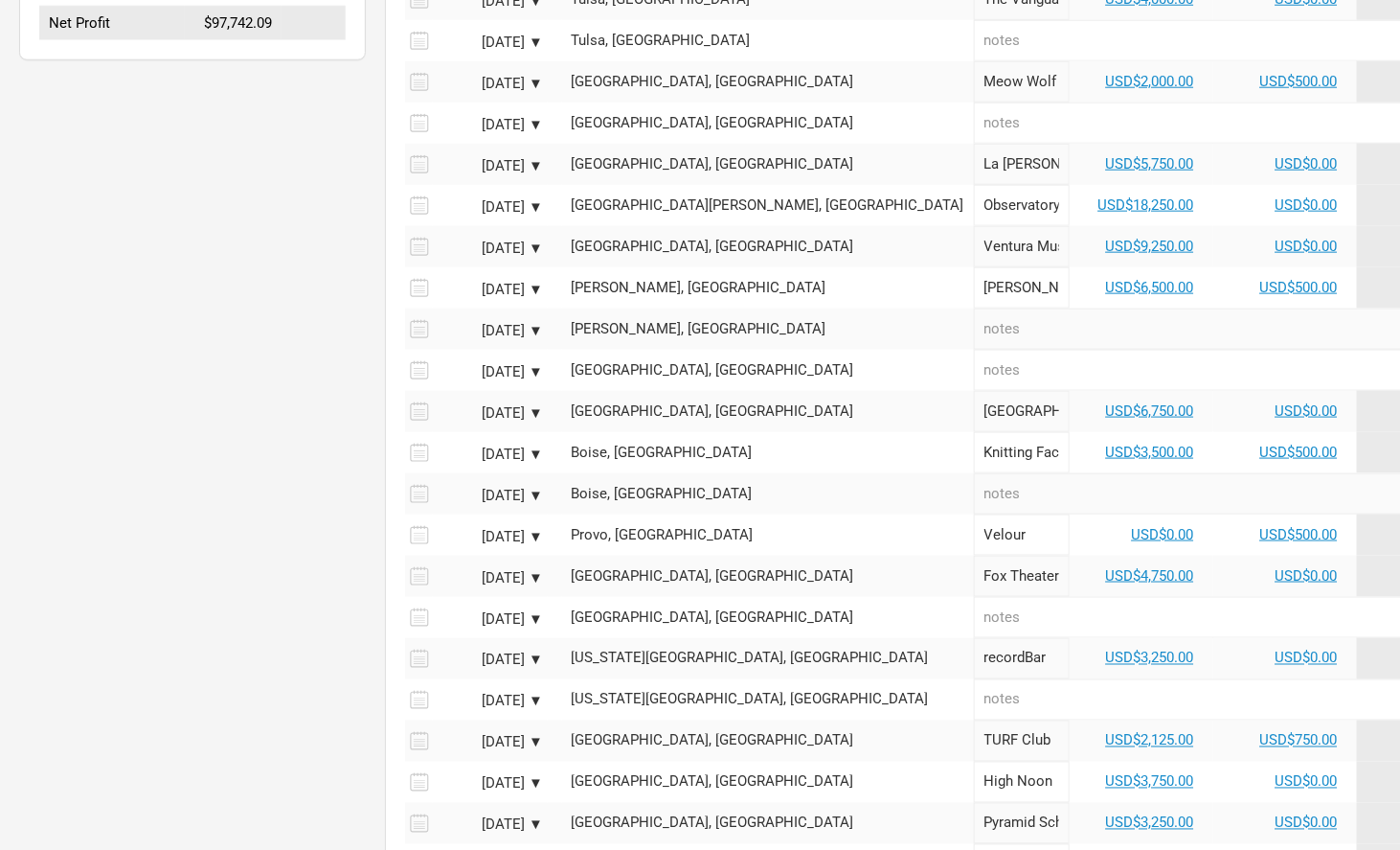
scroll to position [785, 0]
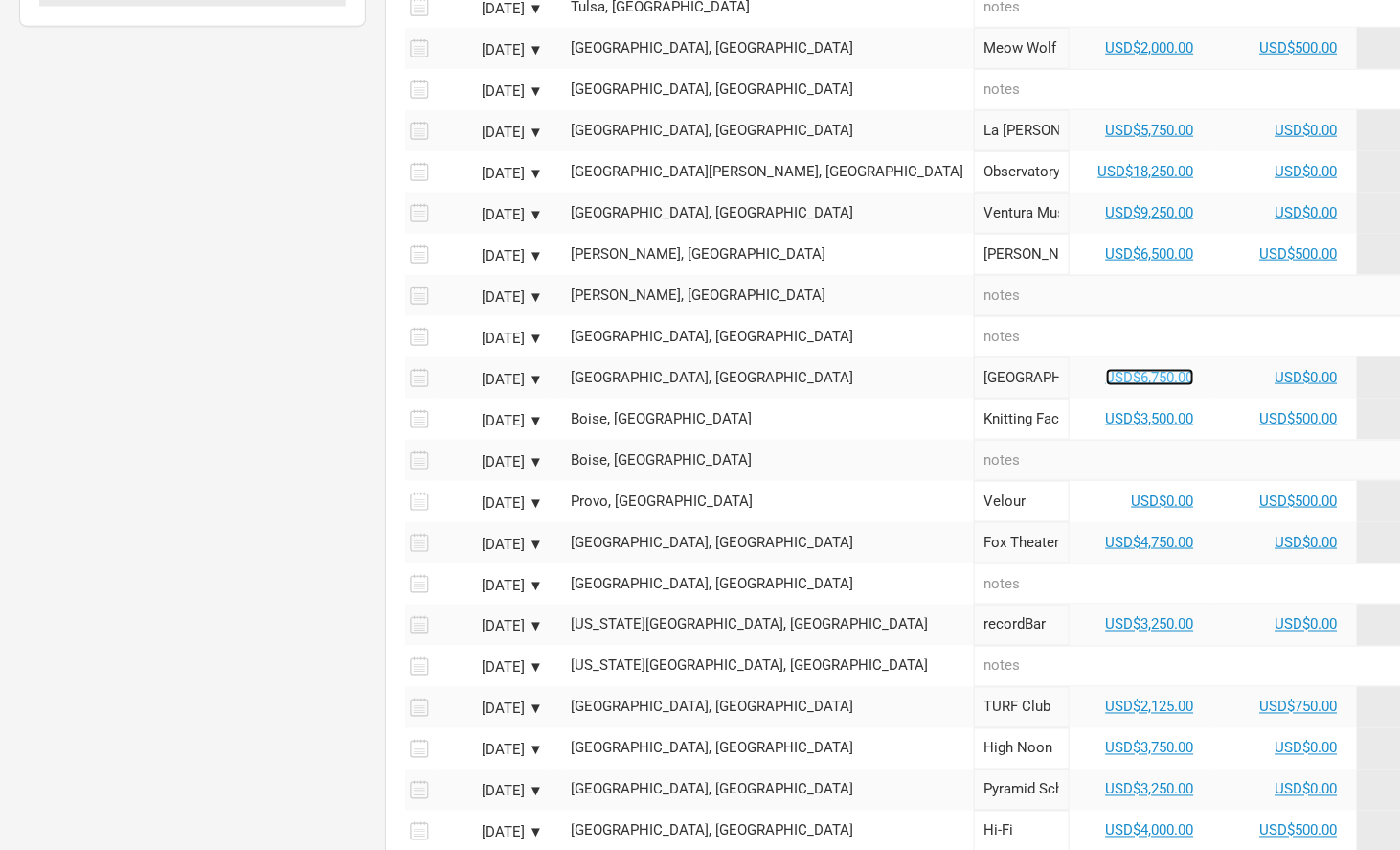
click at [1106, 369] on link "USD$6,750.00" at bounding box center [1150, 377] width 88 height 17
select select "USD"
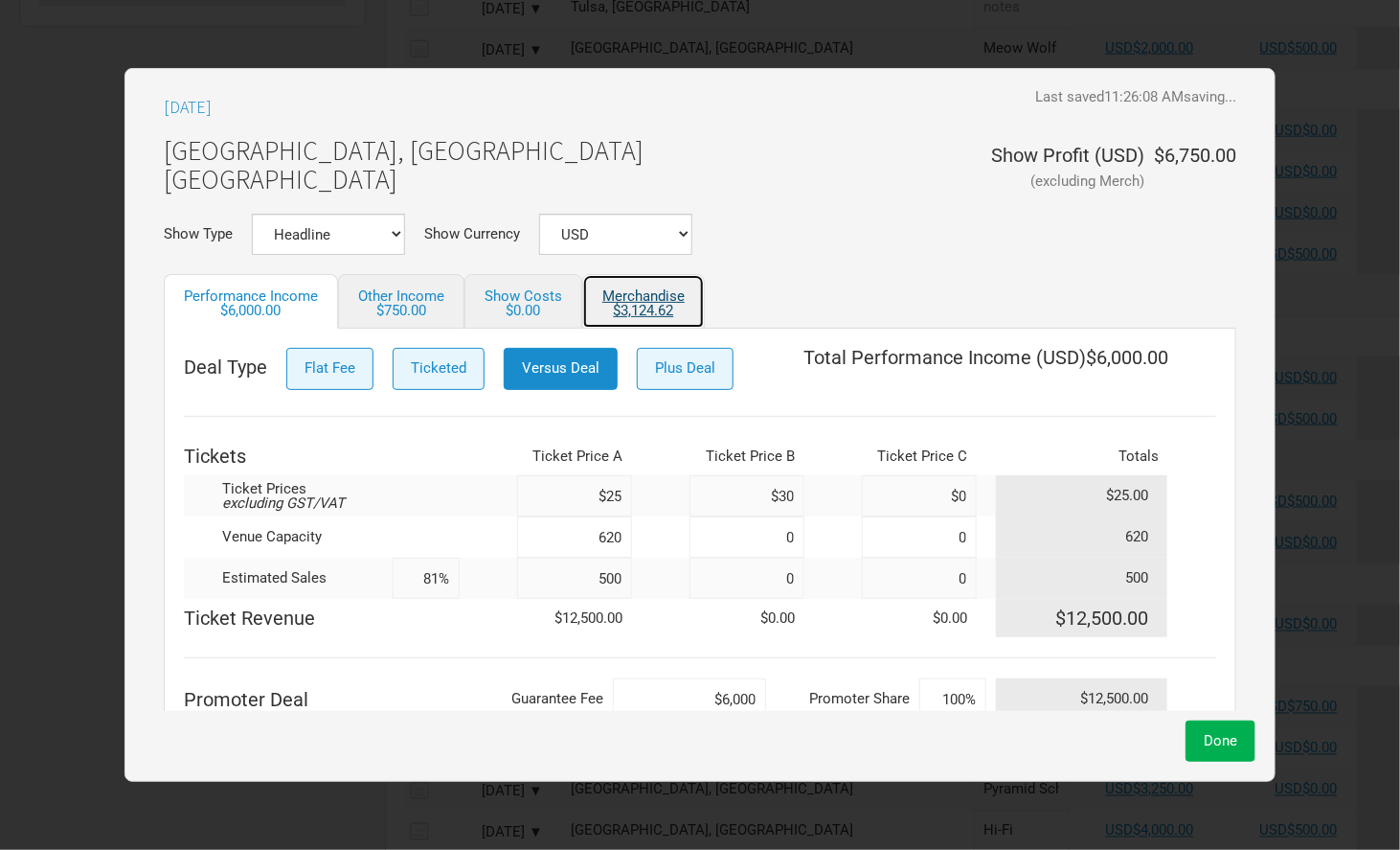
click at [623, 288] on link "Merchandise $3,124.62" at bounding box center [643, 301] width 122 height 55
select select "USD"
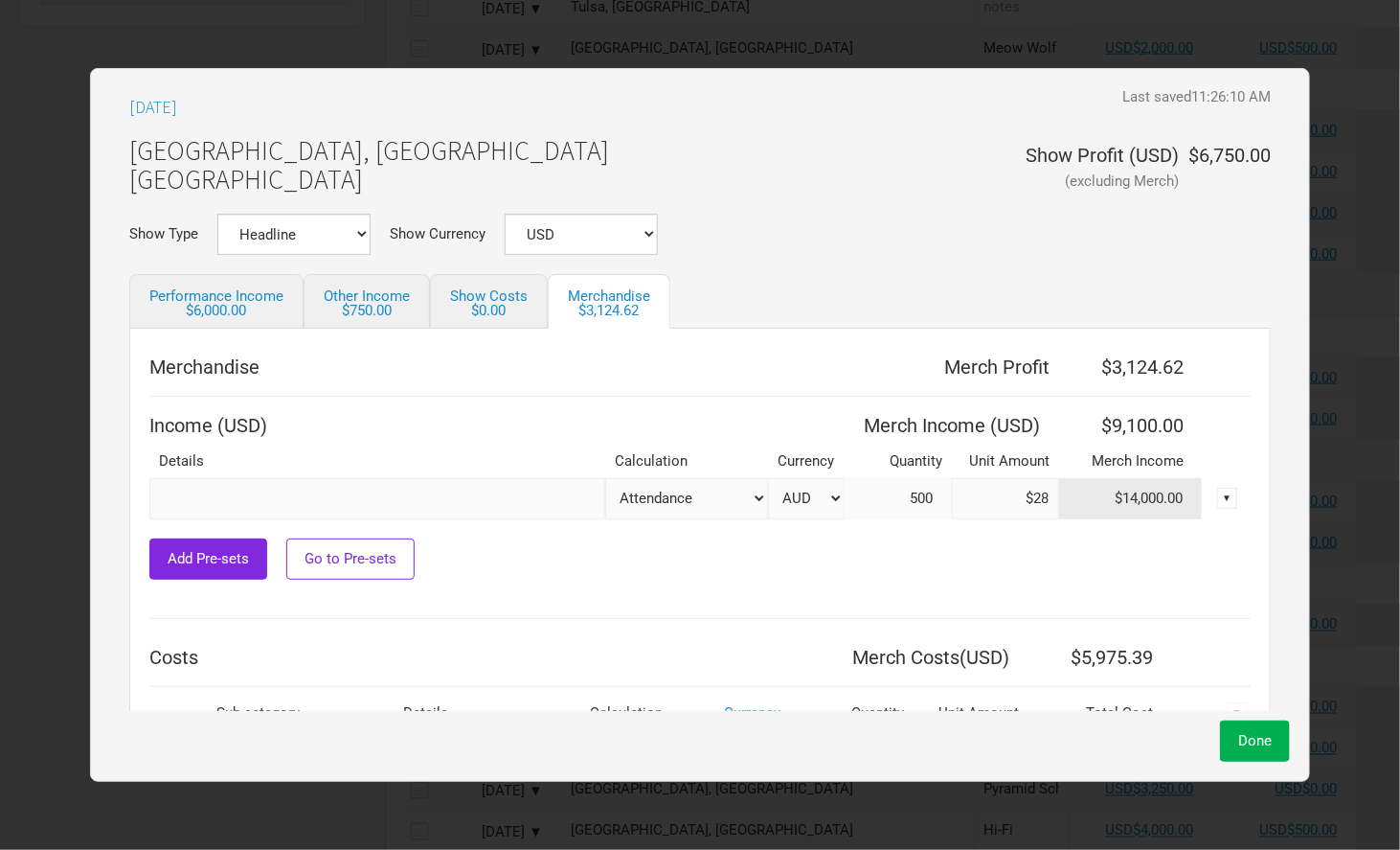
click at [787, 489] on select "AUD USD New ..." at bounding box center [806, 498] width 77 height 41
select select "USD"
click at [768, 478] on select "AUD USD New ..." at bounding box center [806, 498] width 77 height 41
click at [1251, 763] on div "[DATE] Last saved 11:26:10 AM Unsaved [GEOGRAPHIC_DATA], [GEOGRAPHIC_DATA] Alad…" at bounding box center [700, 425] width 1220 height 714
click at [1251, 754] on button "Done" at bounding box center [1255, 741] width 70 height 41
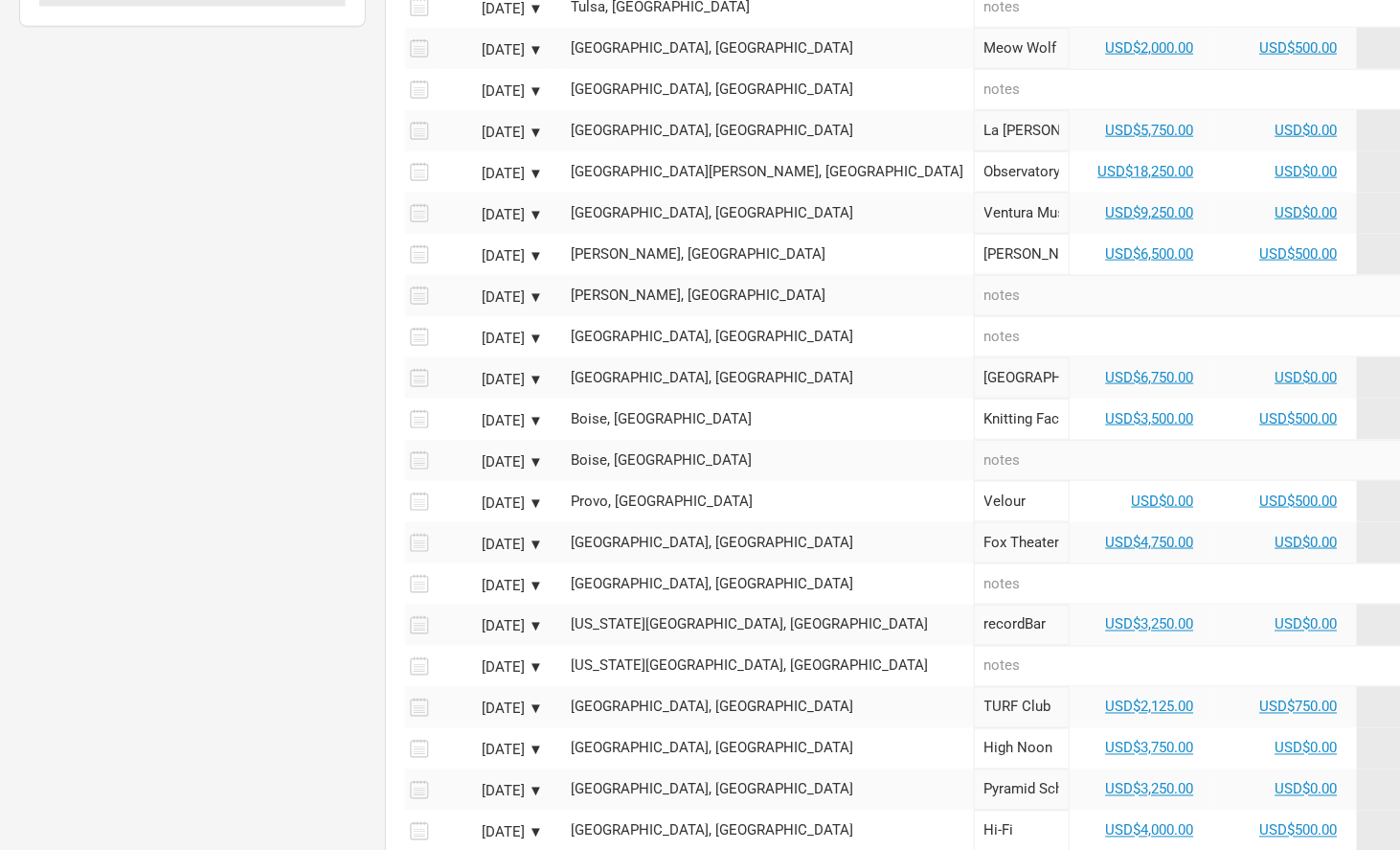
click at [1069, 422] on td "USD$3,500.00" at bounding box center [1141, 419] width 144 height 41
click at [1106, 416] on link "USD$3,500.00" at bounding box center [1150, 418] width 88 height 17
select select "USD"
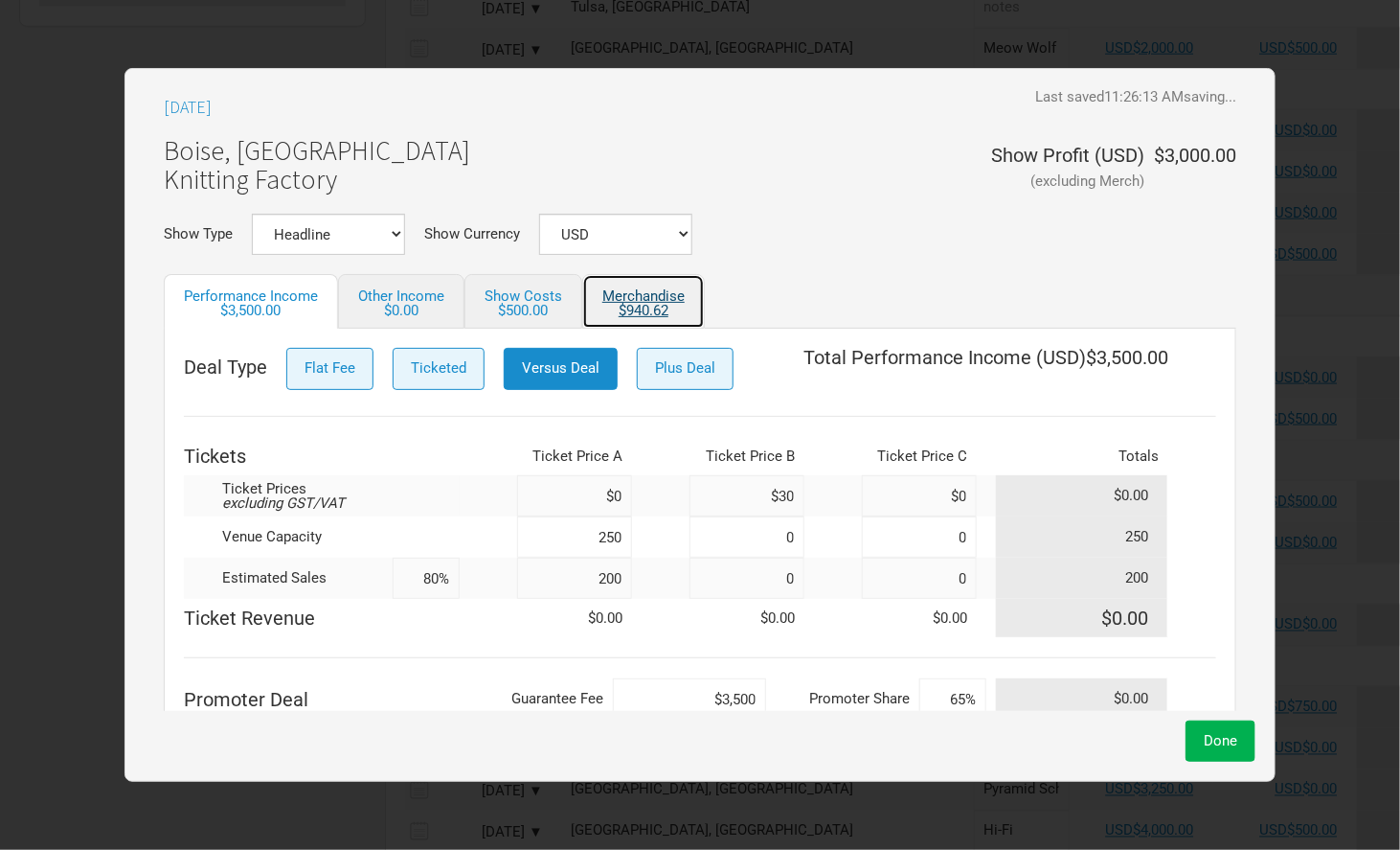
click at [642, 305] on div "$940.62" at bounding box center [643, 310] width 82 height 14
select select "USD"
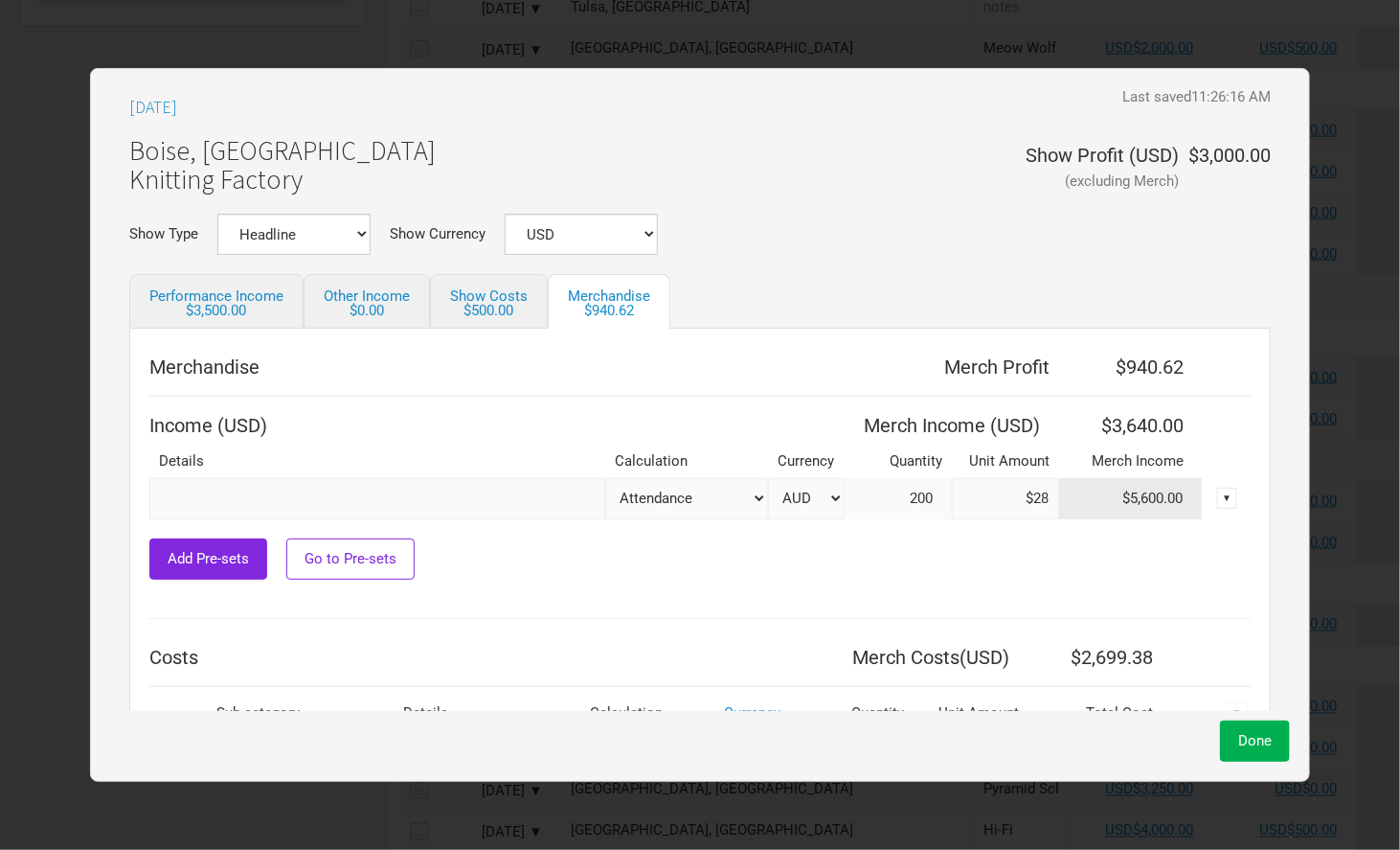
click at [790, 487] on select "AUD USD New ..." at bounding box center [806, 498] width 77 height 41
select select "USD"
click at [768, 478] on select "AUD USD New ..." at bounding box center [806, 498] width 77 height 41
click at [1256, 750] on button "Done" at bounding box center [1255, 741] width 70 height 41
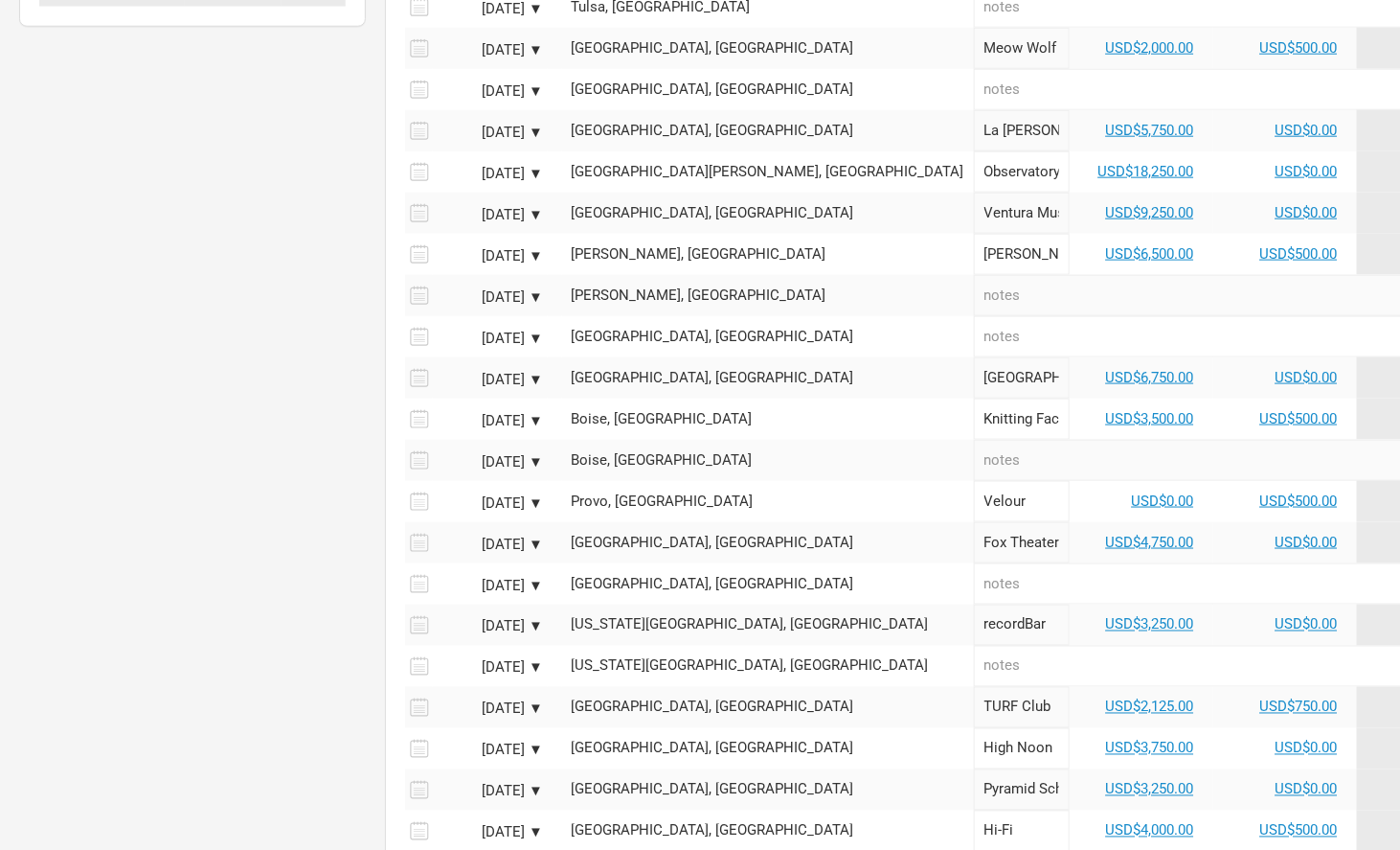
click at [1069, 509] on td "USD$0.00" at bounding box center [1141, 501] width 144 height 41
click at [1132, 492] on link "USD$0.00" at bounding box center [1163, 500] width 63 height 17
select select "USD"
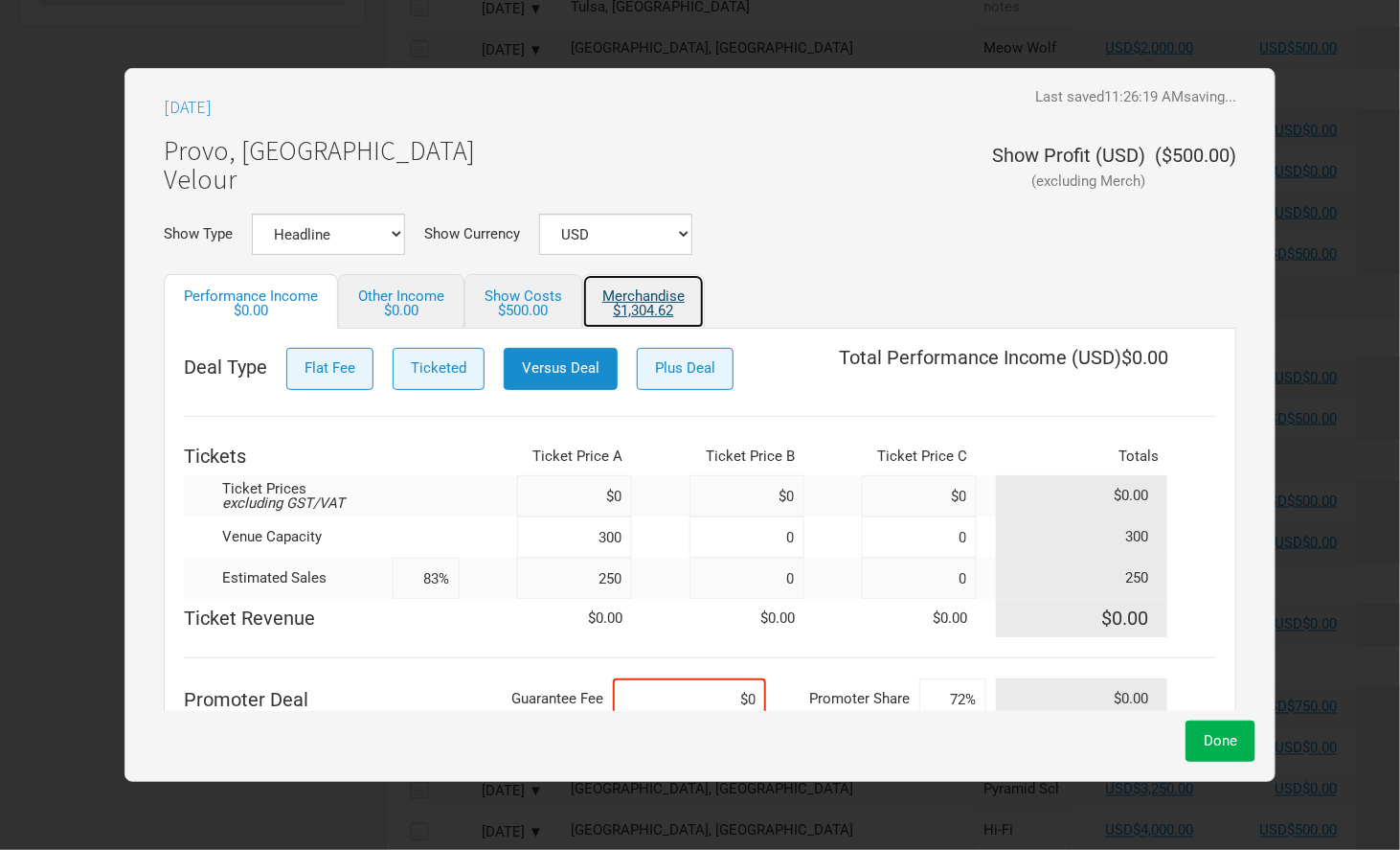
click at [633, 296] on link "Merchandise $1,304.62" at bounding box center [643, 301] width 122 height 55
select select "USD"
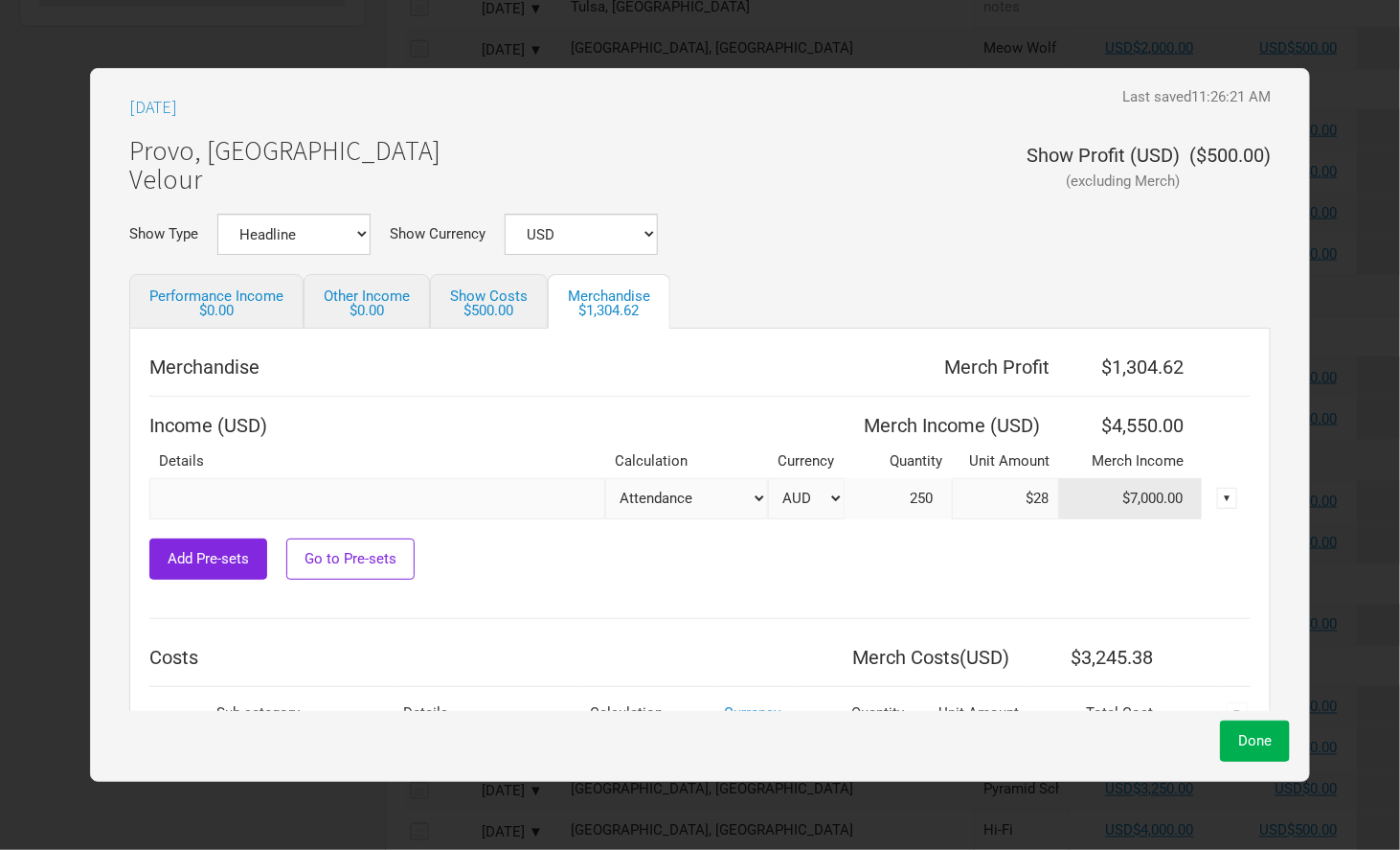
click at [808, 505] on select "AUD USD New ..." at bounding box center [806, 498] width 77 height 41
select select "USD"
click at [768, 478] on select "AUD USD New ..." at bounding box center [806, 498] width 77 height 41
click at [1238, 748] on span "Done" at bounding box center [1255, 740] width 34 height 17
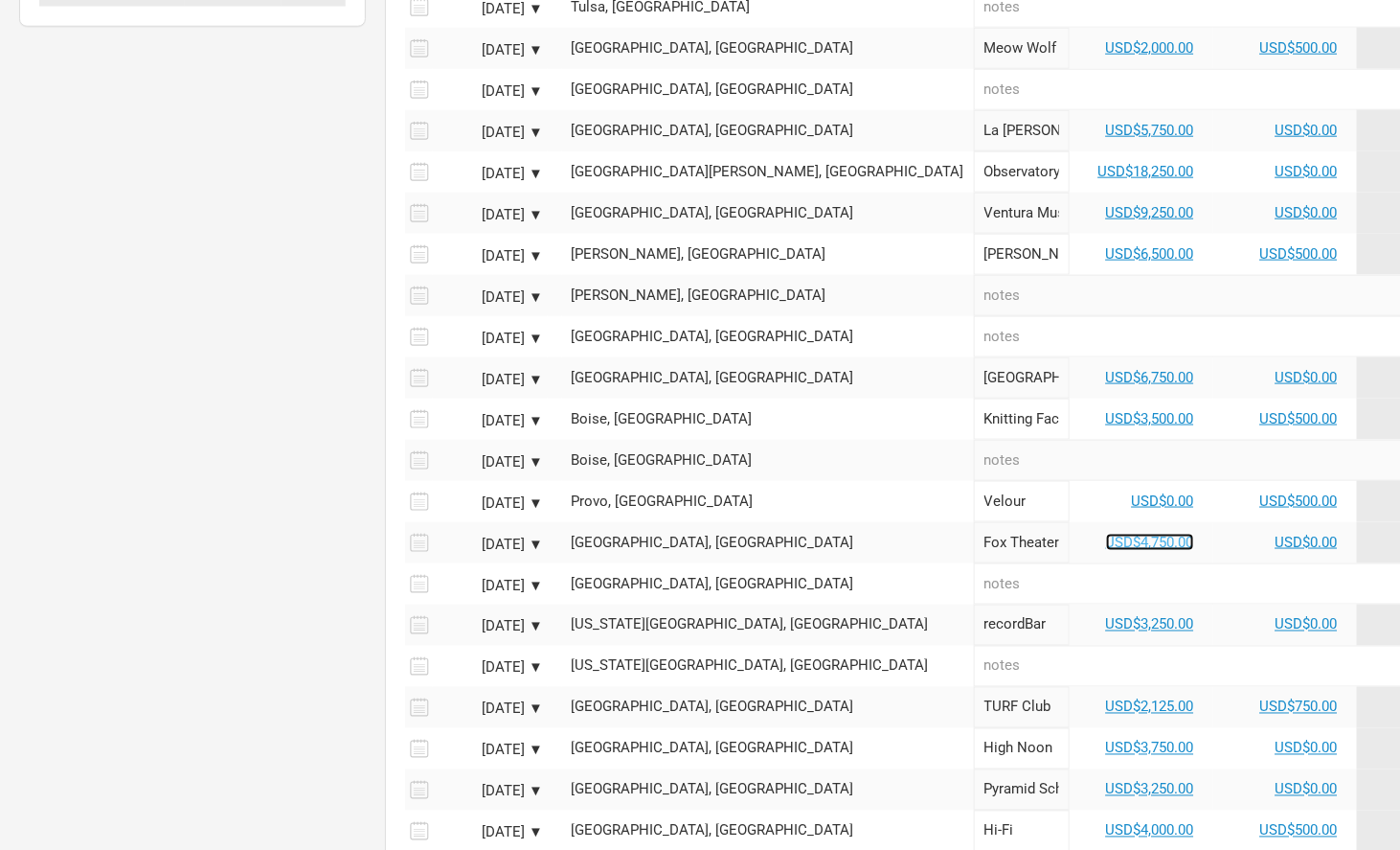
click at [1106, 534] on link "USD$4,750.00" at bounding box center [1150, 542] width 88 height 17
select select "USD"
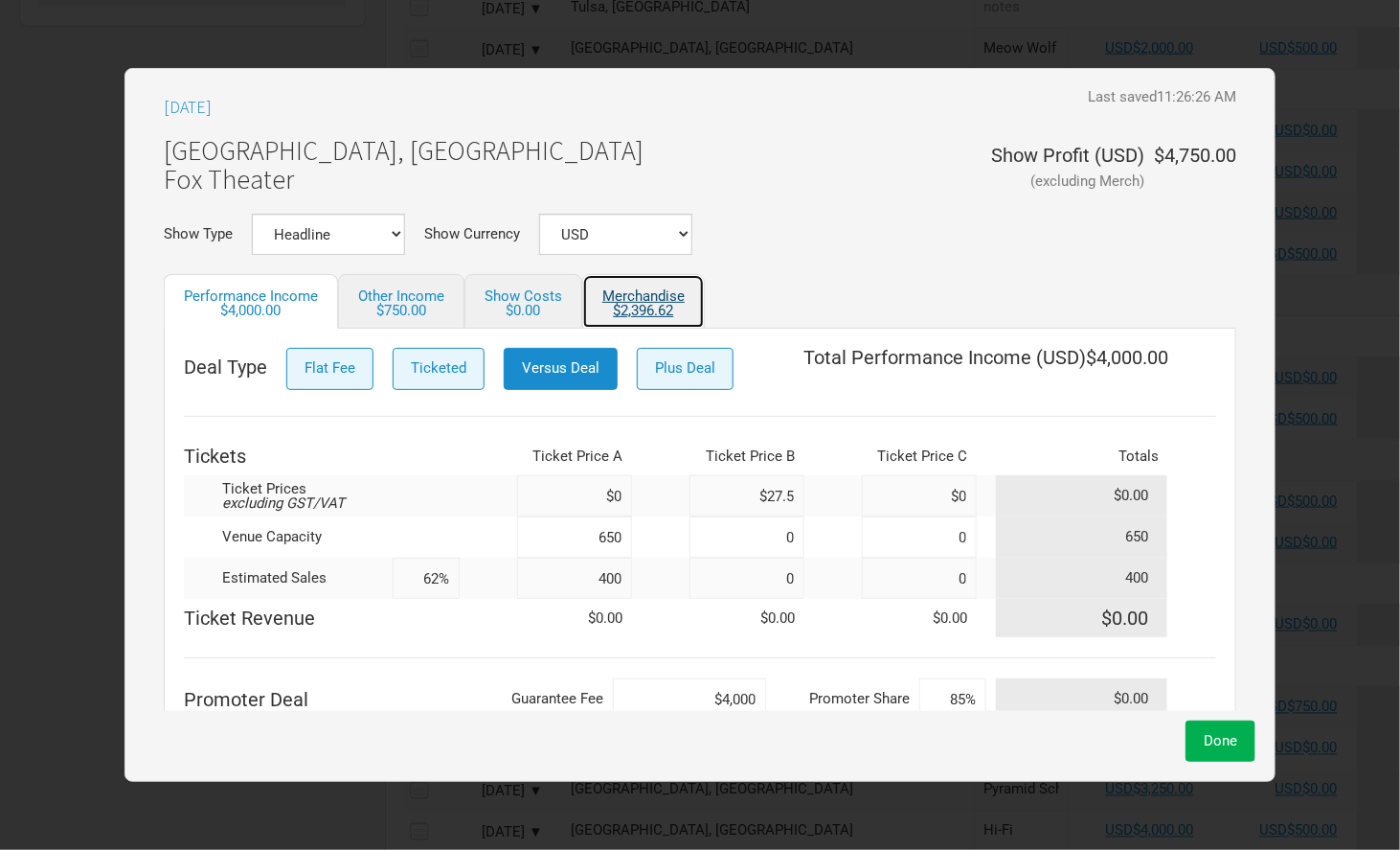
click at [650, 310] on div "$2,396.62" at bounding box center [643, 310] width 82 height 14
select select "USD"
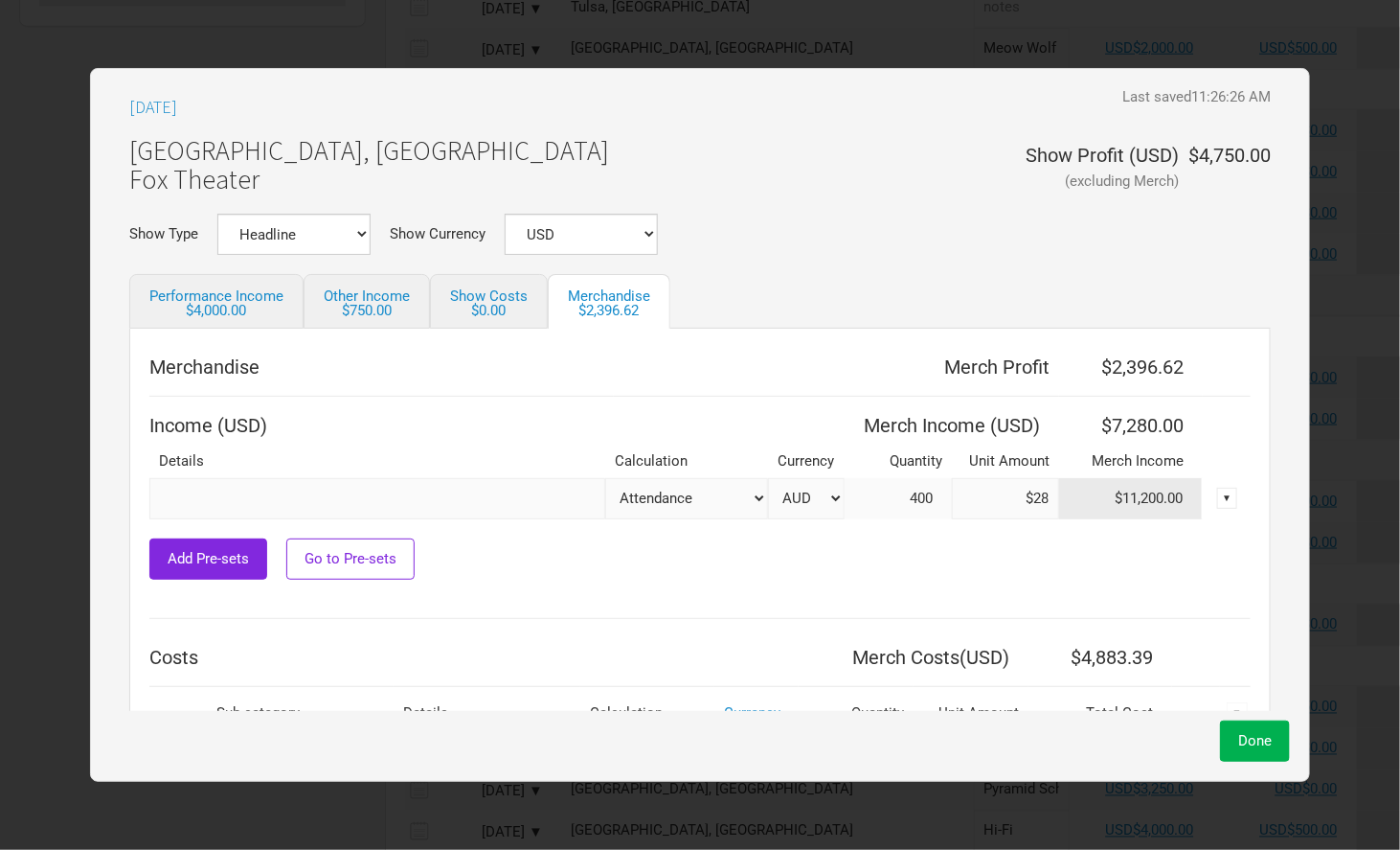
click at [793, 494] on select "AUD USD New ..." at bounding box center [806, 498] width 77 height 41
select select "USD"
click at [768, 478] on select "AUD USD New ..." at bounding box center [806, 498] width 77 height 41
click at [1238, 737] on span "Done" at bounding box center [1255, 740] width 34 height 17
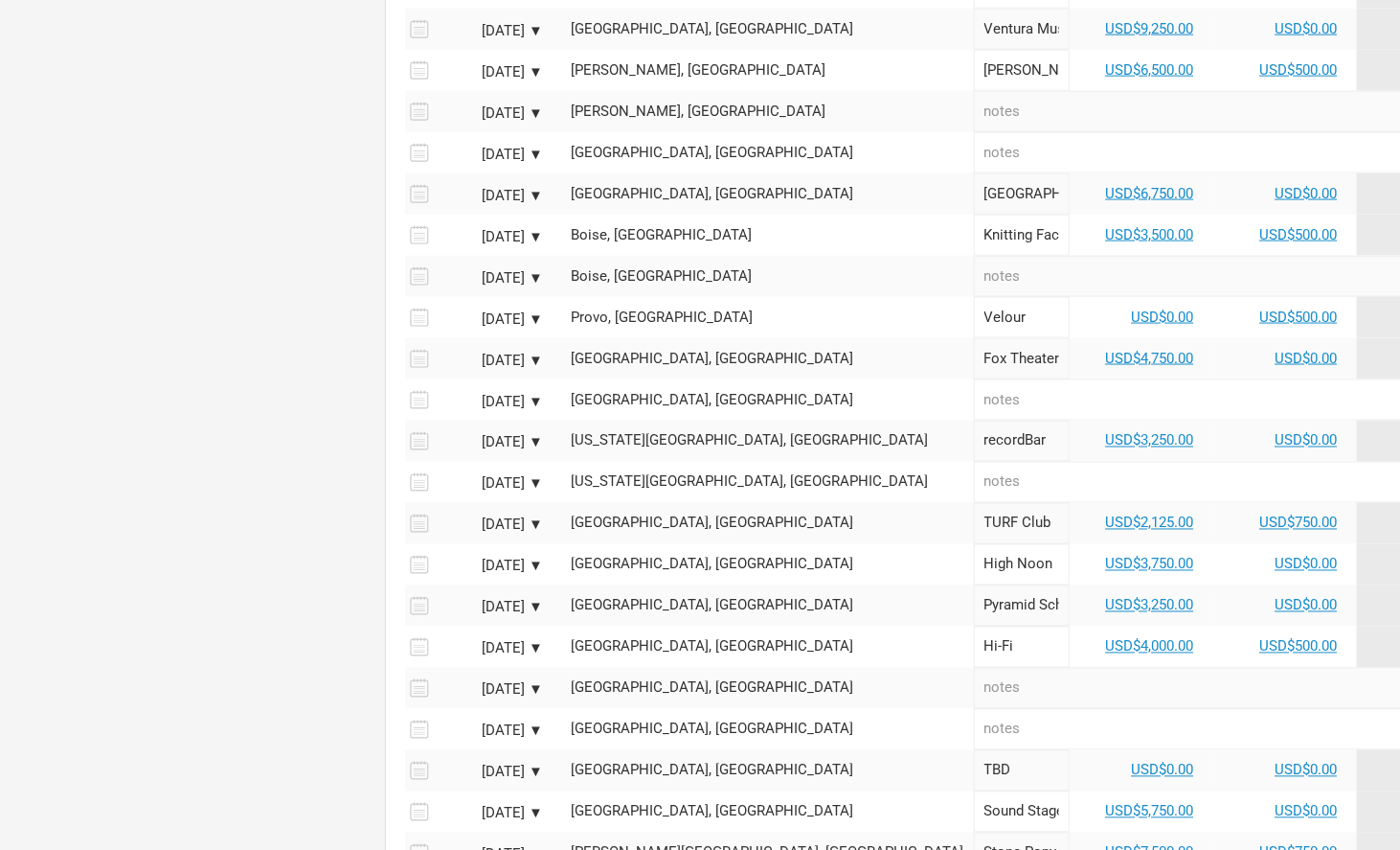
scroll to position [1142, 0]
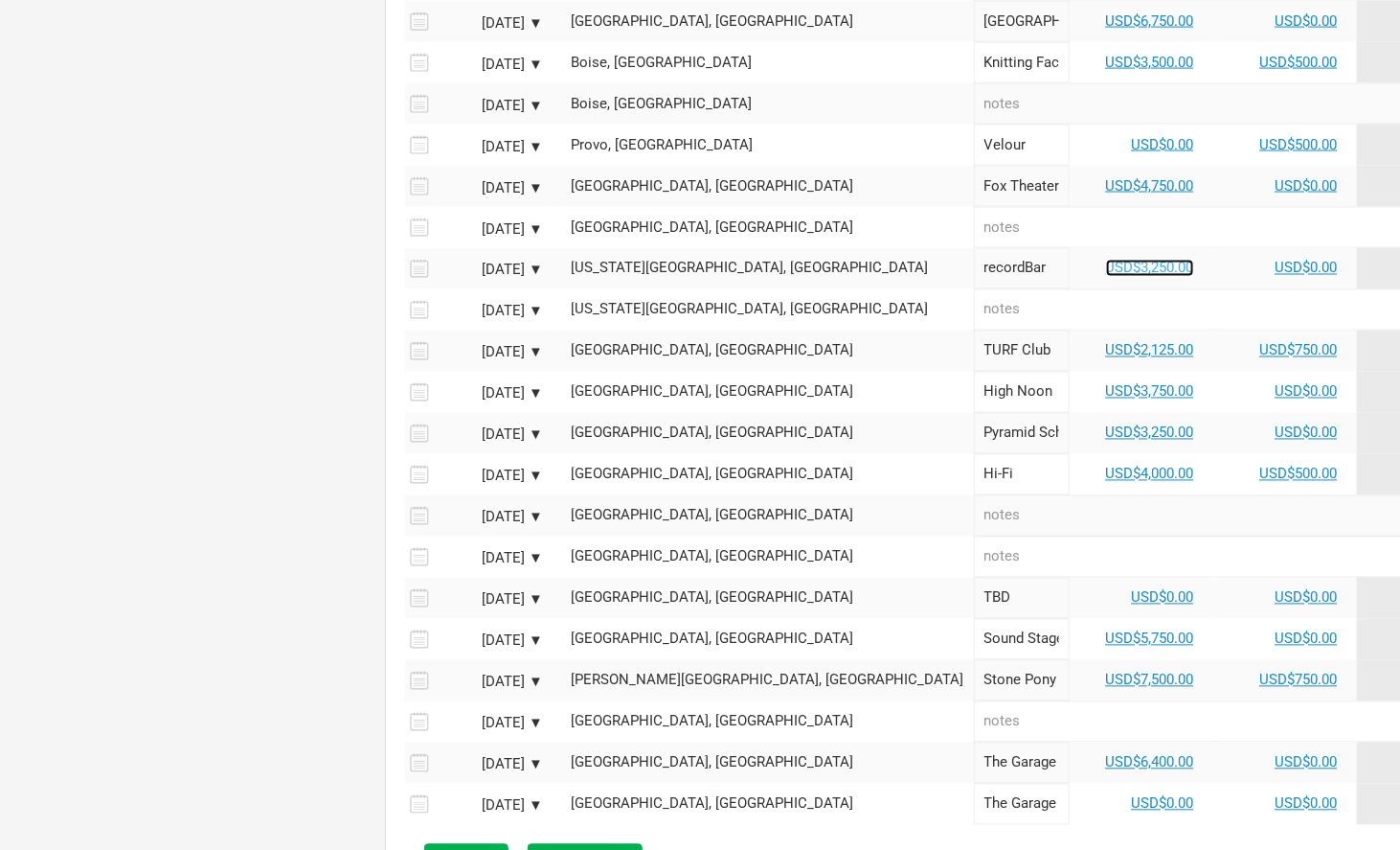
click at [1106, 259] on link "USD$3,250.00" at bounding box center [1150, 267] width 88 height 17
select select "USD"
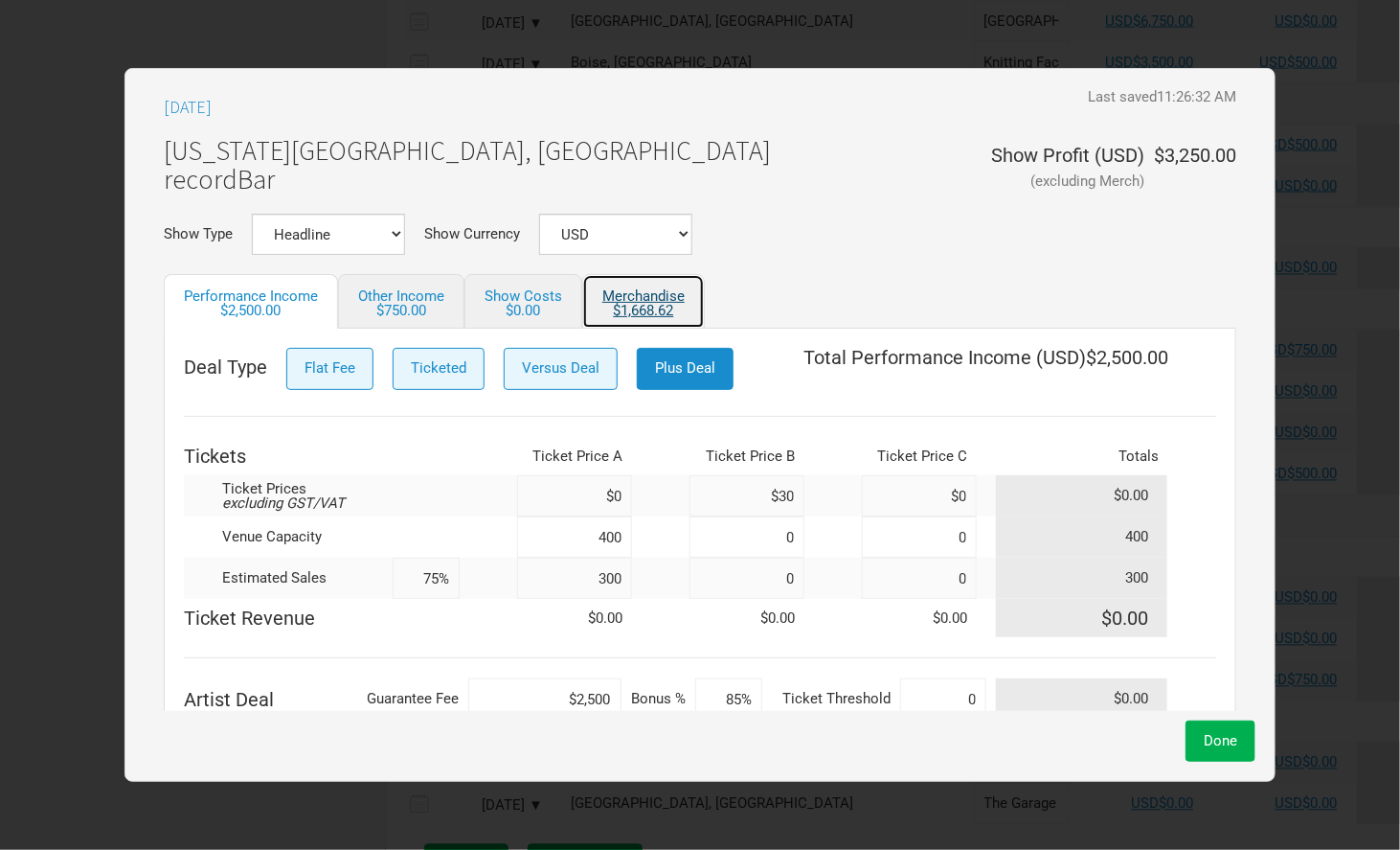
click at [645, 281] on link "Merchandise $1,668.62" at bounding box center [643, 301] width 122 height 55
select select "USD"
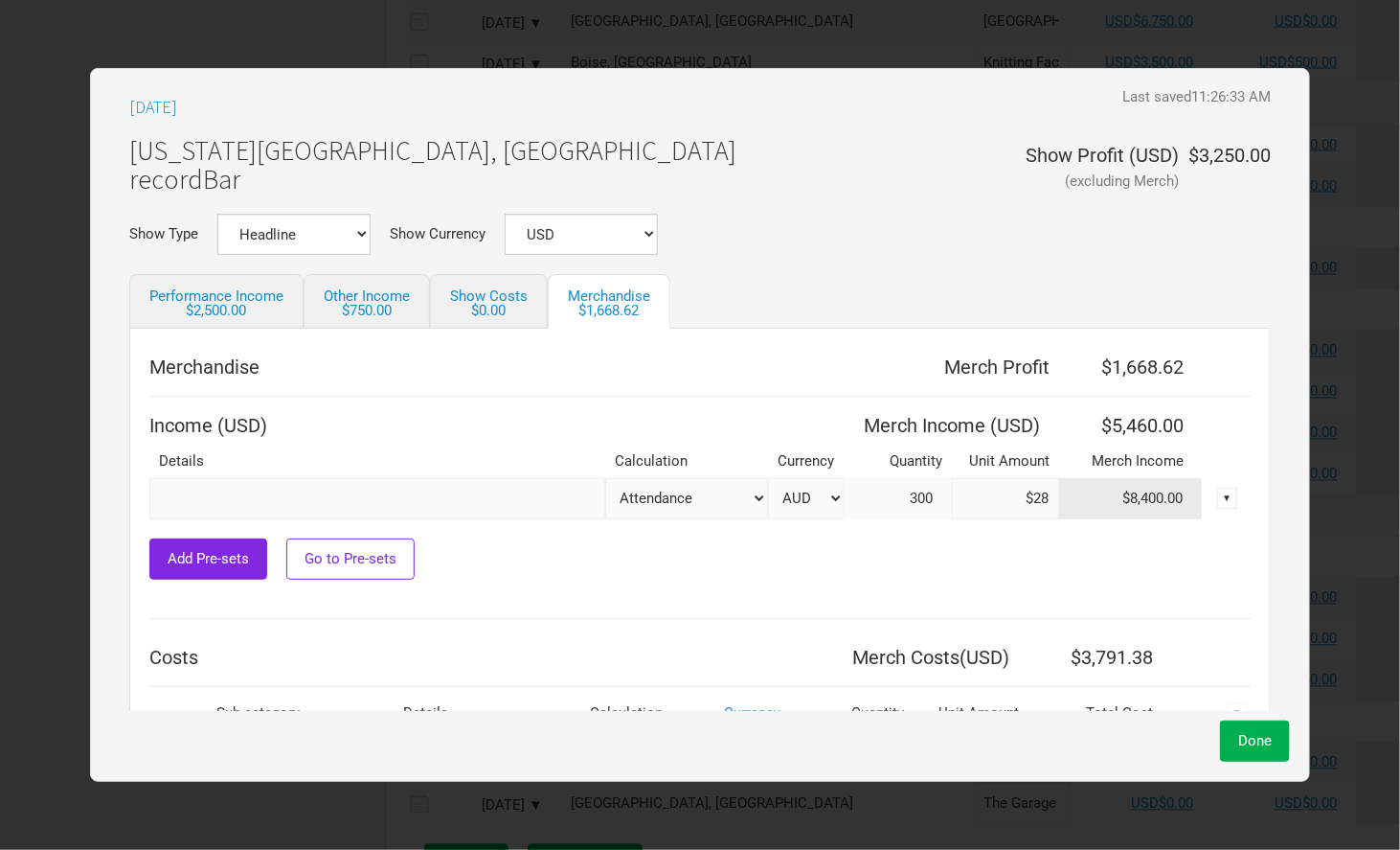
click at [811, 498] on select "AUD USD New ..." at bounding box center [806, 498] width 77 height 41
select select "USD"
click at [768, 478] on select "AUD USD New ..." at bounding box center [806, 498] width 77 height 41
click at [1236, 725] on button "Done" at bounding box center [1255, 741] width 70 height 41
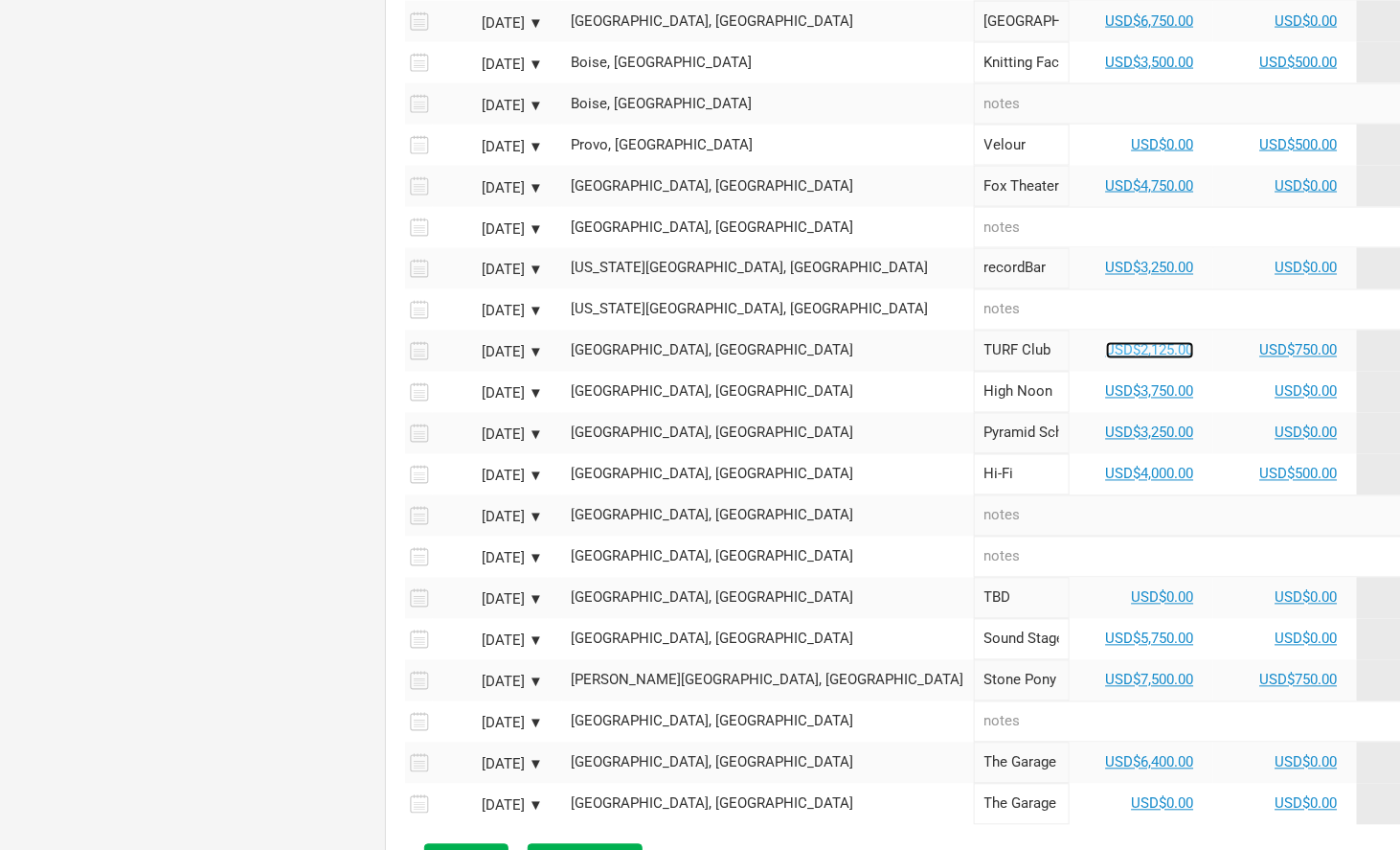
click at [1106, 348] on link "USD$2,125.00" at bounding box center [1150, 350] width 88 height 17
select select "USD"
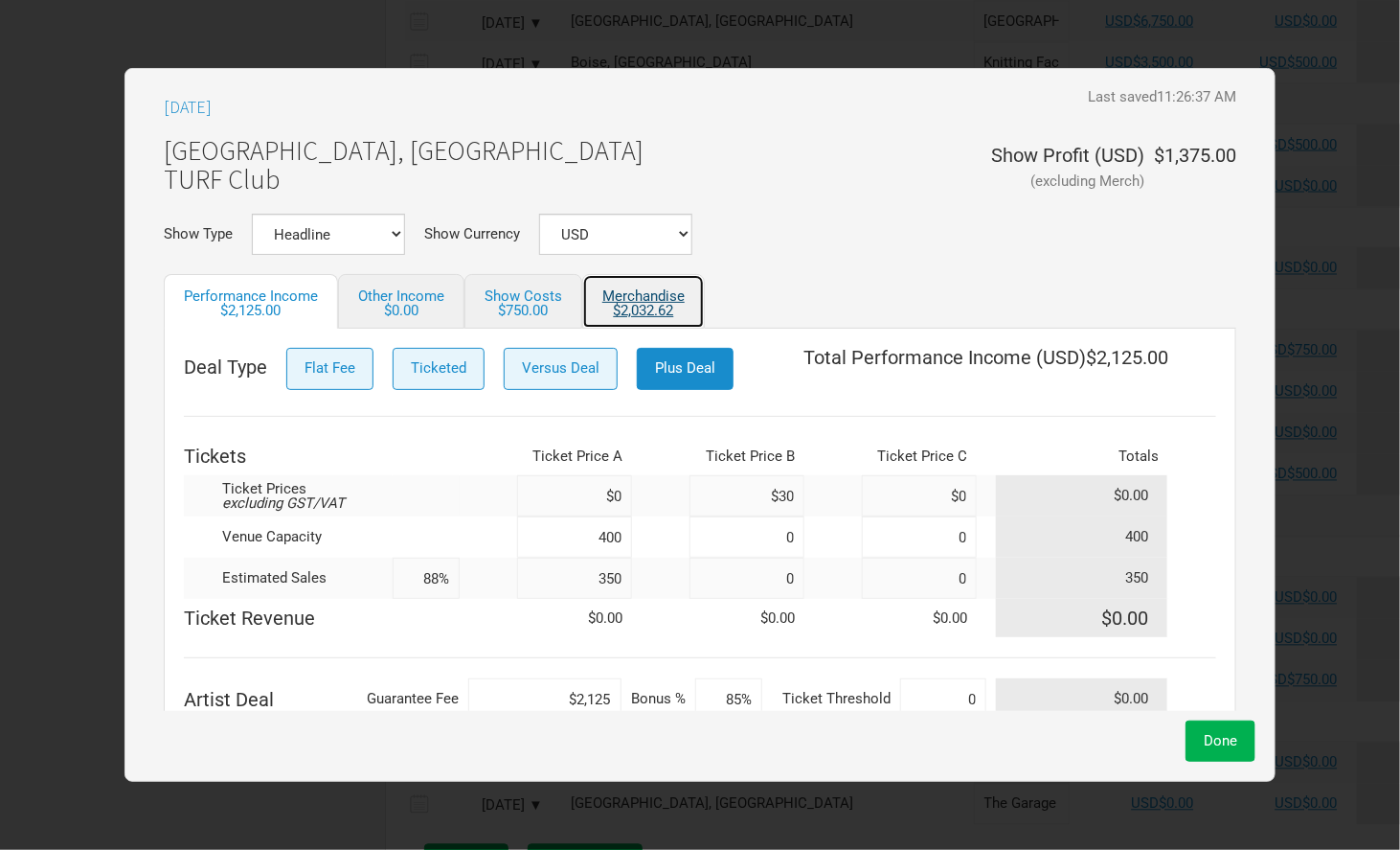
click at [658, 295] on link "Merchandise $2,032.62" at bounding box center [643, 301] width 122 height 55
select select "USD"
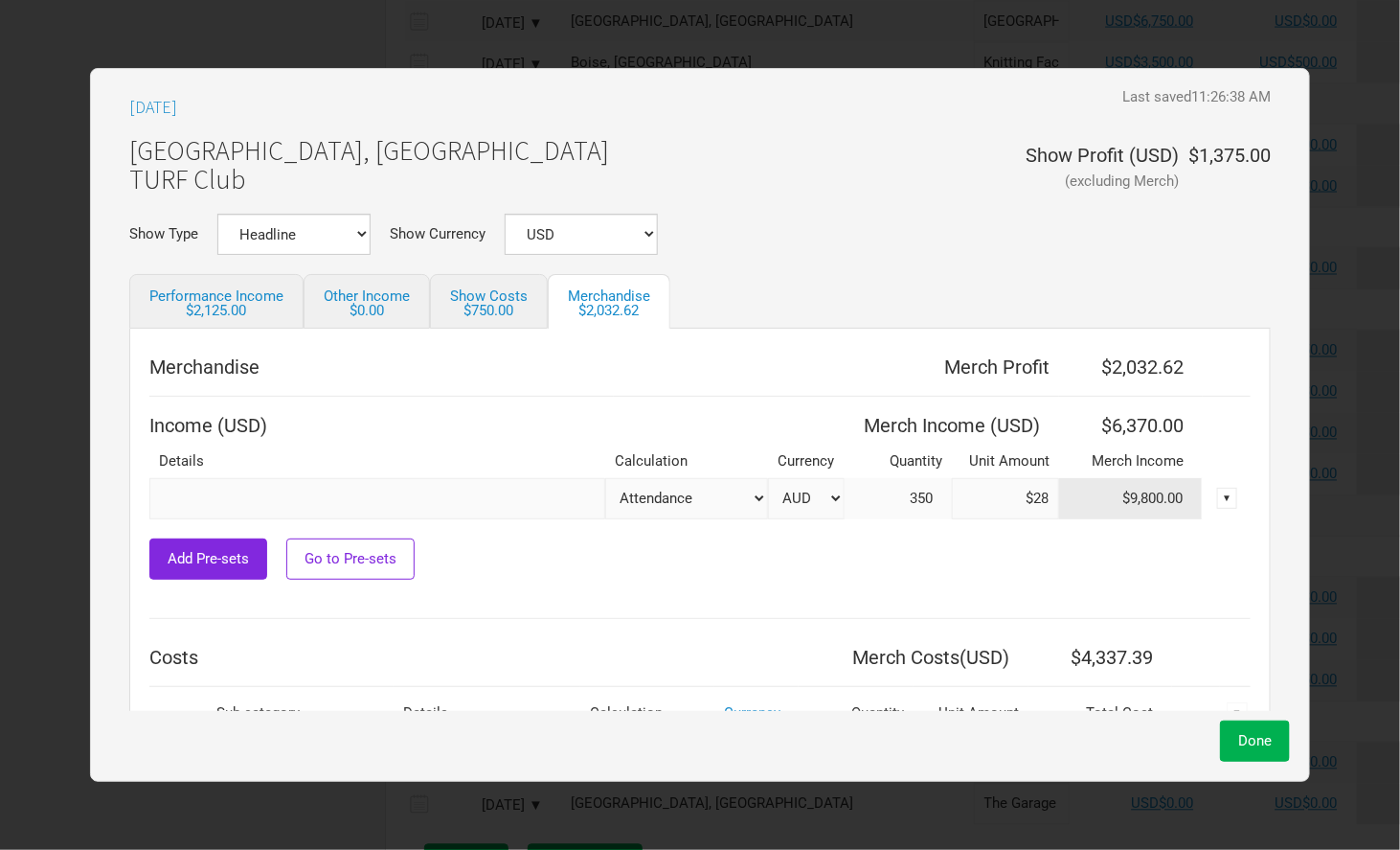
click at [820, 491] on select "AUD USD New ..." at bounding box center [806, 498] width 77 height 41
select select "USD"
click at [768, 478] on select "AUD USD New ..." at bounding box center [806, 498] width 77 height 41
click at [1250, 748] on span "Done" at bounding box center [1255, 740] width 34 height 17
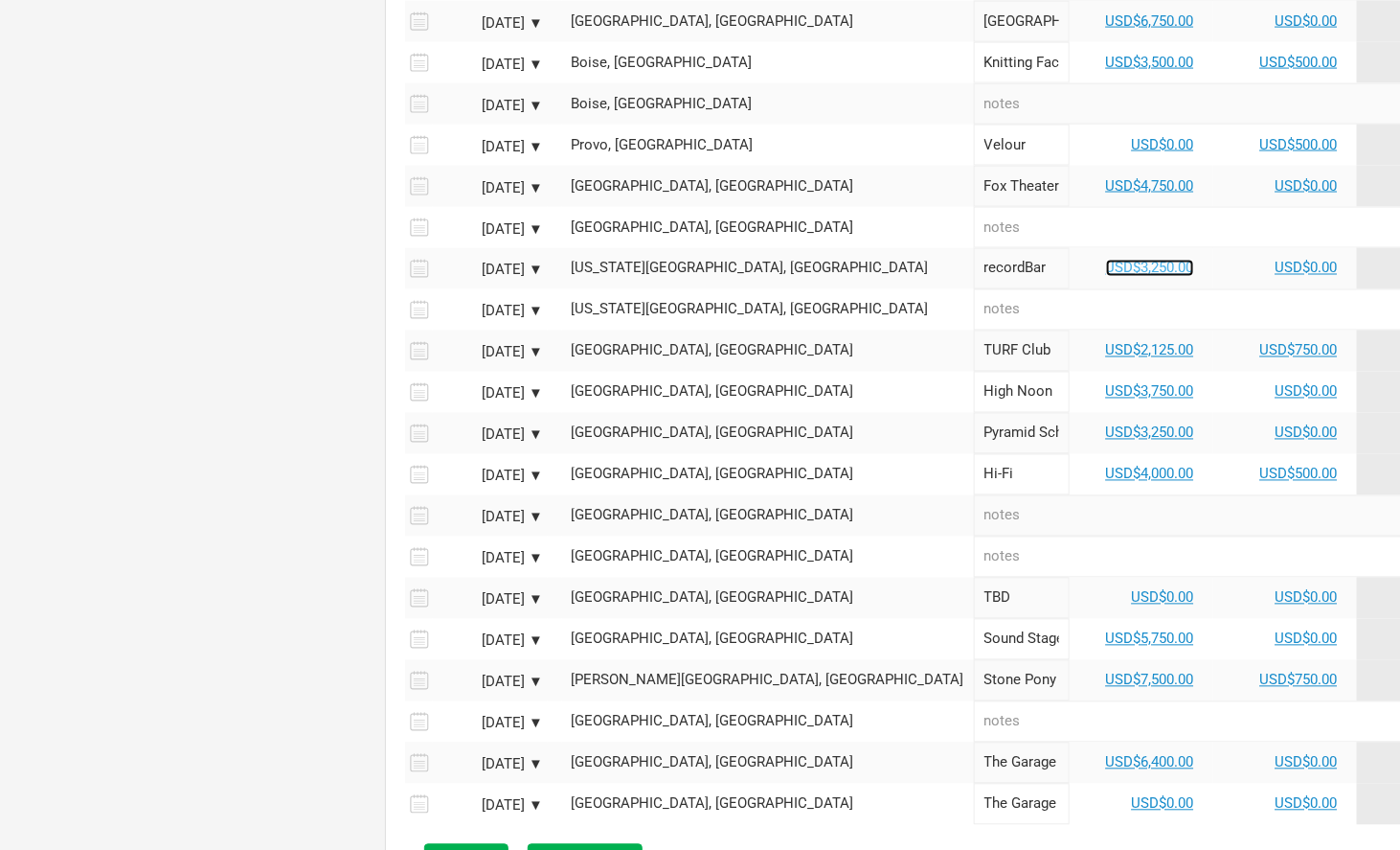
click at [1106, 260] on link "USD$3,250.00" at bounding box center [1150, 267] width 88 height 17
select select "USD"
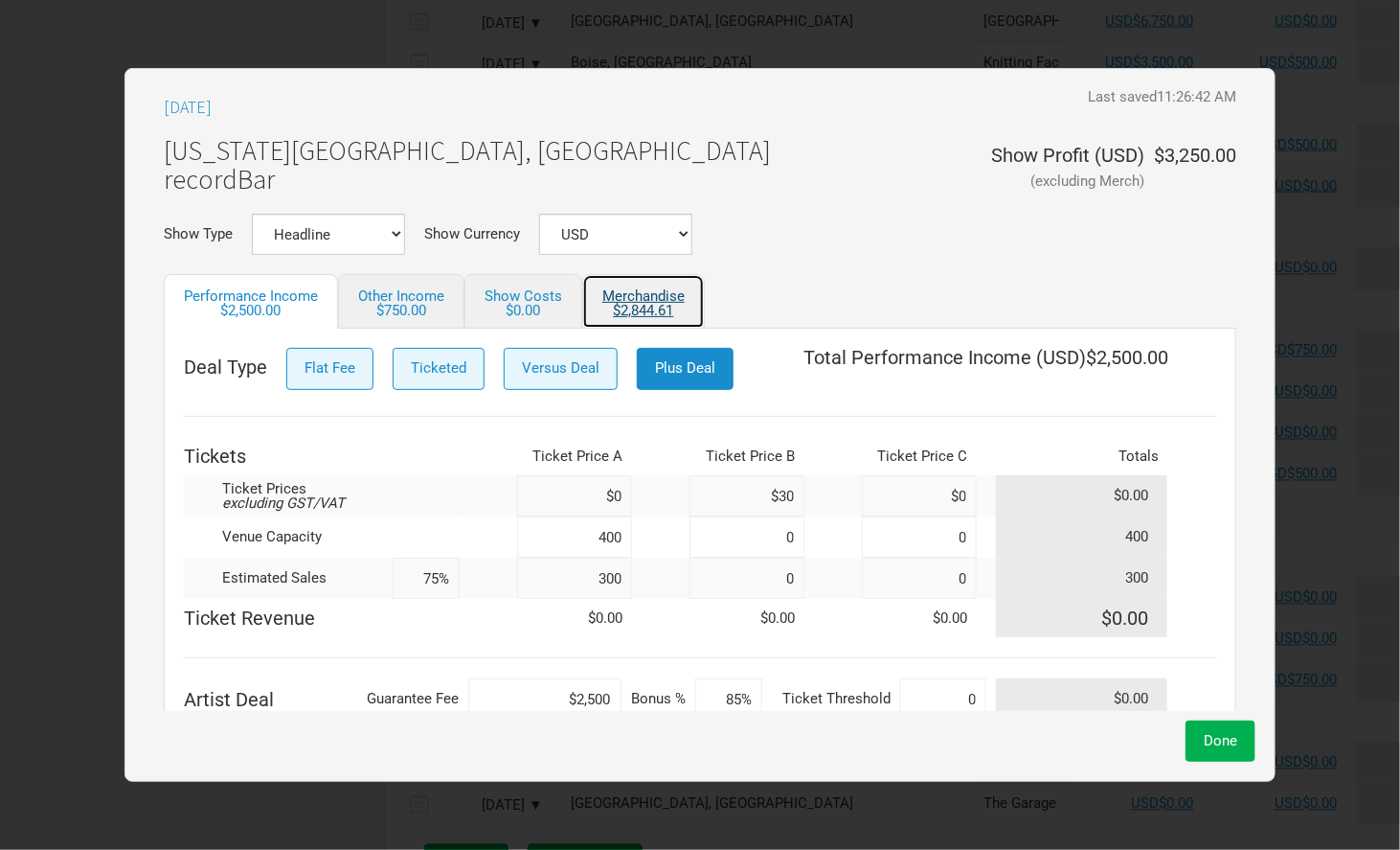
click at [652, 320] on link "Merchandise $2,844.61" at bounding box center [643, 301] width 122 height 55
select select "USD"
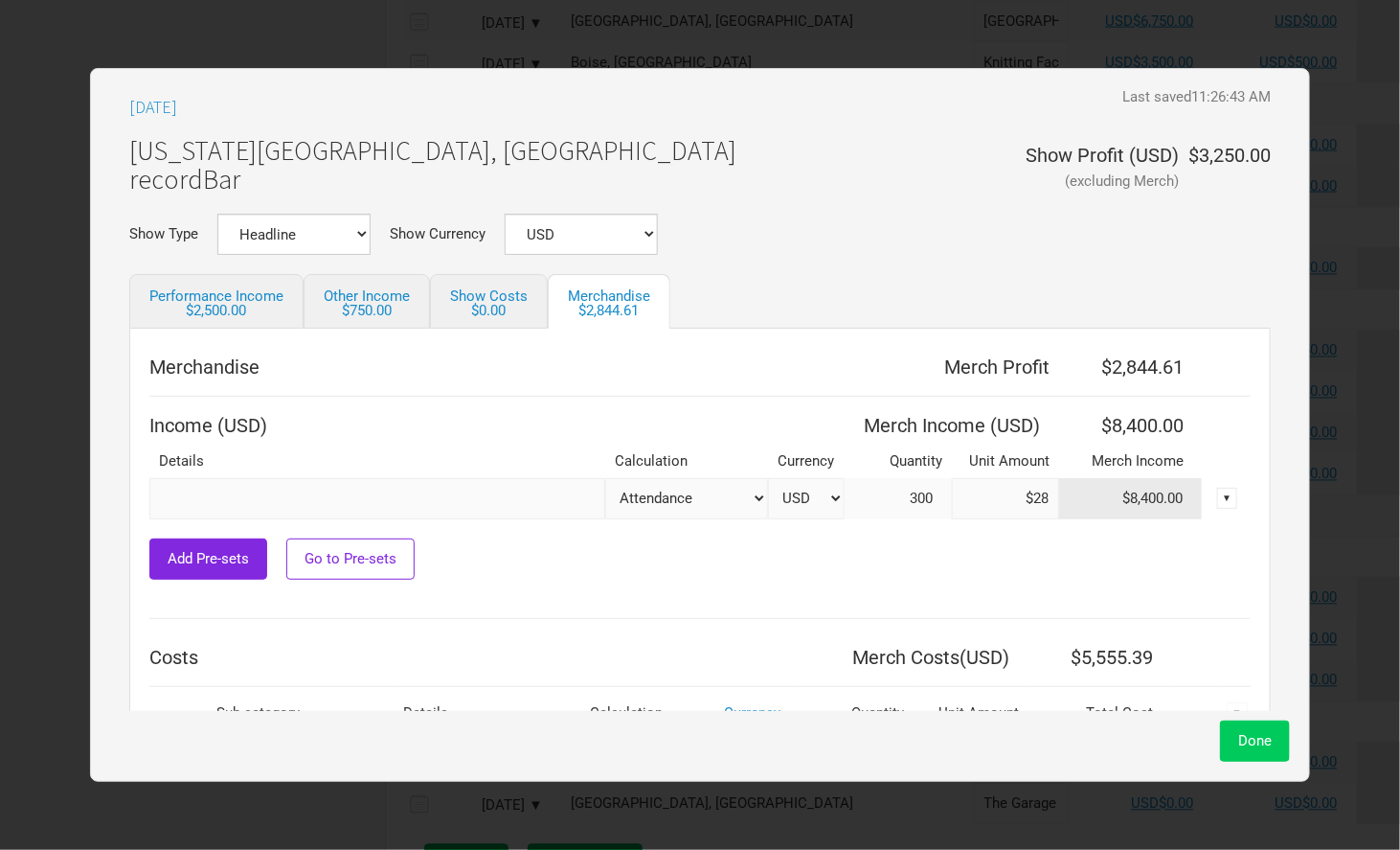
click at [1245, 737] on span "Done" at bounding box center [1255, 740] width 34 height 17
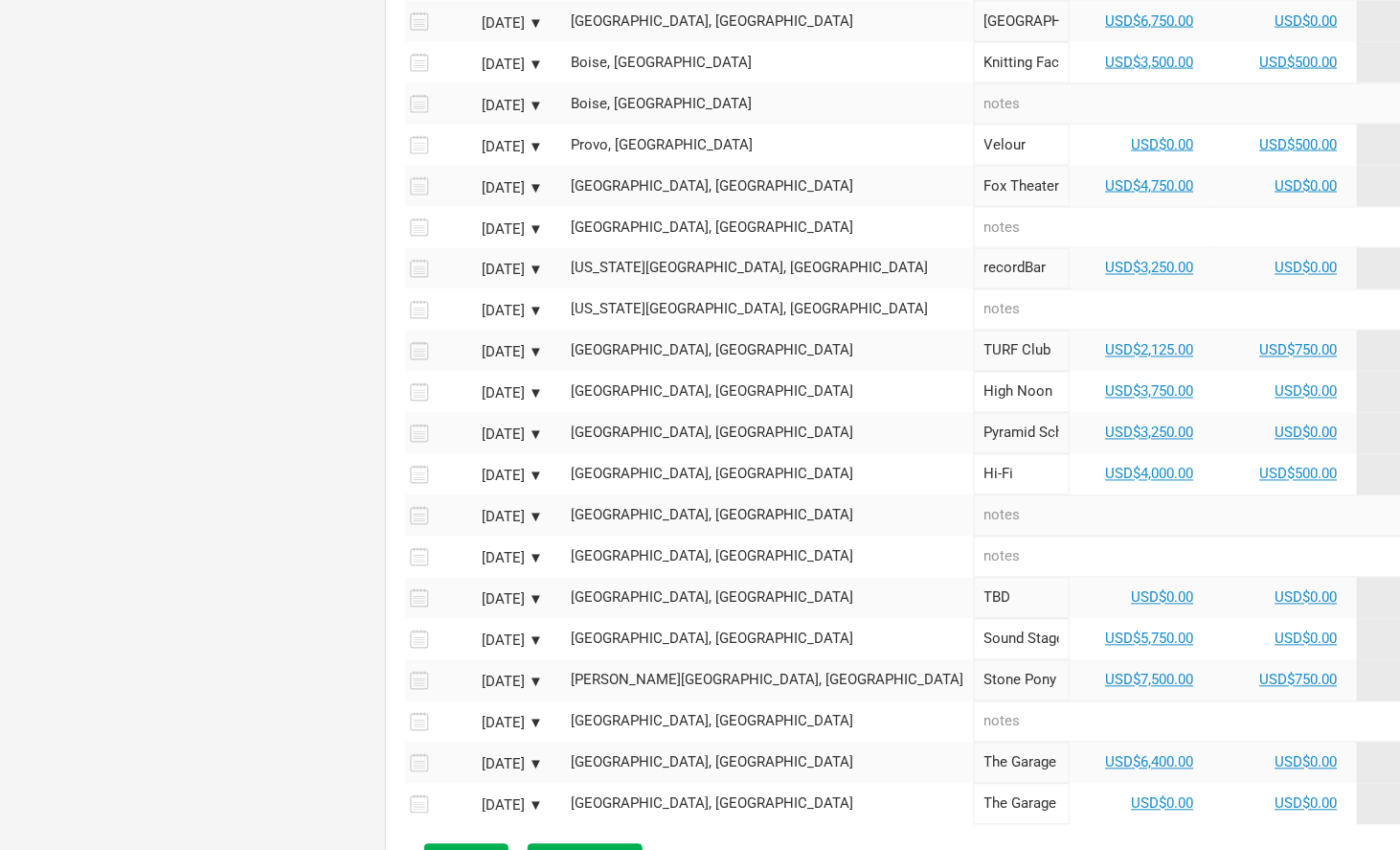
click at [1069, 398] on td "USD$3,750.00" at bounding box center [1141, 392] width 144 height 41
click at [1069, 374] on td "USD$3,750.00" at bounding box center [1141, 392] width 144 height 41
click at [1106, 383] on link "USD$3,750.00" at bounding box center [1150, 391] width 88 height 17
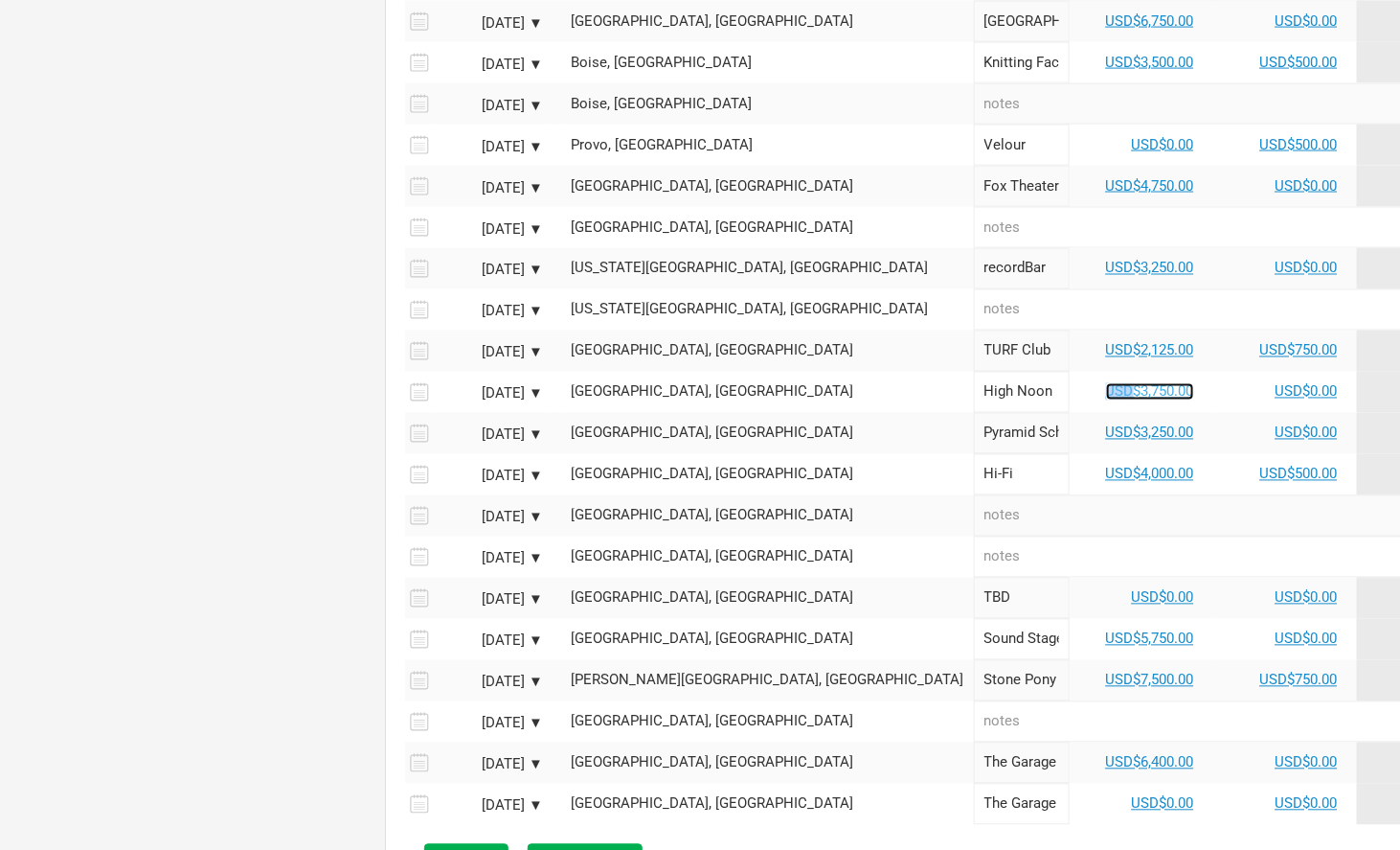
select select "USD"
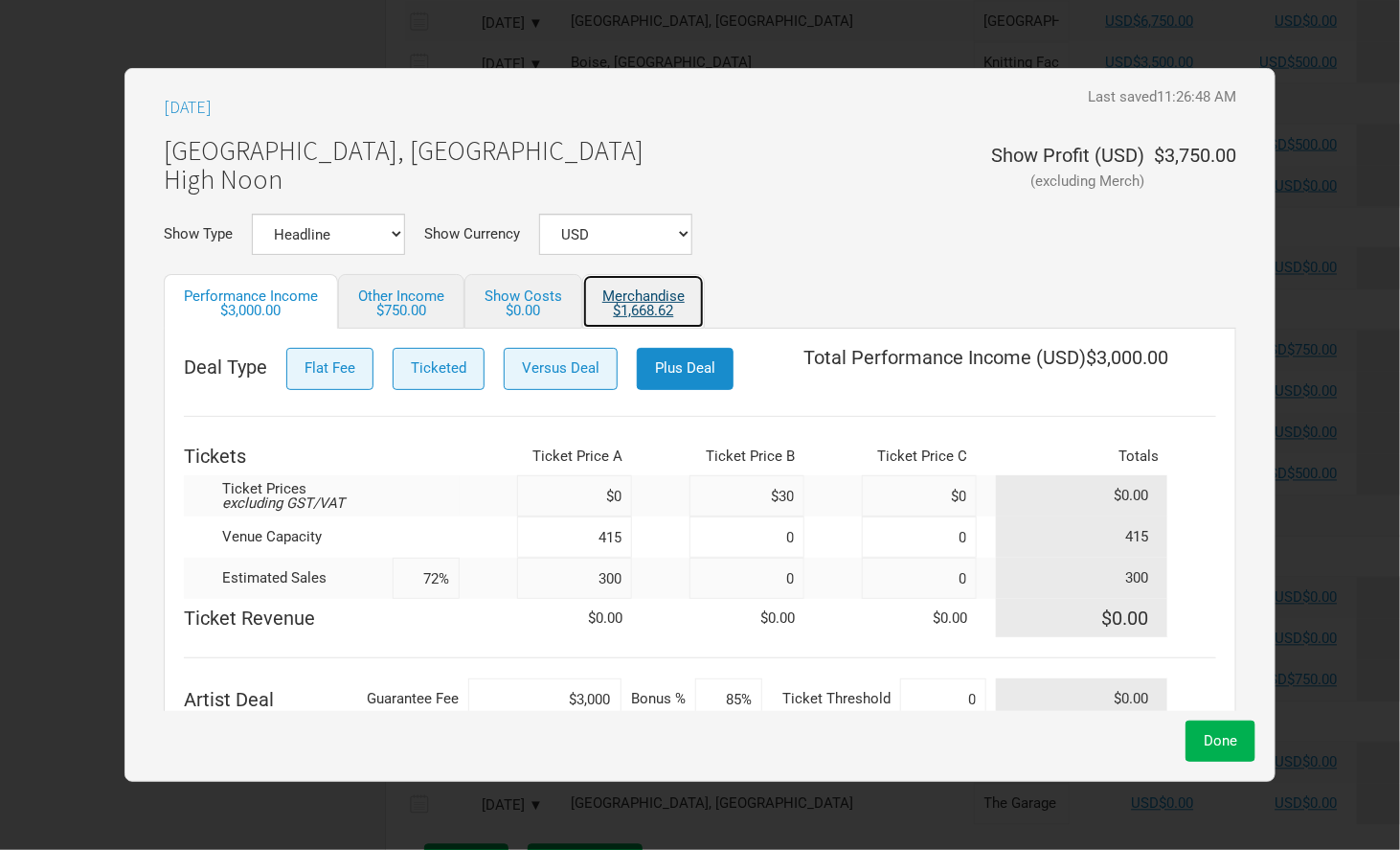
click at [659, 307] on div "$1,668.62" at bounding box center [643, 310] width 82 height 14
select select "USD"
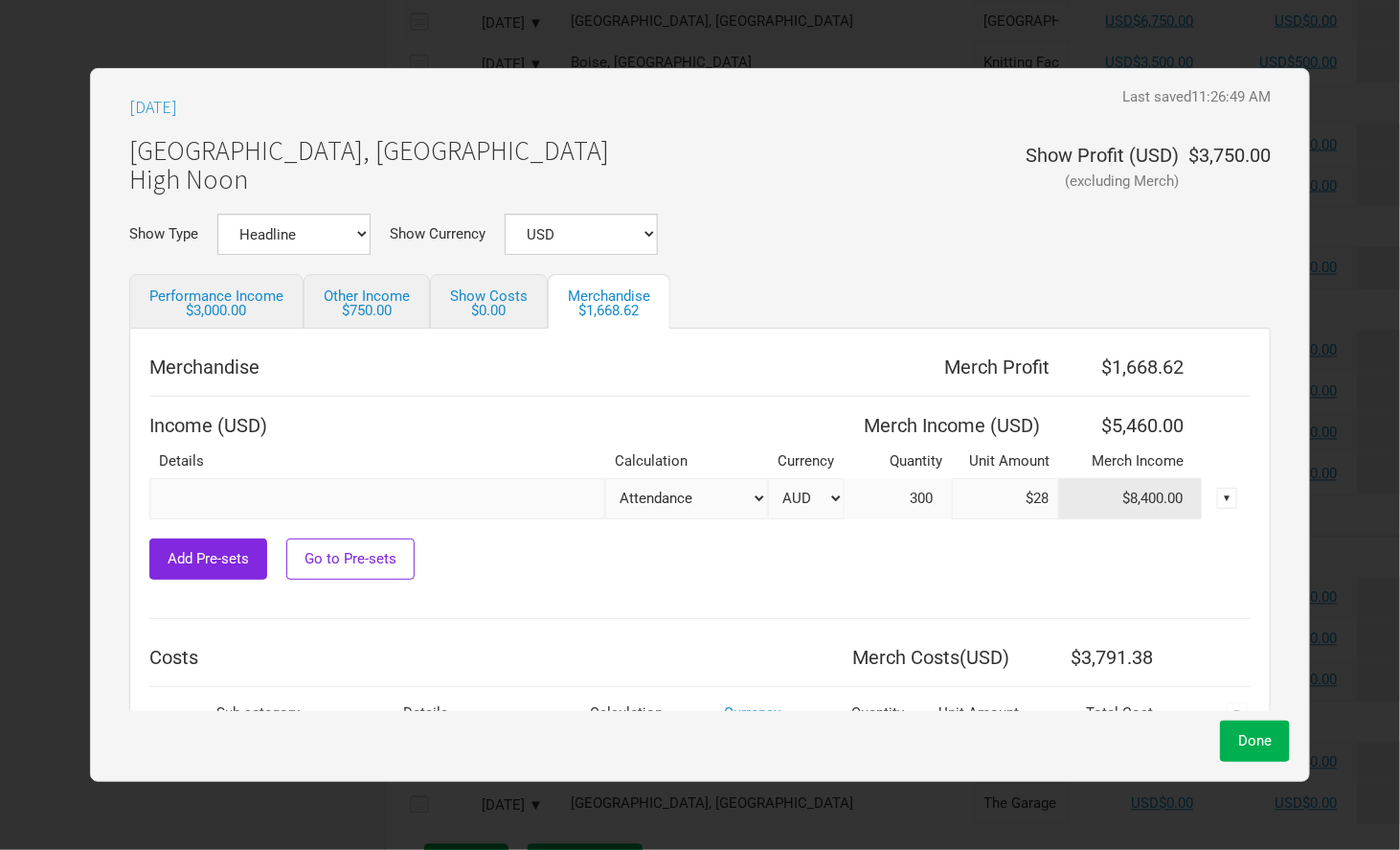
click at [805, 506] on select "AUD USD New ..." at bounding box center [806, 498] width 77 height 41
select select "USD"
click at [768, 478] on select "AUD USD New ..." at bounding box center [806, 498] width 77 height 41
click at [1238, 732] on span "Done" at bounding box center [1255, 740] width 34 height 17
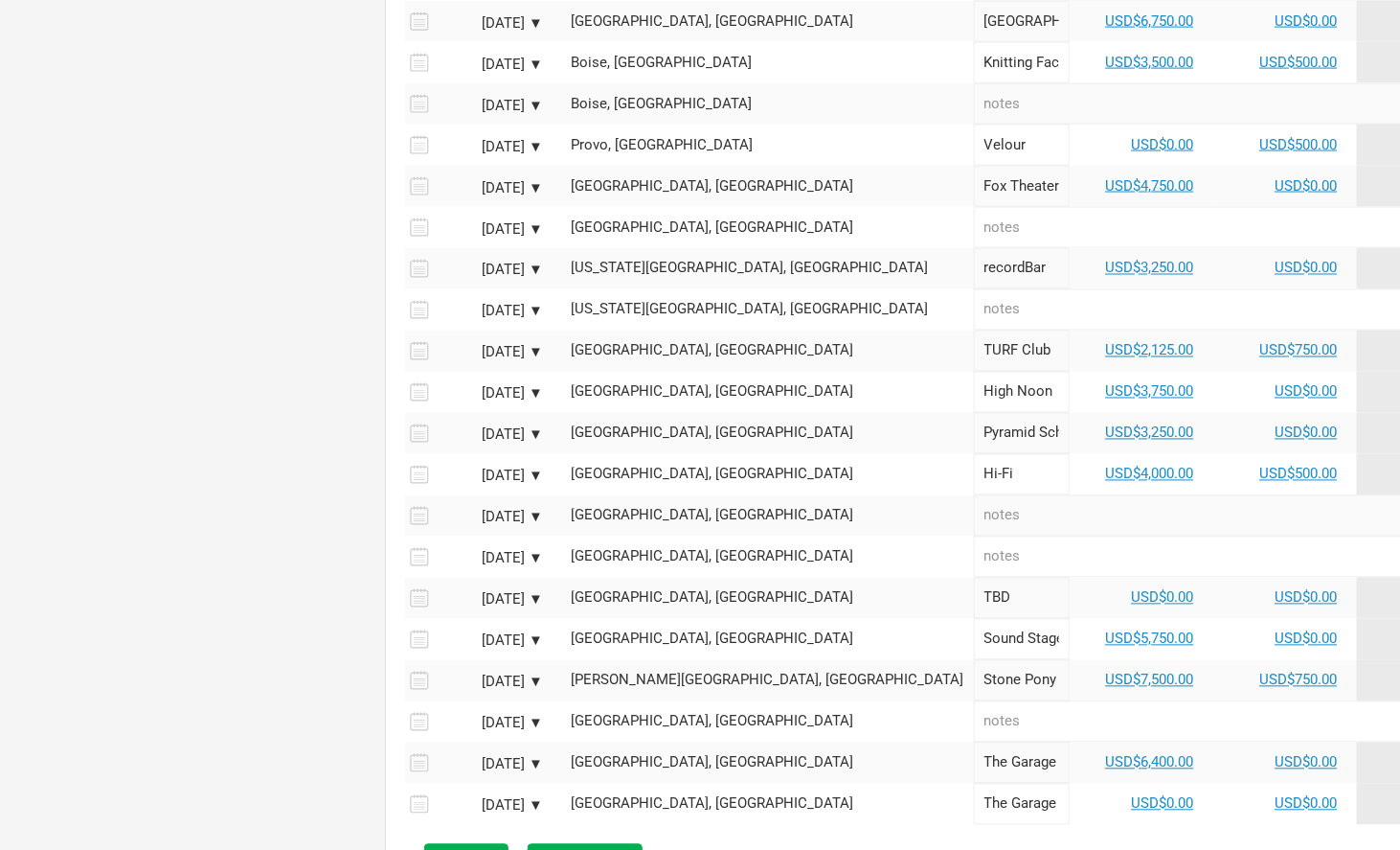
click at [1069, 437] on td "USD$3,250.00" at bounding box center [1141, 432] width 144 height 41
click at [1106, 425] on link "USD$3,250.00" at bounding box center [1150, 432] width 88 height 17
select select "USD"
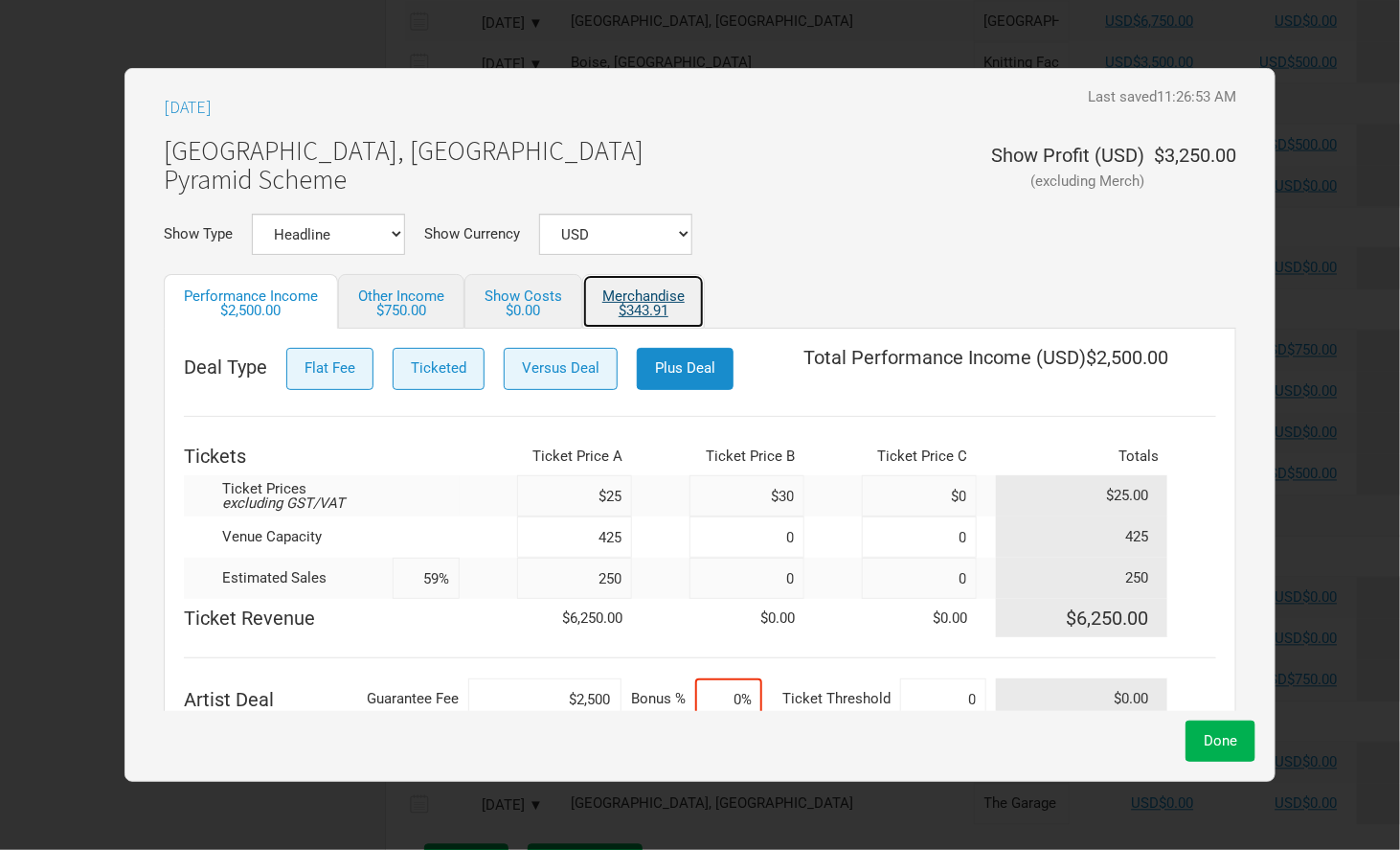
click at [663, 320] on link "Merchandise $343.91" at bounding box center [643, 301] width 122 height 55
select select "USD"
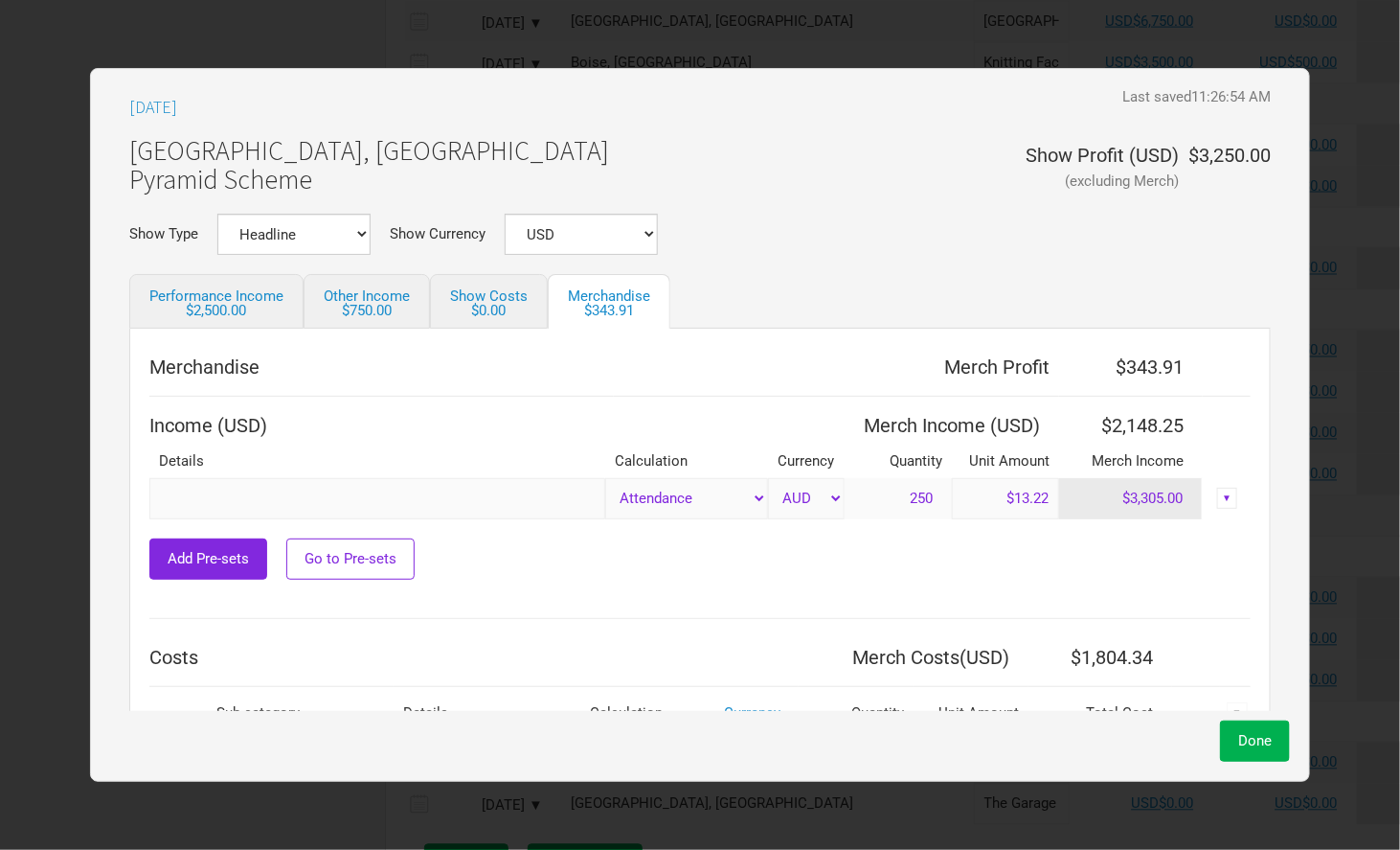
click at [805, 496] on select "AUD USD New ..." at bounding box center [806, 498] width 77 height 41
select select "USD"
click at [768, 478] on select "AUD USD New ..." at bounding box center [806, 498] width 77 height 41
click at [1242, 739] on span "Done" at bounding box center [1255, 740] width 34 height 17
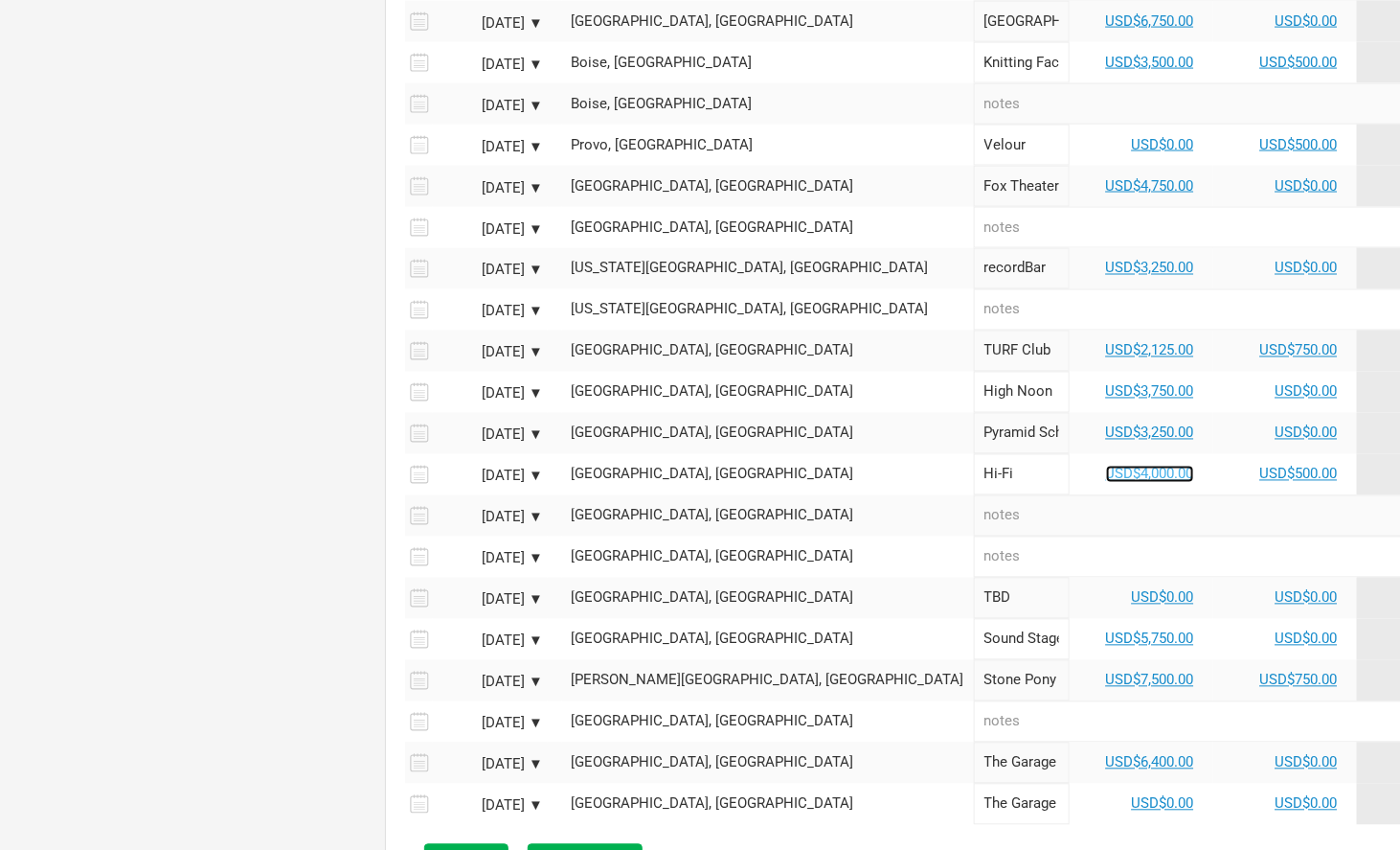
click at [1106, 470] on link "USD$4,000.00" at bounding box center [1150, 473] width 88 height 17
select select "USD"
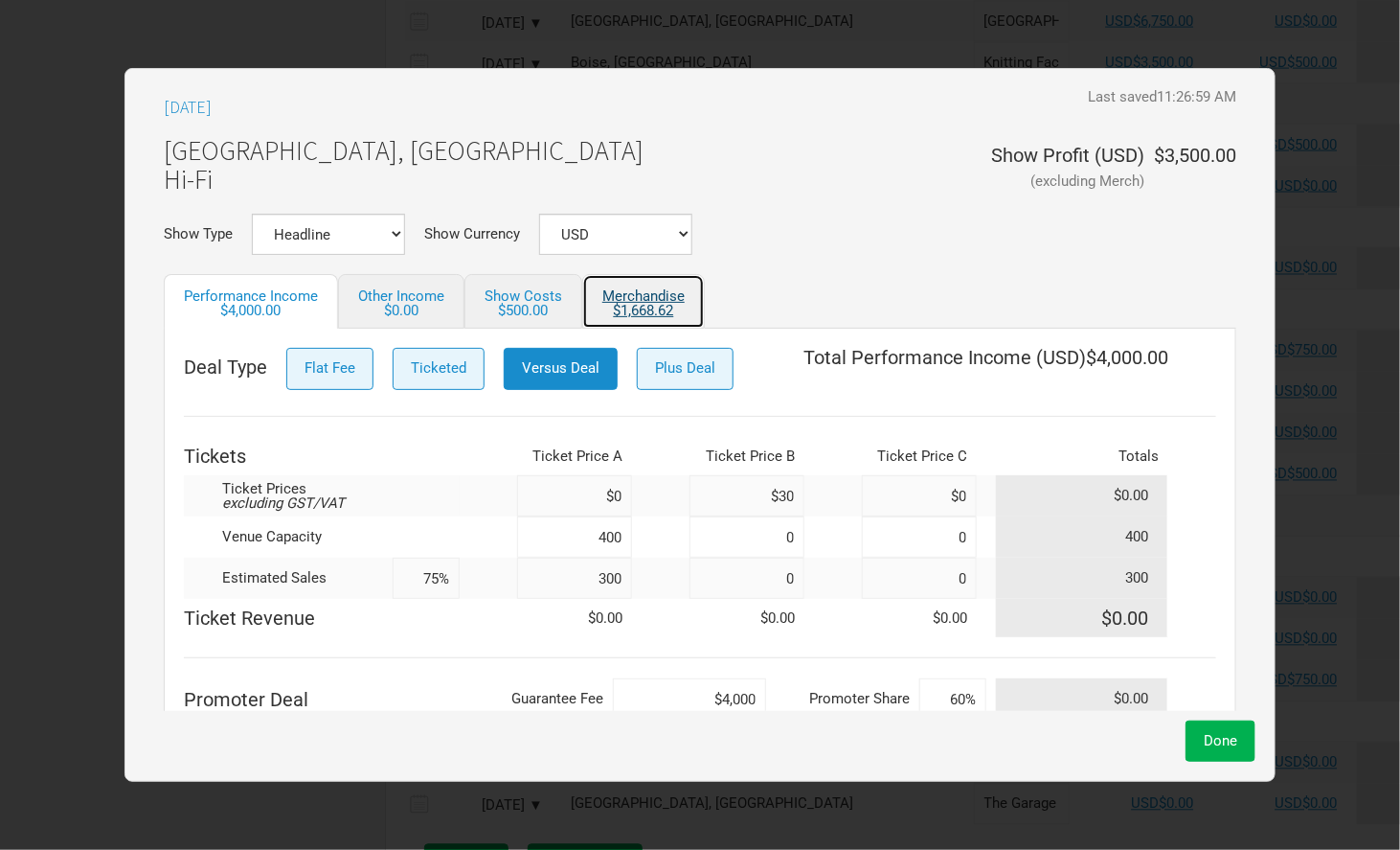
click at [646, 317] on div "$1,668.62" at bounding box center [643, 310] width 82 height 14
select select "USD"
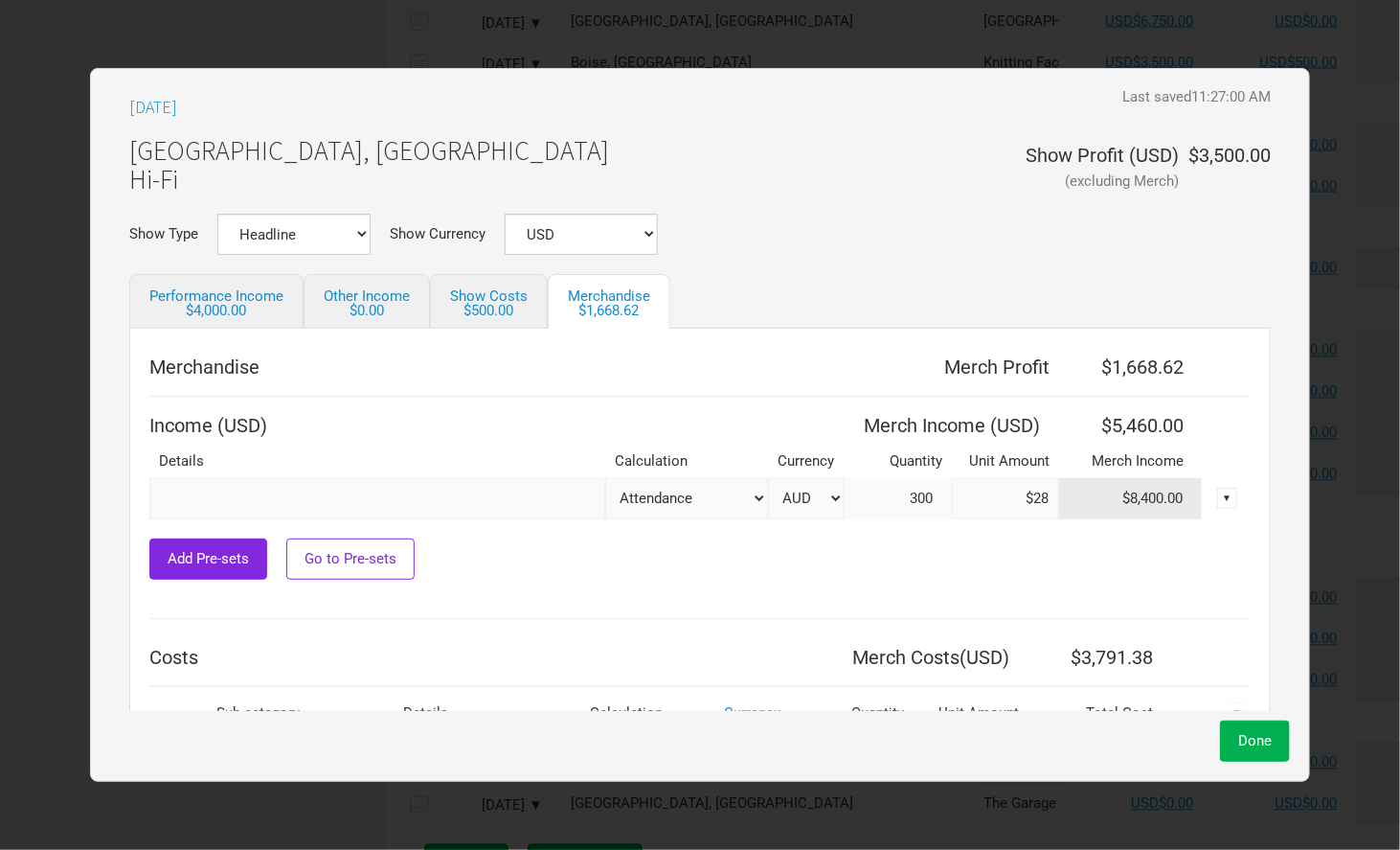
click at [799, 490] on select "AUD USD New ..." at bounding box center [806, 498] width 77 height 41
select select "USD"
click at [768, 478] on select "AUD USD New ..." at bounding box center [806, 498] width 77 height 41
click at [1250, 743] on span "Done" at bounding box center [1255, 740] width 34 height 17
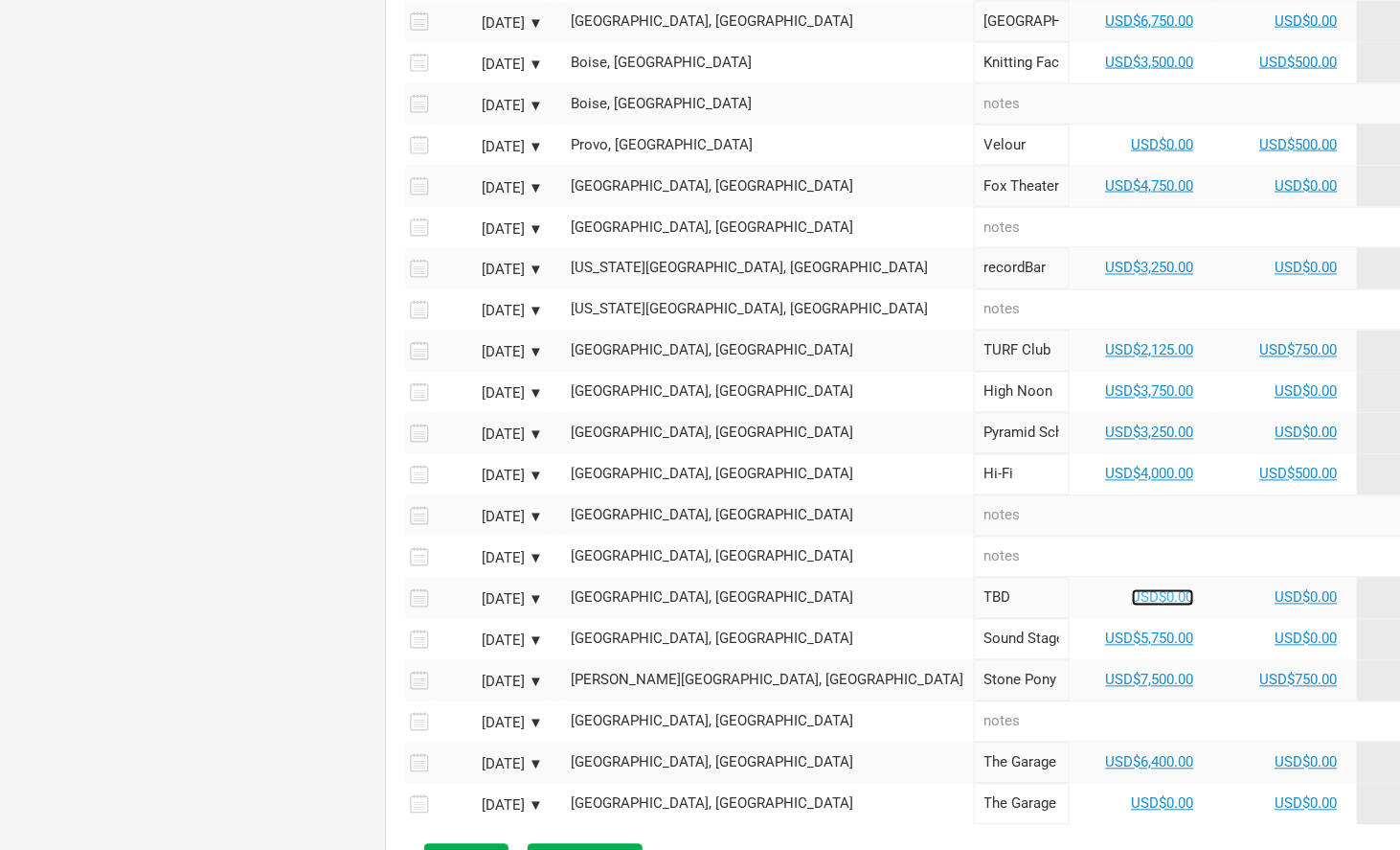
click at [1132, 590] on link "USD$0.00" at bounding box center [1163, 597] width 63 height 17
select select "USD"
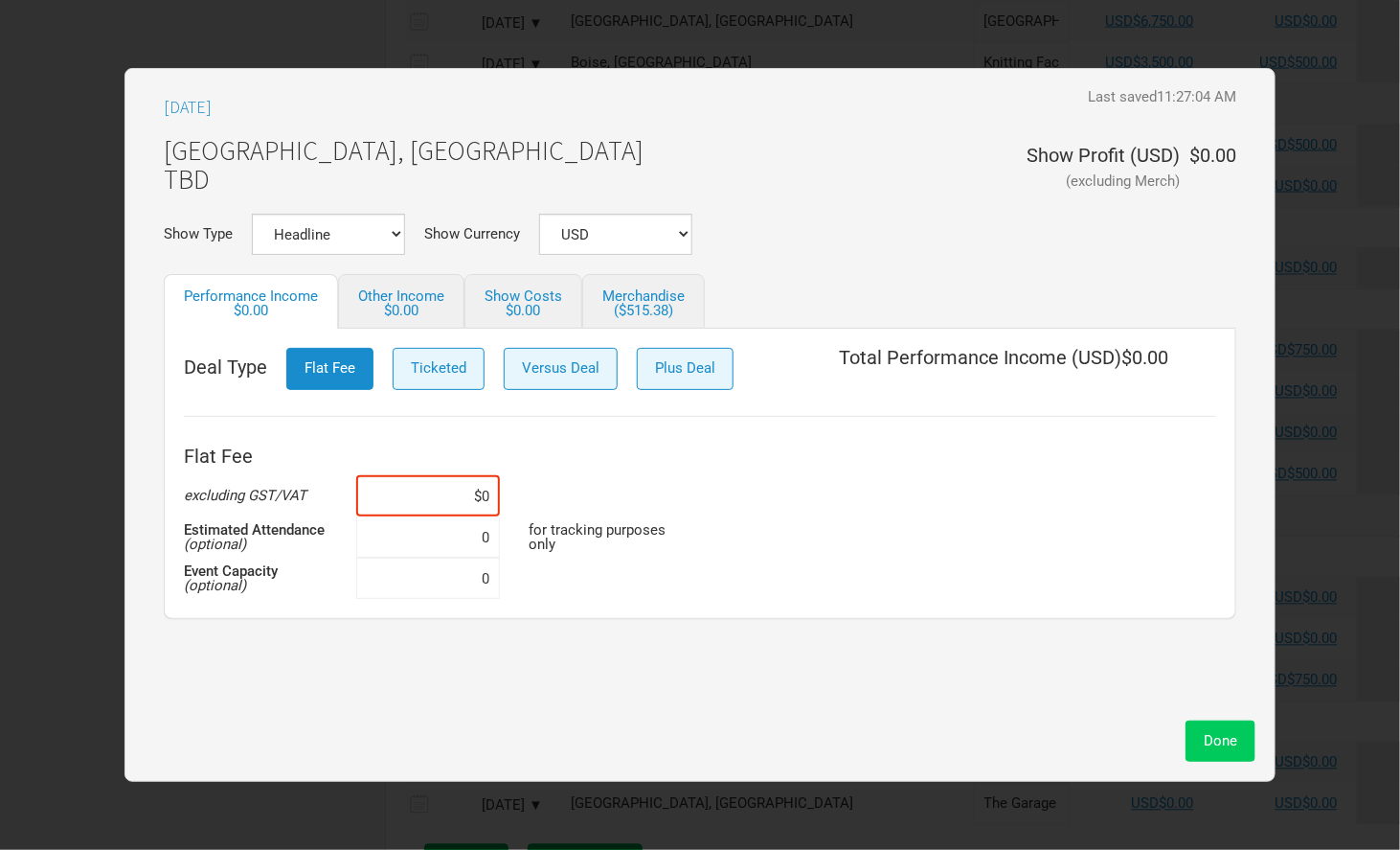
click at [1221, 746] on span "Done" at bounding box center [1220, 740] width 34 height 17
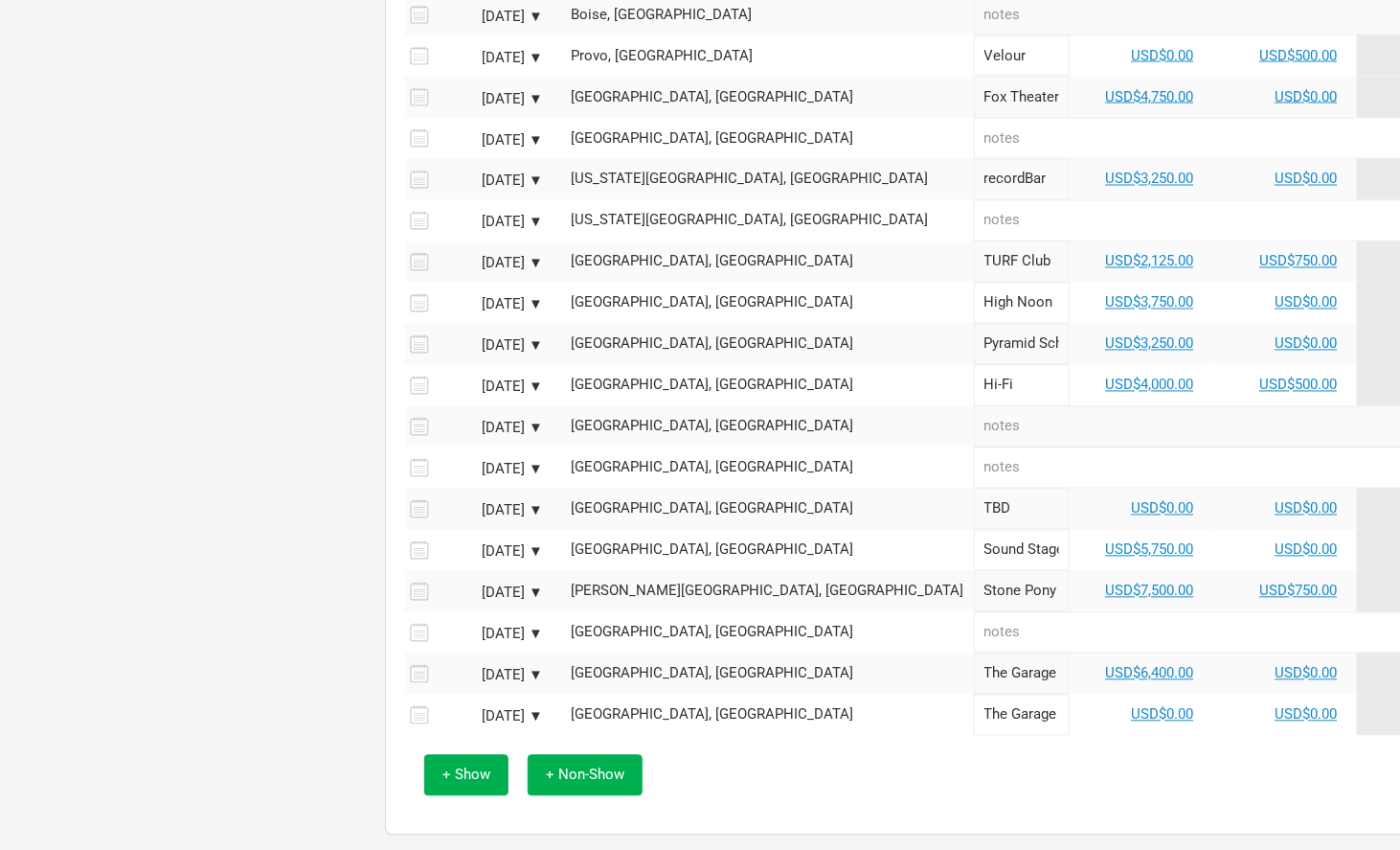
scroll to position [1273, 0]
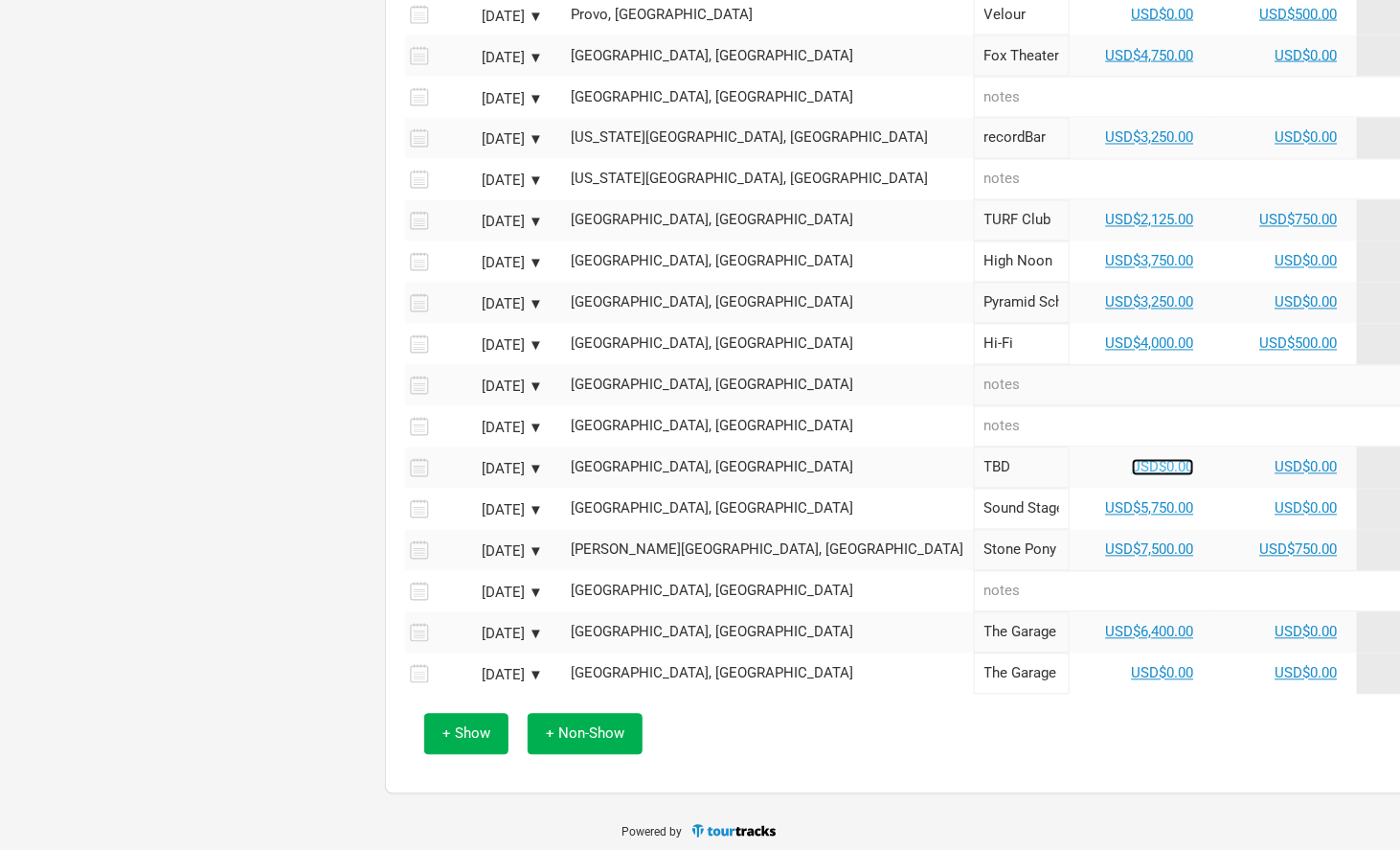
click at [1132, 459] on link "USD$0.00" at bounding box center [1163, 467] width 63 height 17
select select "USD"
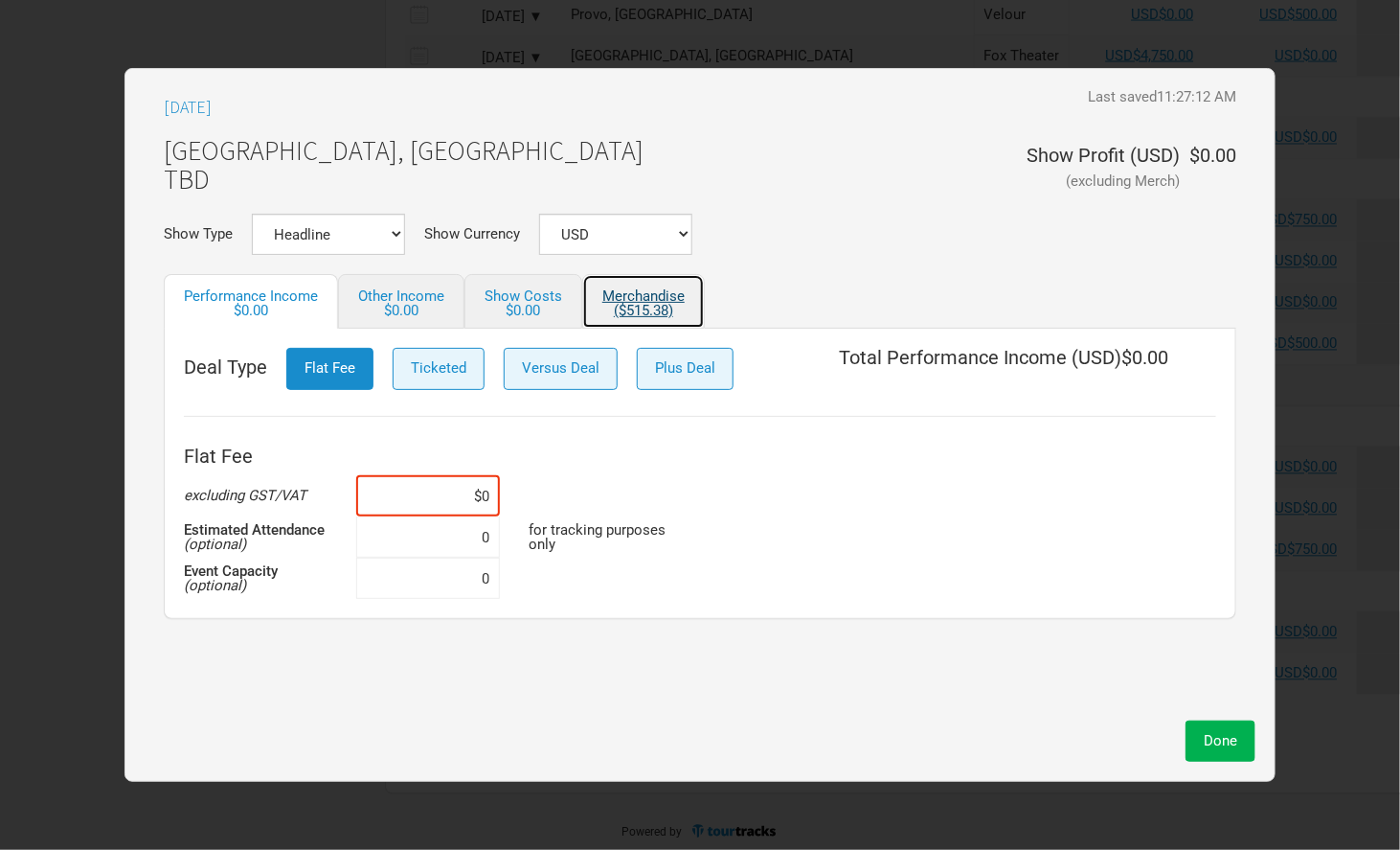
click at [636, 288] on link "Merchandise ($515.38)" at bounding box center [643, 301] width 122 height 55
select select "USD"
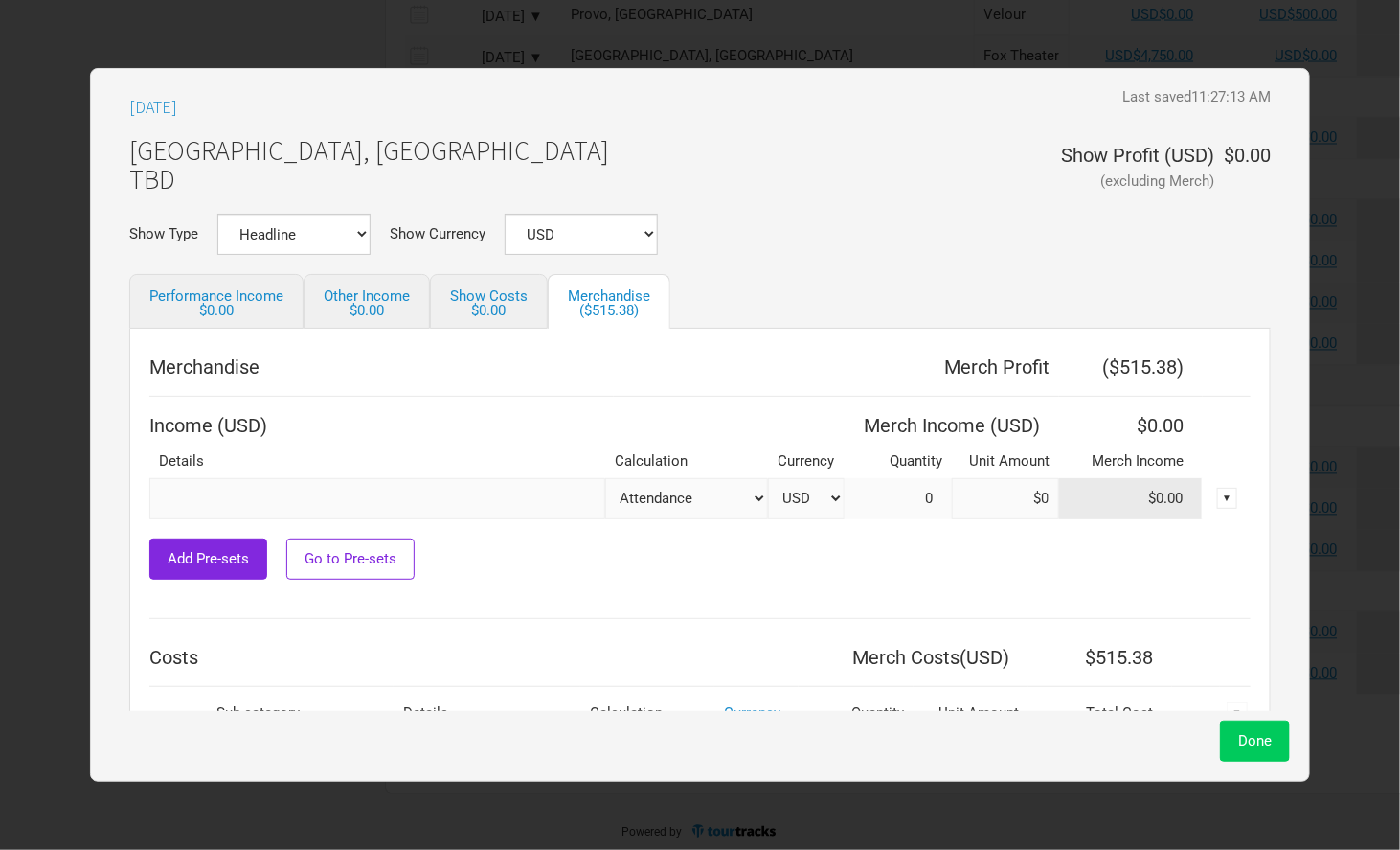
click at [1243, 760] on button "Done" at bounding box center [1255, 741] width 70 height 41
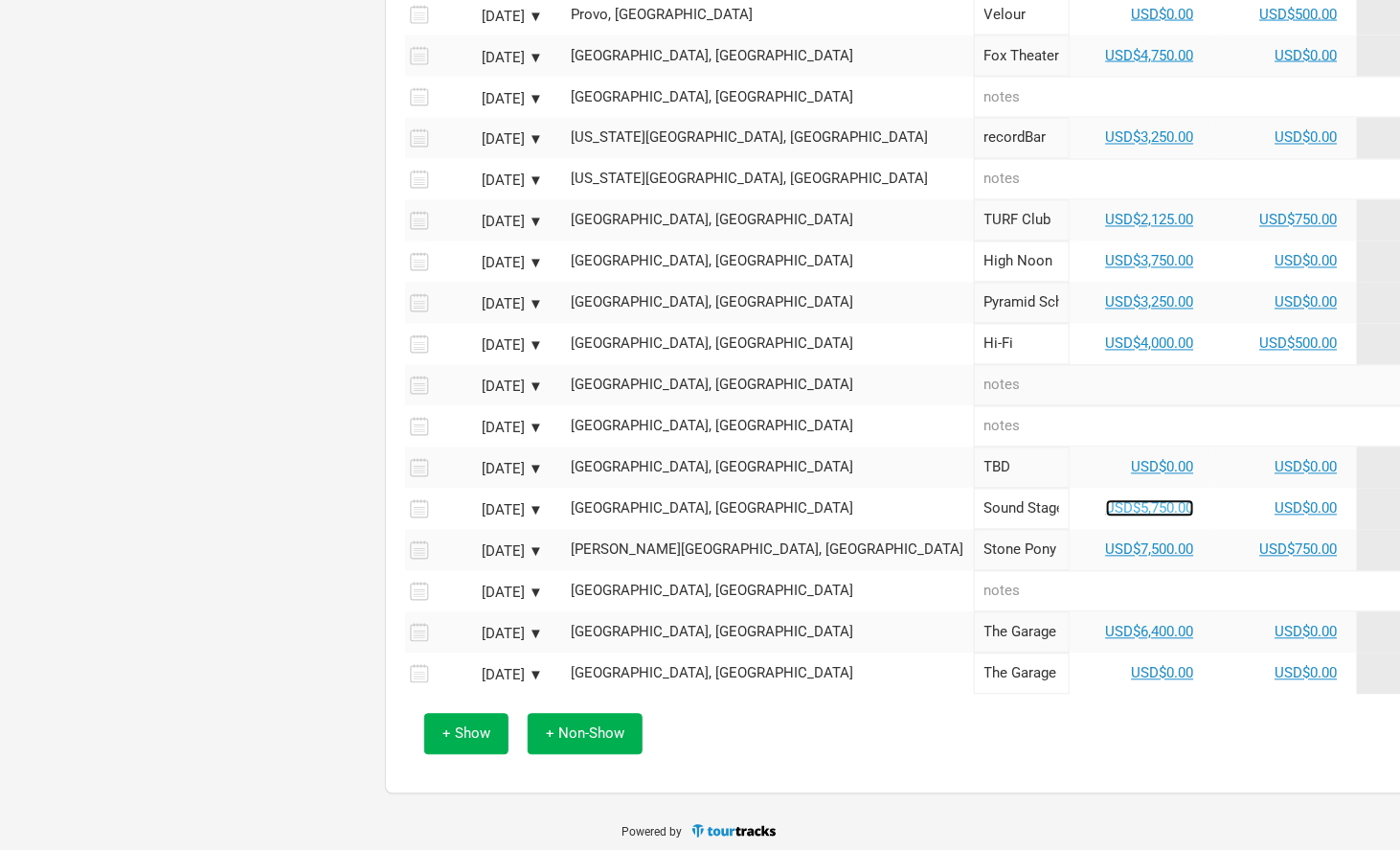
click at [1106, 500] on link "USD$5,750.00" at bounding box center [1150, 508] width 88 height 17
select select "USD"
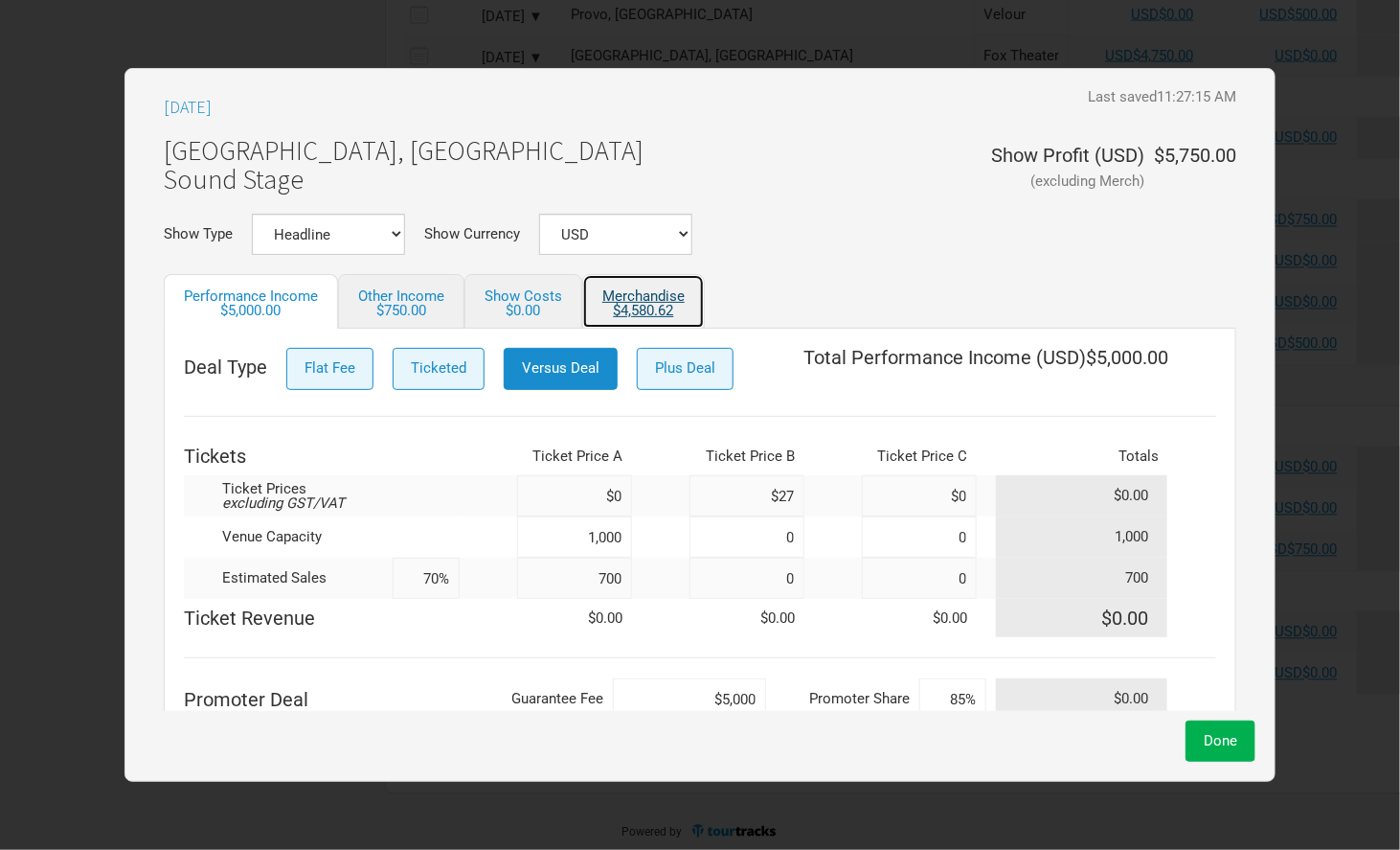
click at [644, 315] on div "$4,580.62" at bounding box center [643, 310] width 82 height 14
select select "USD"
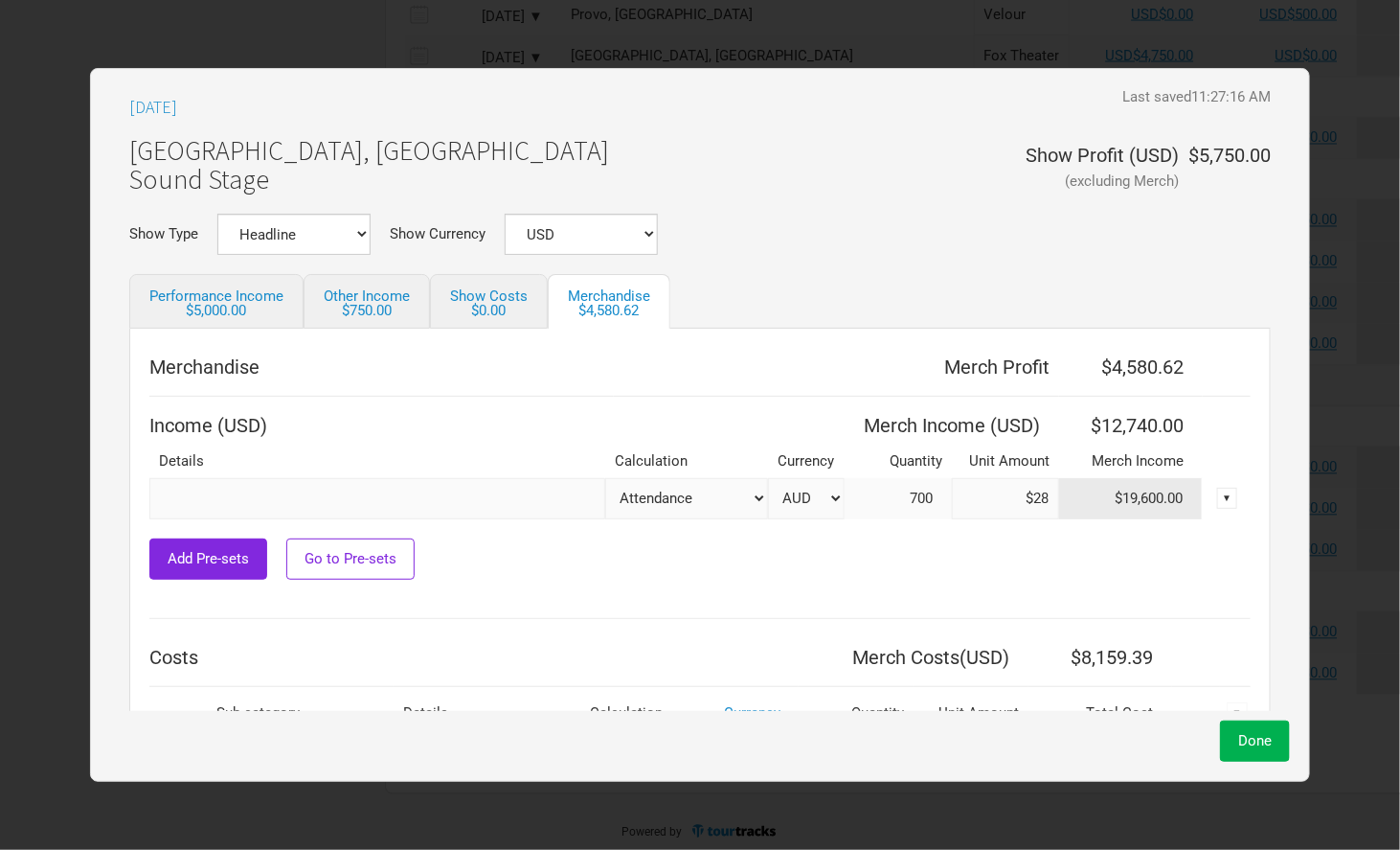
click at [777, 500] on select "AUD USD New ..." at bounding box center [806, 498] width 77 height 41
select select "USD"
click at [768, 478] on select "AUD USD New ..." at bounding box center [806, 498] width 77 height 41
click at [1246, 736] on span "Done" at bounding box center [1255, 740] width 34 height 17
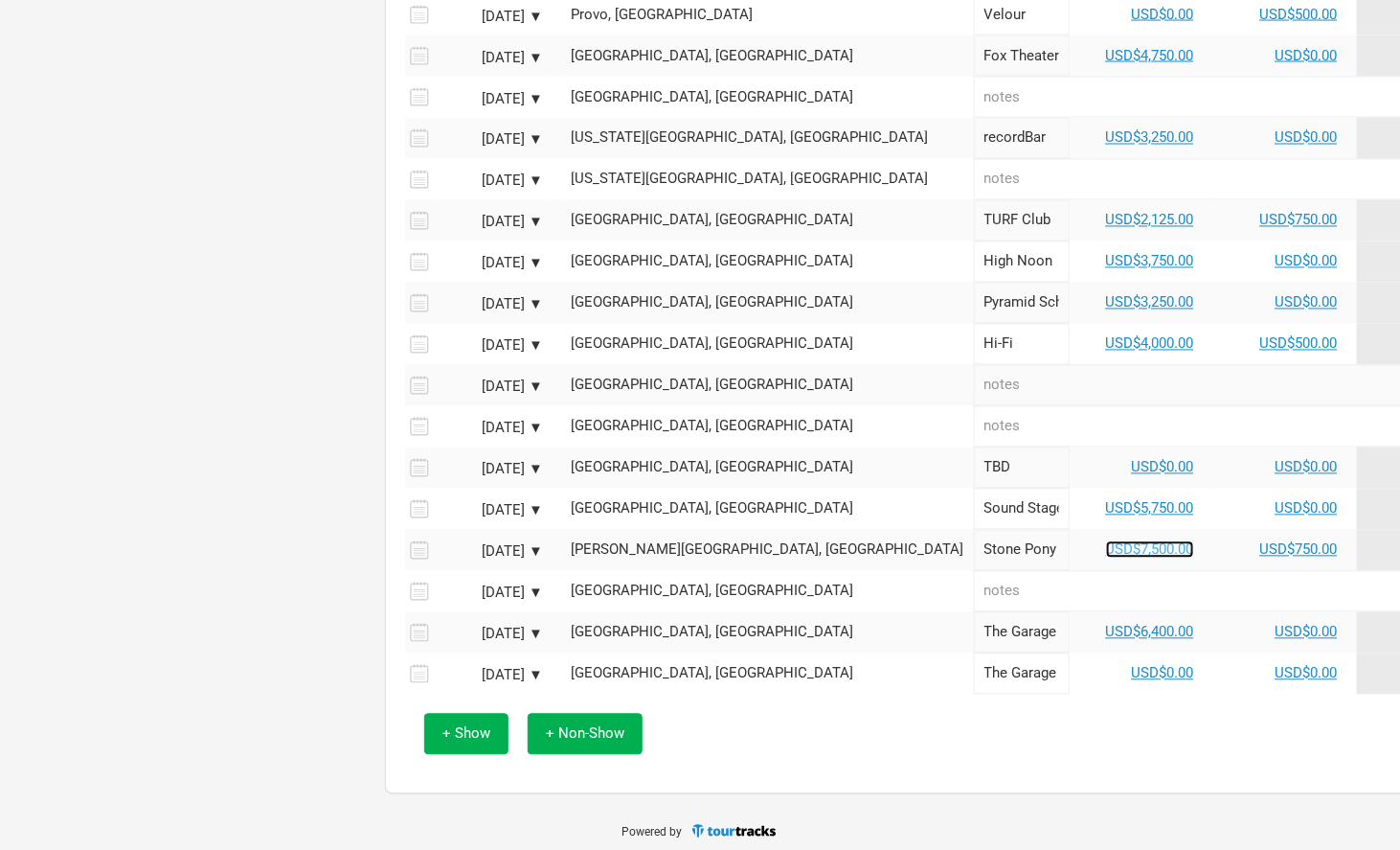
click at [1106, 541] on link "USD$7,500.00" at bounding box center [1150, 549] width 88 height 17
select select "USD"
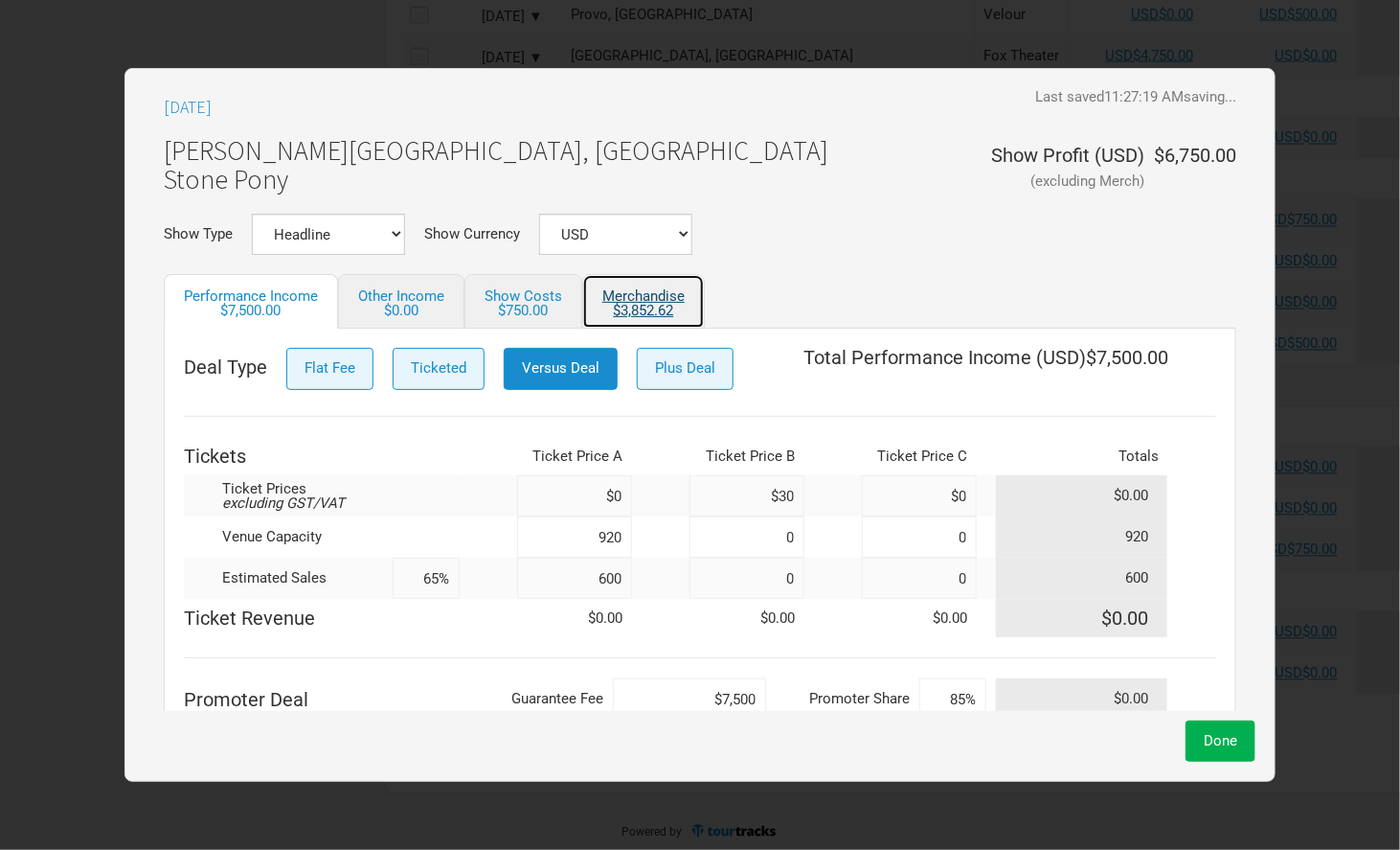
click at [621, 300] on link "Merchandise $3,852.62" at bounding box center [643, 301] width 122 height 55
select select "USD"
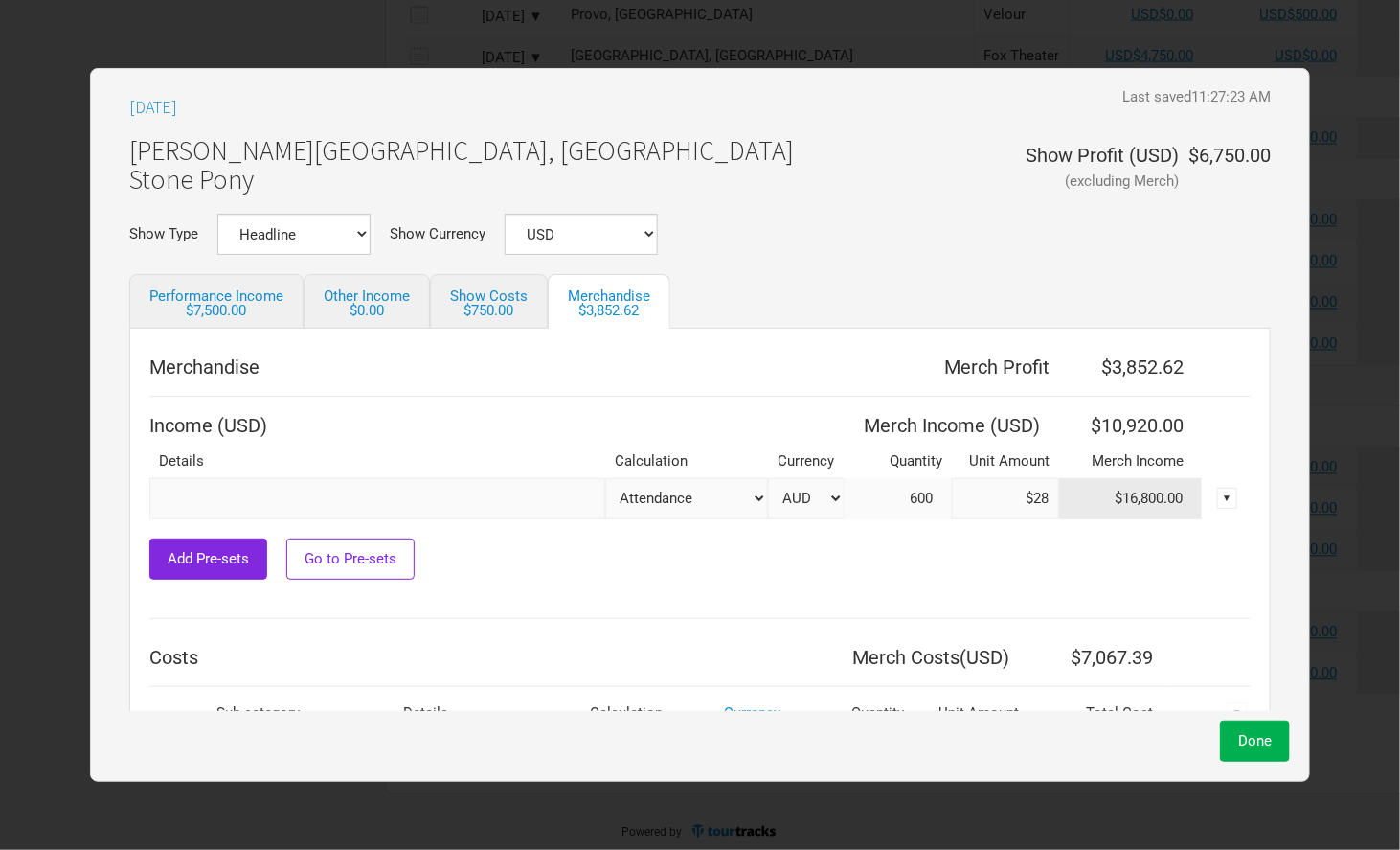
click at [799, 496] on select "AUD USD New ..." at bounding box center [806, 498] width 77 height 41
select select "USD"
click at [768, 478] on select "AUD USD New ..." at bounding box center [806, 498] width 77 height 41
click at [1238, 732] on span "Done" at bounding box center [1255, 740] width 34 height 17
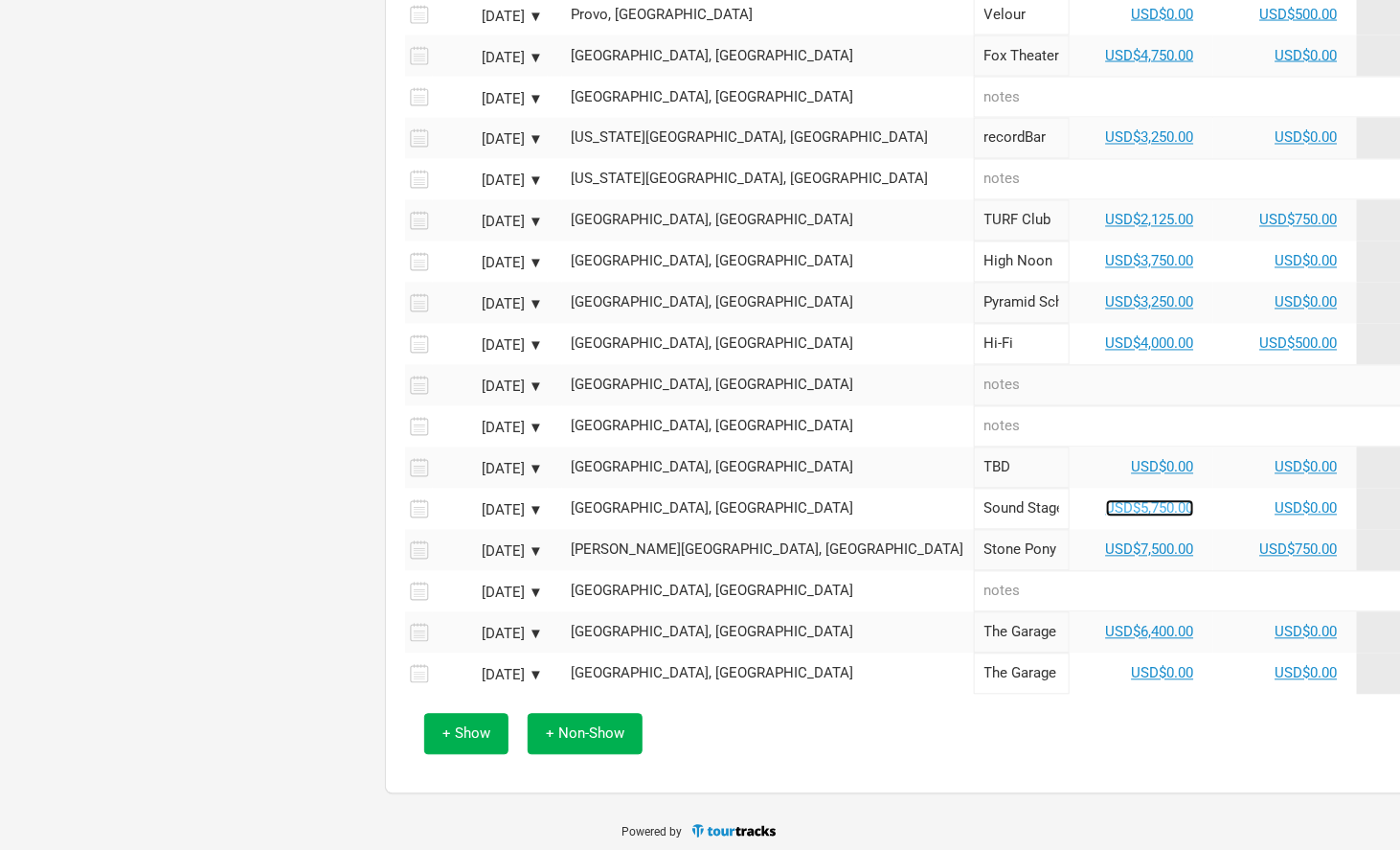
click at [1106, 503] on link "USD$5,750.00" at bounding box center [1150, 508] width 88 height 17
select select "USD"
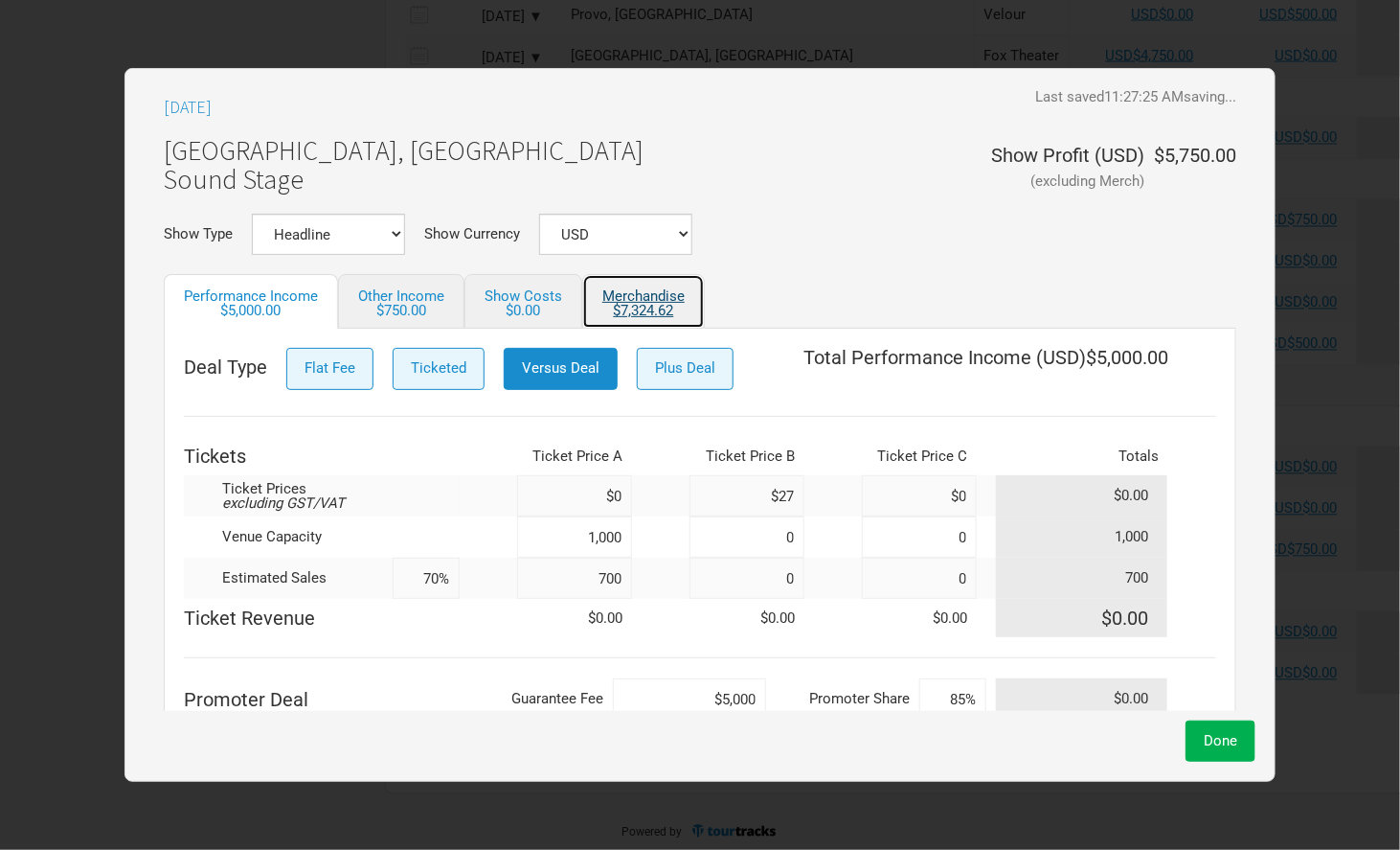
click at [636, 274] on link "Merchandise $7,324.62" at bounding box center [643, 301] width 122 height 55
select select "USD"
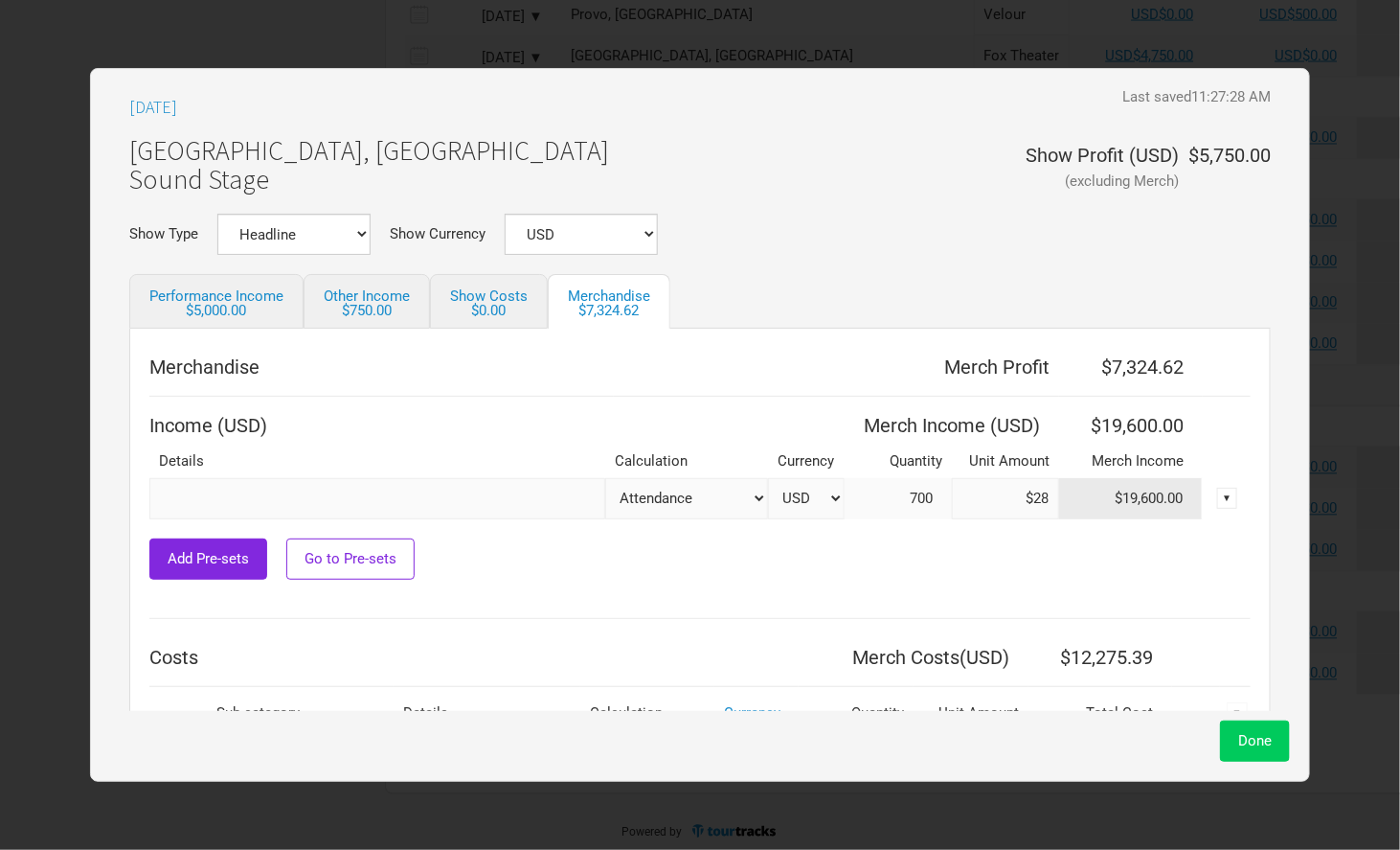
click at [1238, 742] on span "Done" at bounding box center [1255, 740] width 34 height 17
